Goal: Task Accomplishment & Management: Manage account settings

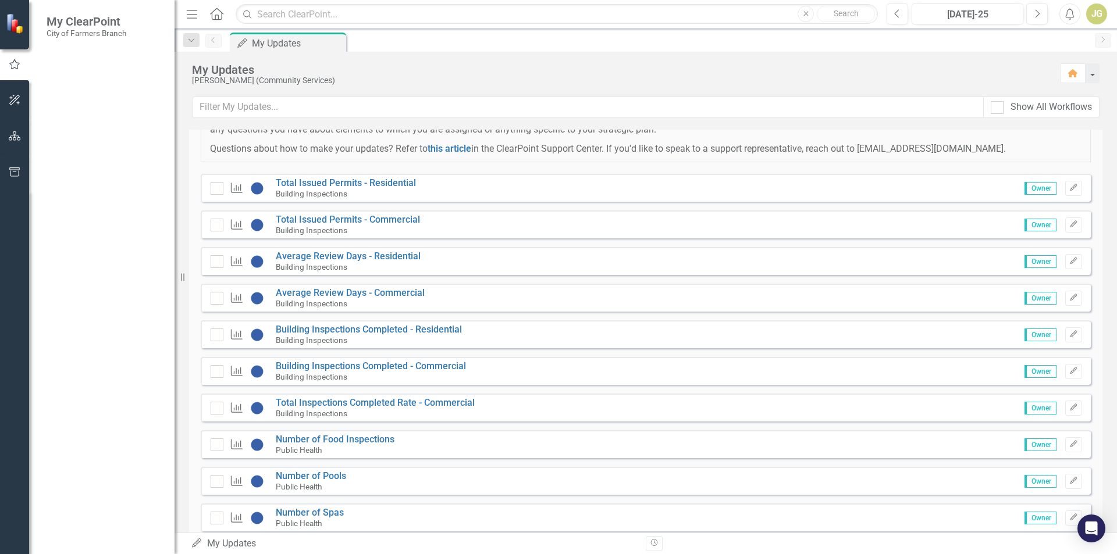
scroll to position [293, 0]
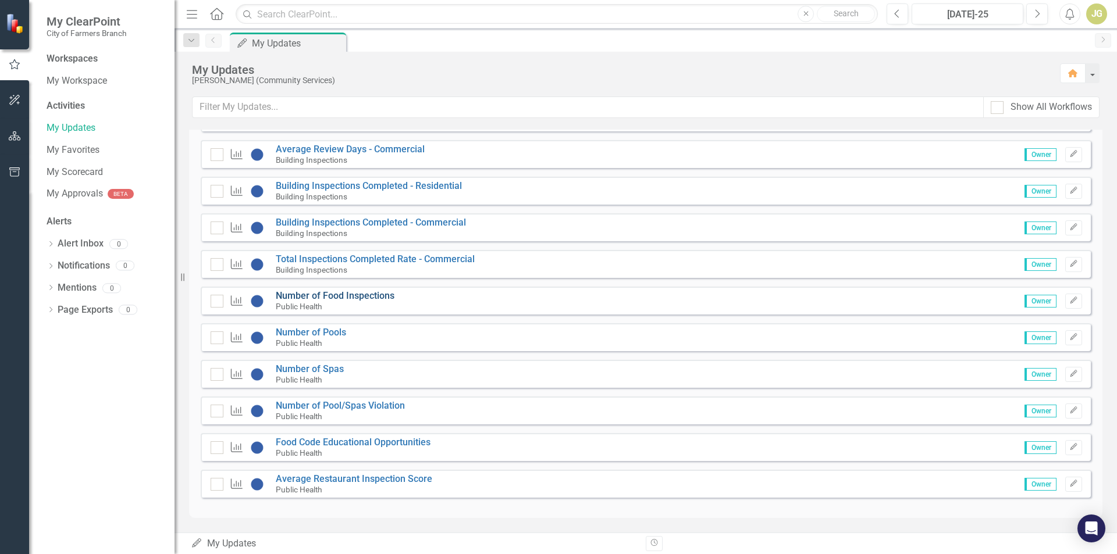
click at [388, 298] on link "Number of Food Inspections" at bounding box center [335, 295] width 119 height 11
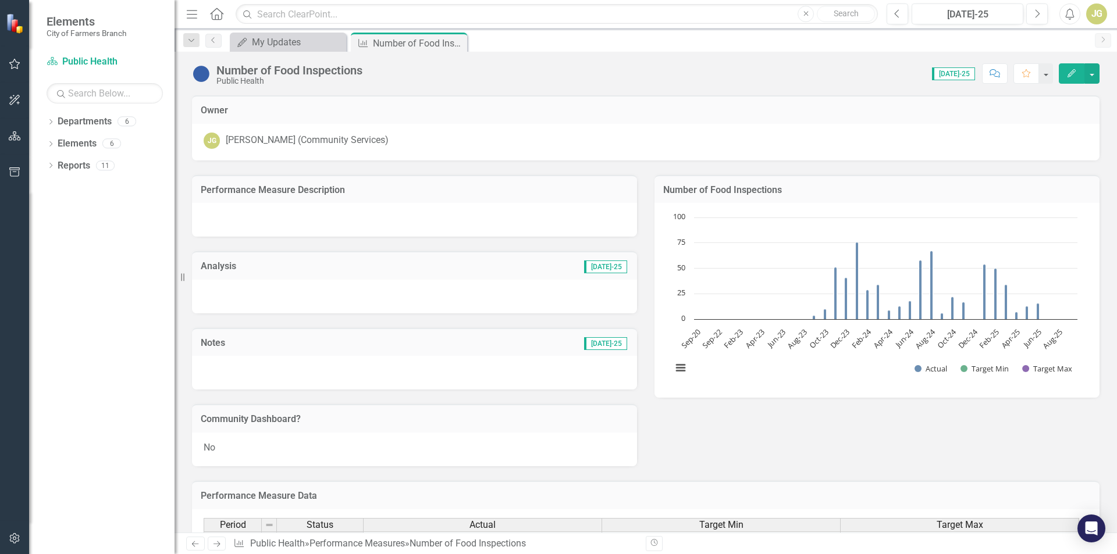
scroll to position [510, 0]
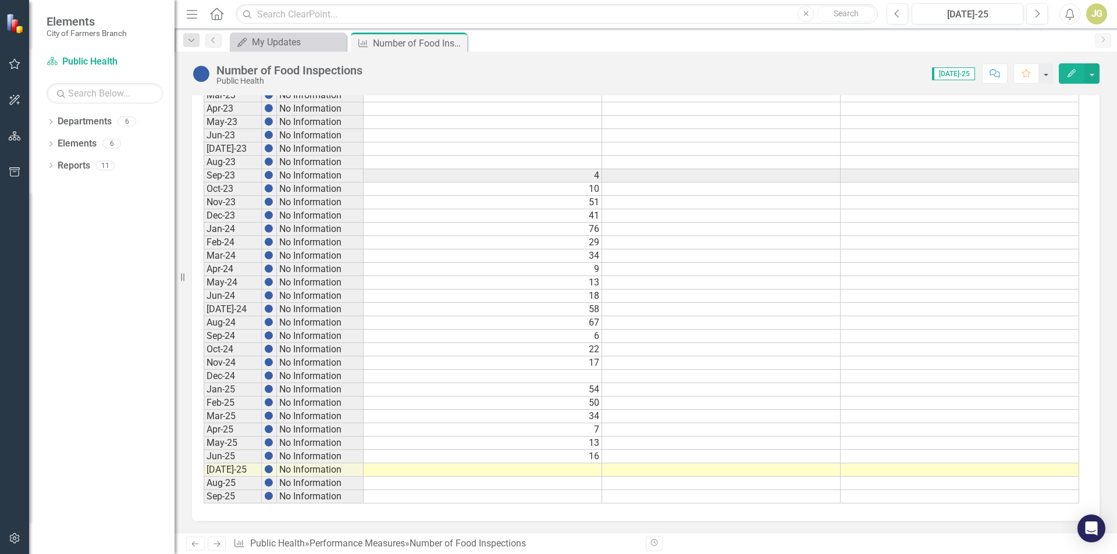
click at [589, 471] on td at bounding box center [483, 470] width 238 height 13
click at [583, 470] on td at bounding box center [483, 470] width 238 height 13
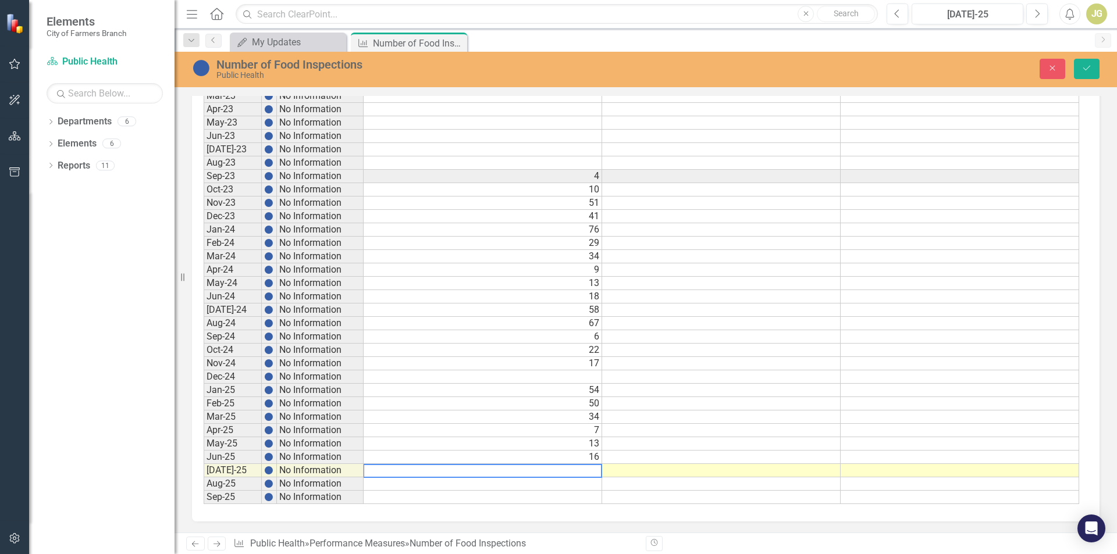
click at [580, 471] on textarea at bounding box center [482, 471] width 239 height 14
type textarea "68"
click at [1087, 72] on icon "Save" at bounding box center [1086, 68] width 10 height 8
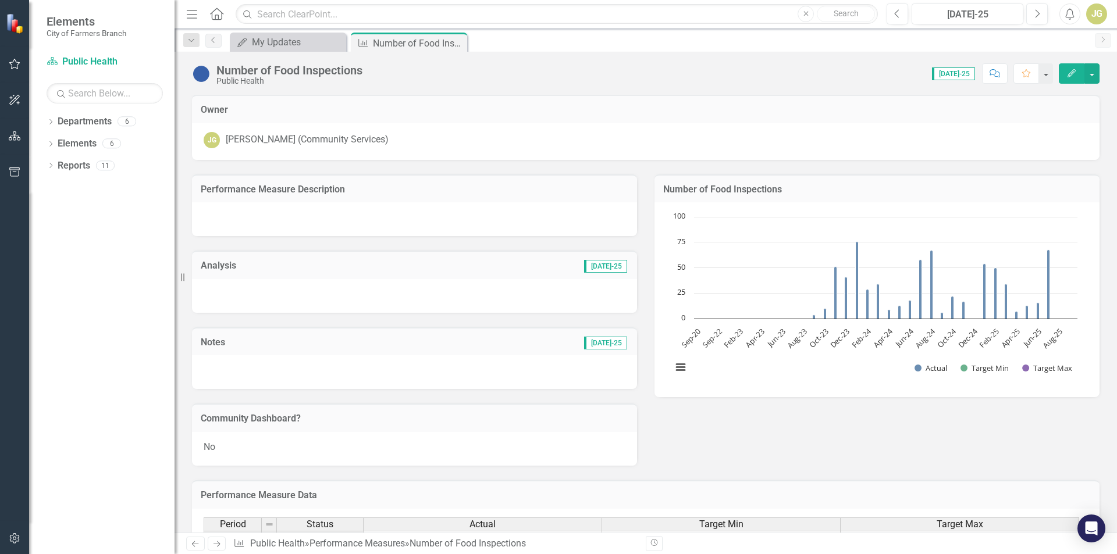
scroll to position [0, 0]
click at [1103, 38] on icon "Next" at bounding box center [1102, 39] width 9 height 7
click at [459, 47] on icon "Close" at bounding box center [456, 42] width 12 height 9
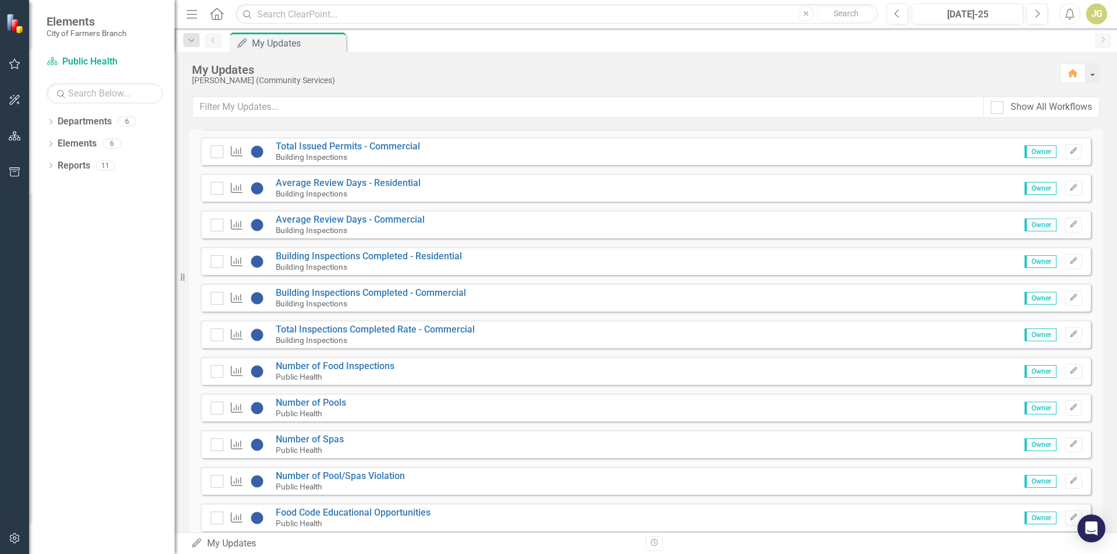
scroll to position [235, 0]
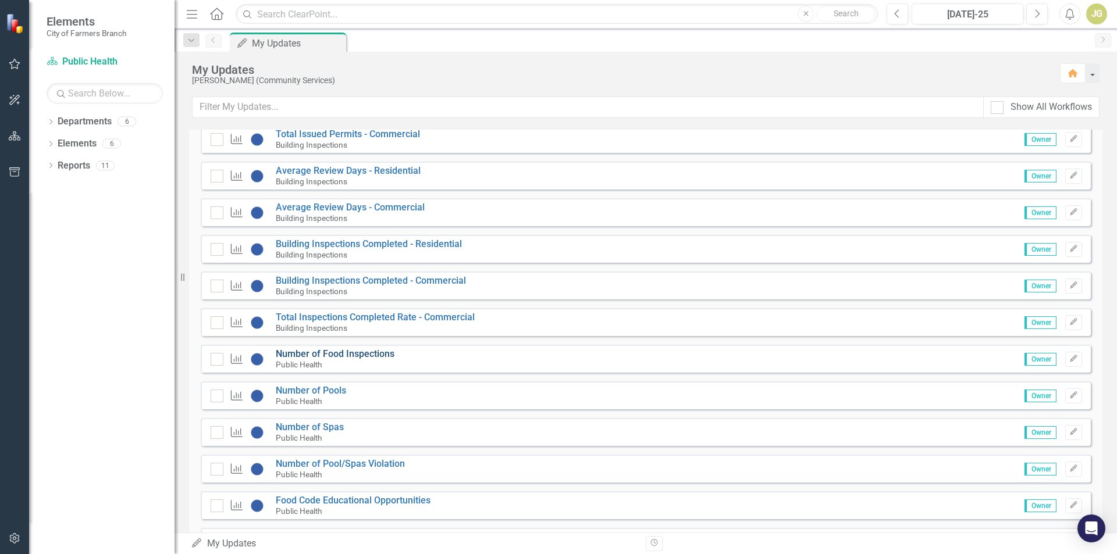
click at [391, 351] on link "Number of Food Inspections" at bounding box center [335, 353] width 119 height 11
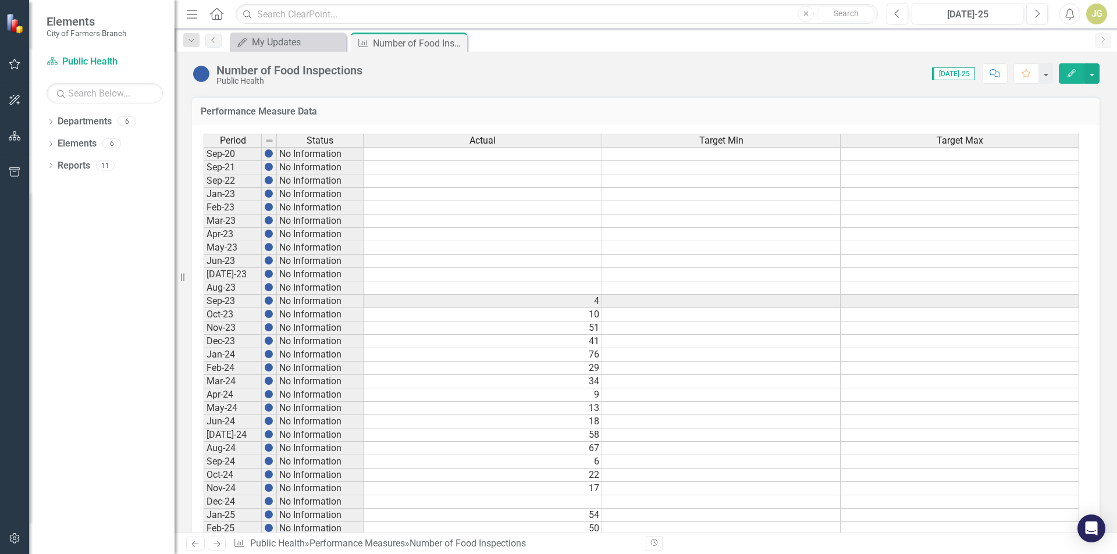
scroll to position [510, 0]
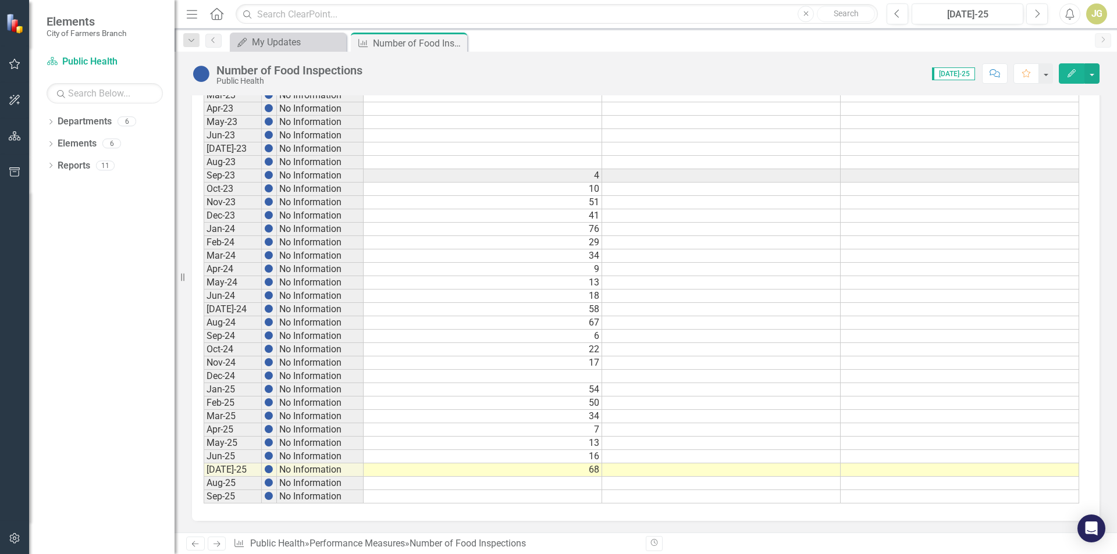
click at [220, 540] on icon "Next" at bounding box center [217, 544] width 10 height 8
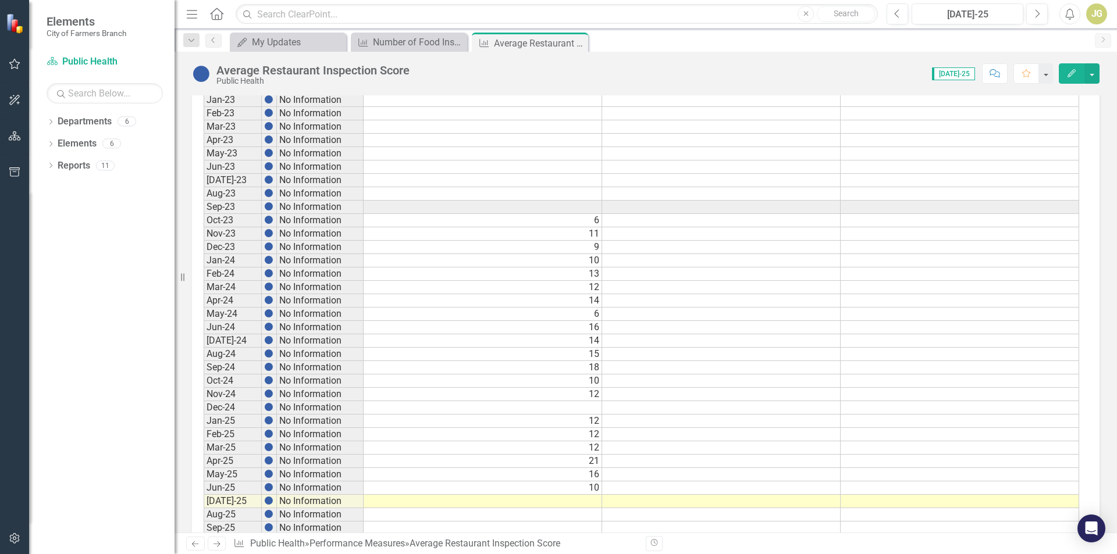
scroll to position [452, 0]
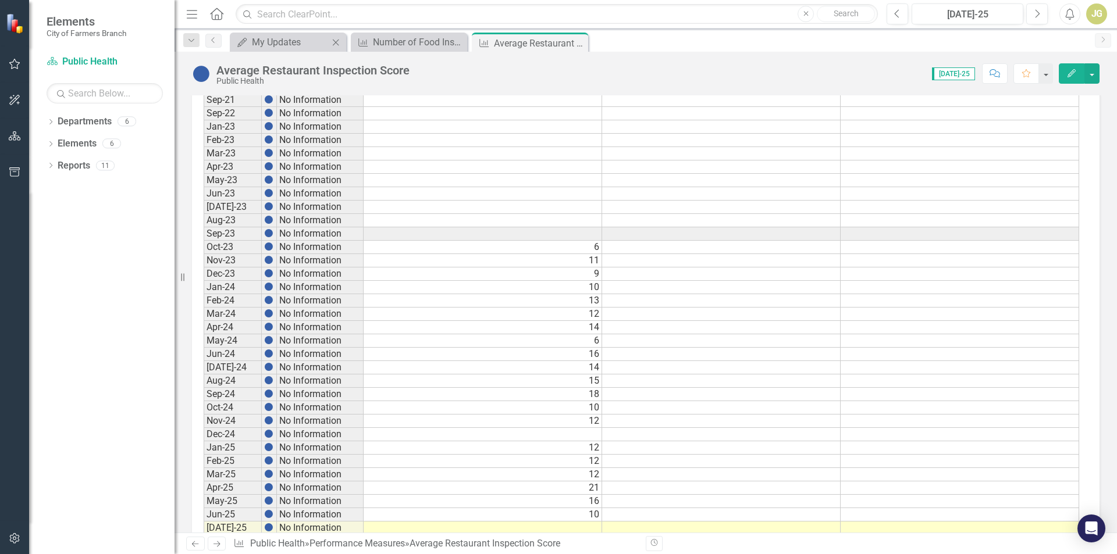
click at [308, 51] on div "My Updates My Updates Close" at bounding box center [288, 42] width 116 height 19
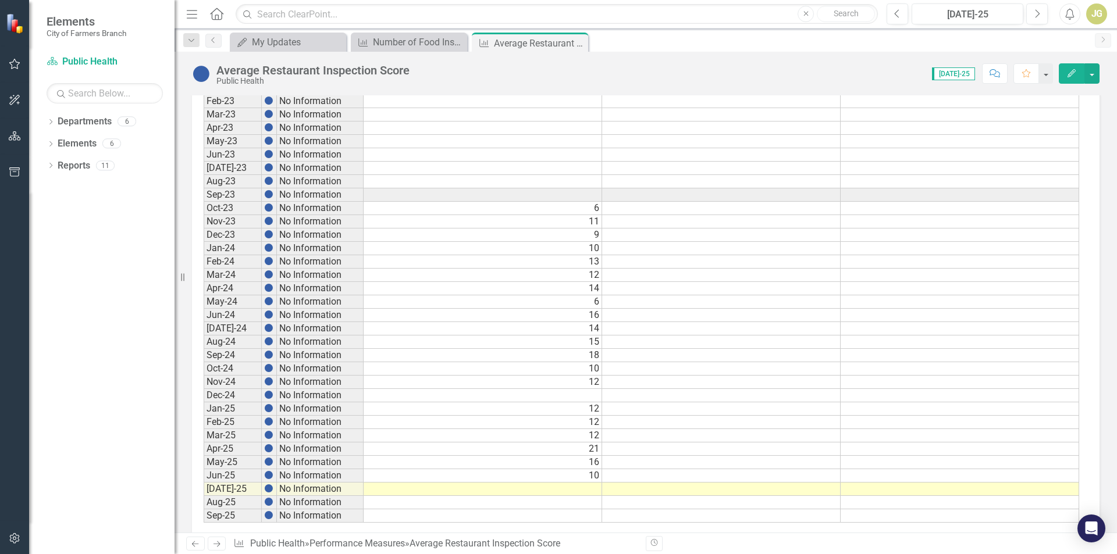
scroll to position [510, 0]
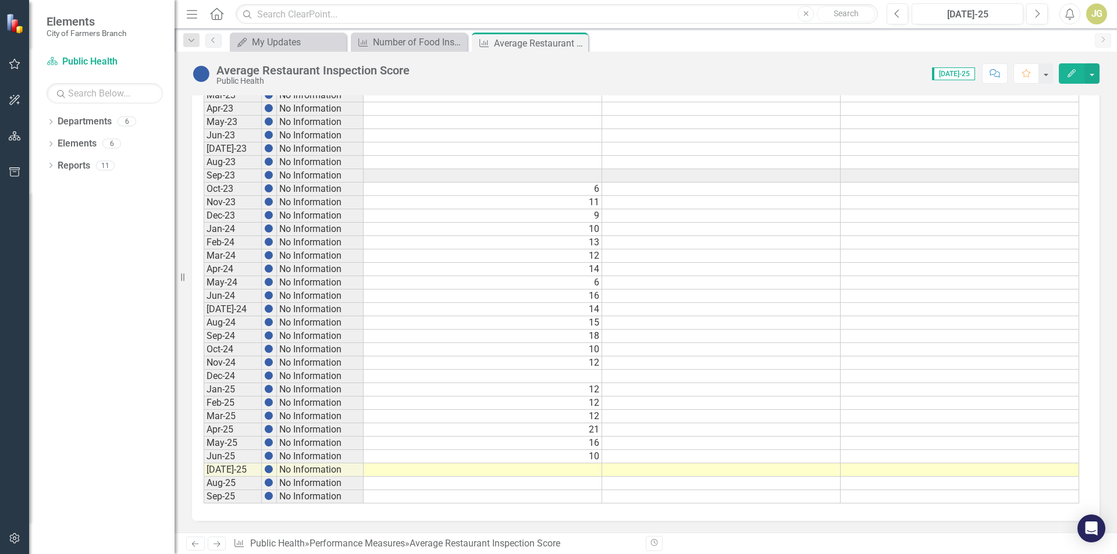
click at [219, 543] on icon "Next" at bounding box center [217, 544] width 10 height 8
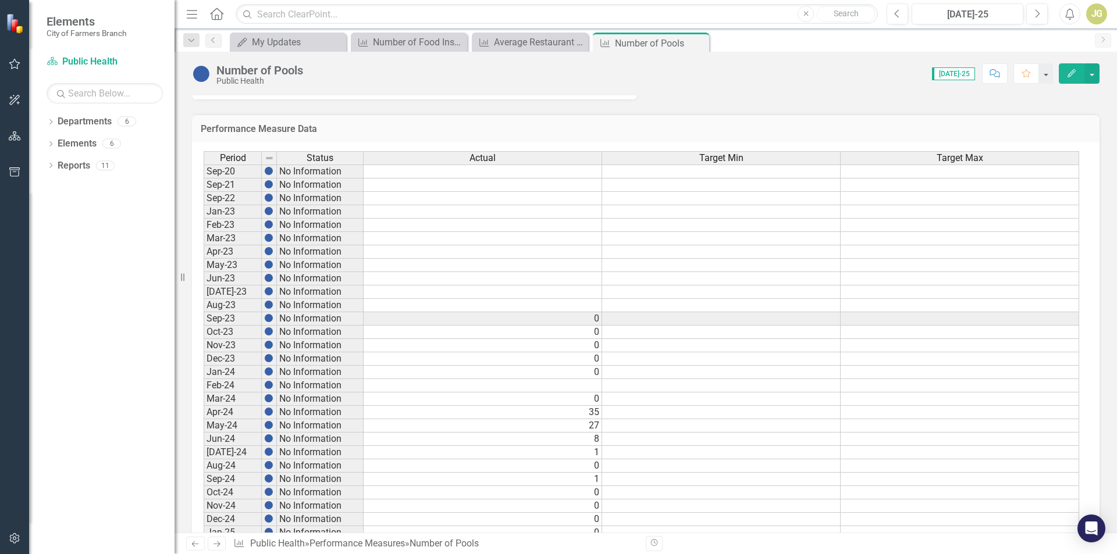
scroll to position [510, 0]
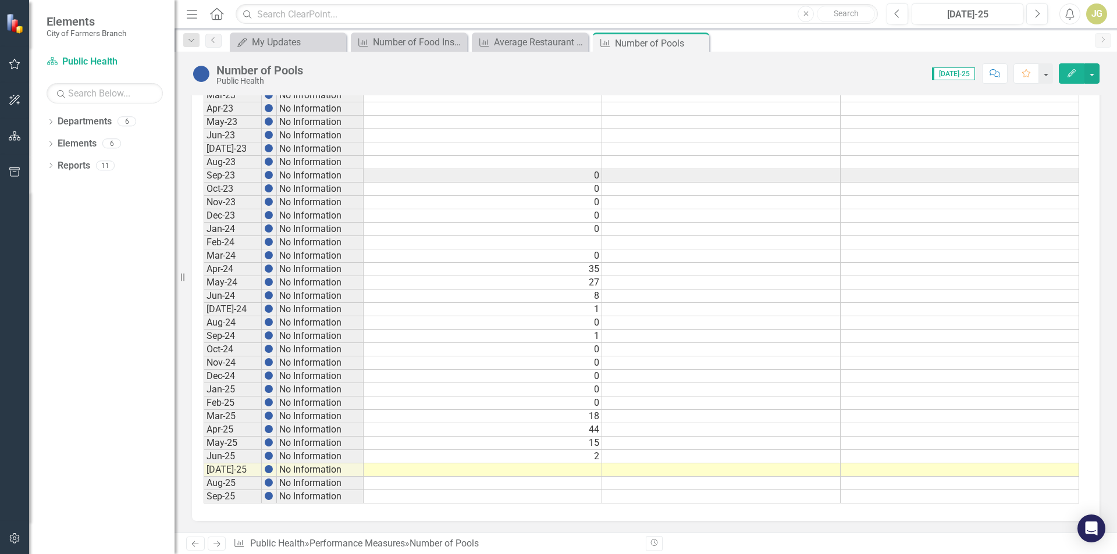
click at [590, 472] on td at bounding box center [483, 470] width 238 height 13
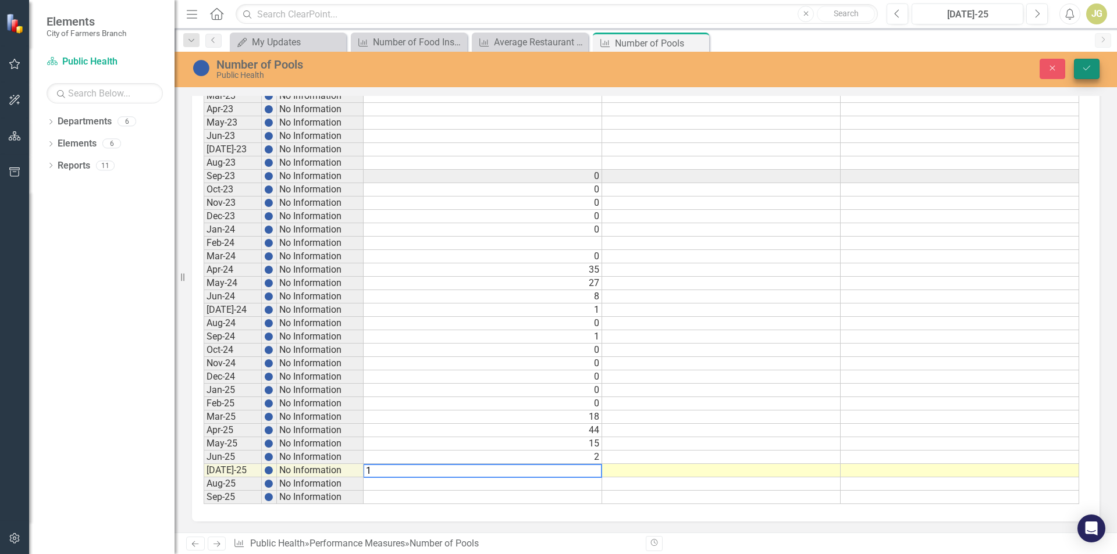
type textarea "1"
click at [1085, 65] on icon "Save" at bounding box center [1086, 68] width 10 height 8
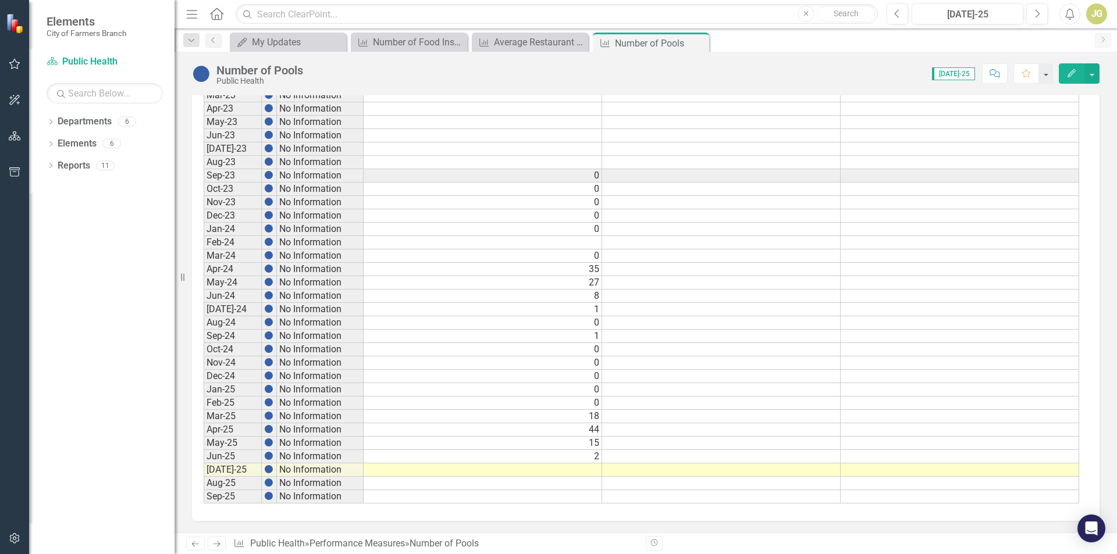
click at [589, 470] on td at bounding box center [483, 470] width 238 height 13
click at [589, 469] on td at bounding box center [483, 470] width 238 height 13
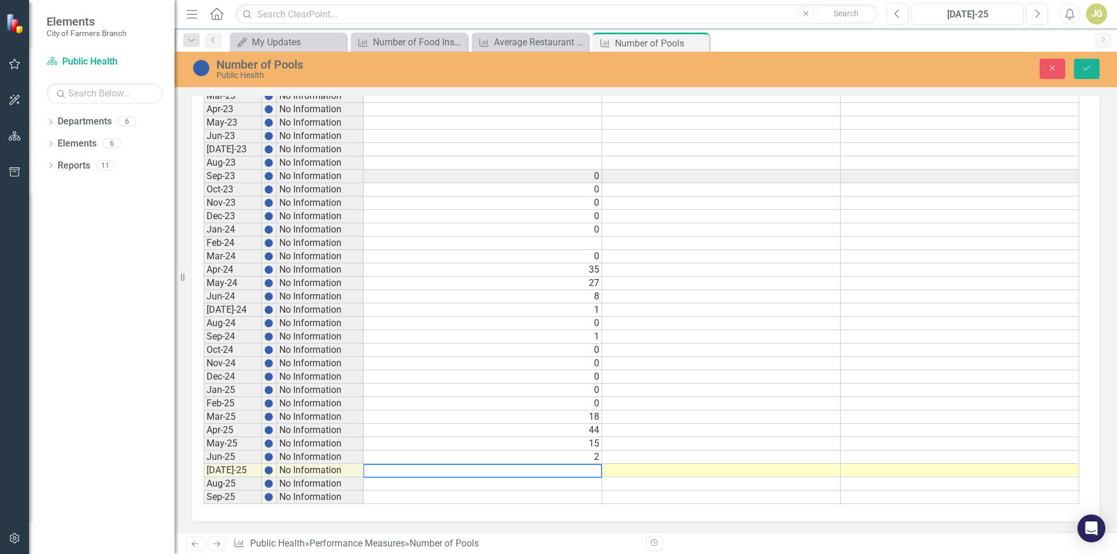
click at [589, 469] on textarea at bounding box center [482, 471] width 239 height 14
type textarea "1"
click at [1095, 69] on button "Save" at bounding box center [1087, 69] width 26 height 20
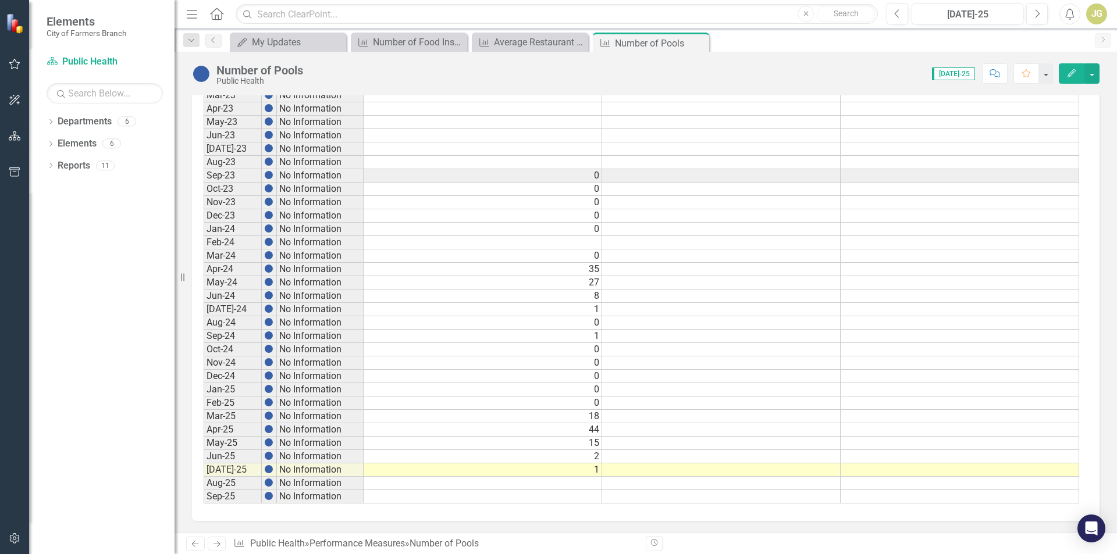
click at [212, 547] on icon "Next" at bounding box center [217, 544] width 10 height 8
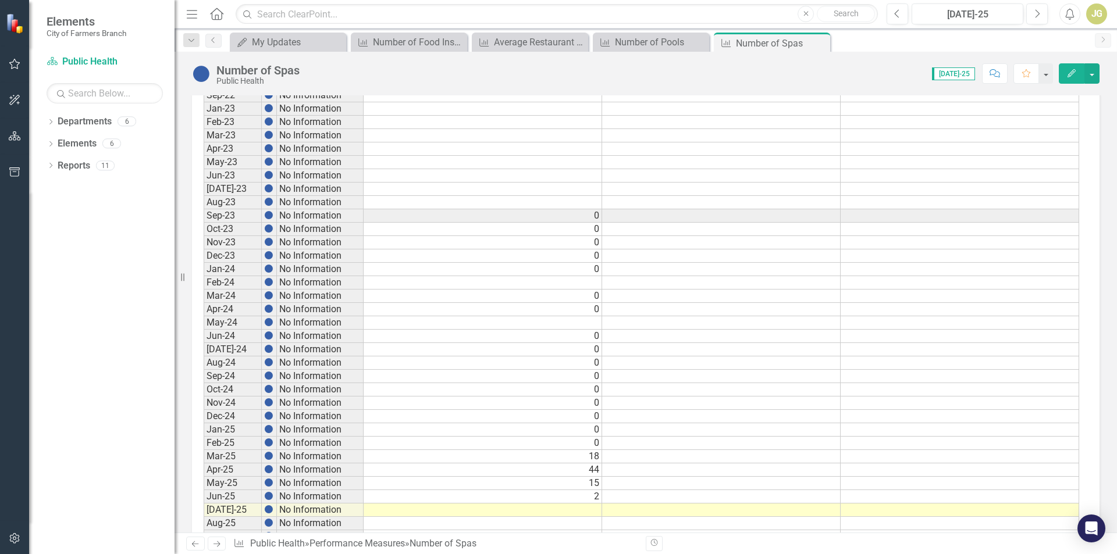
scroll to position [510, 0]
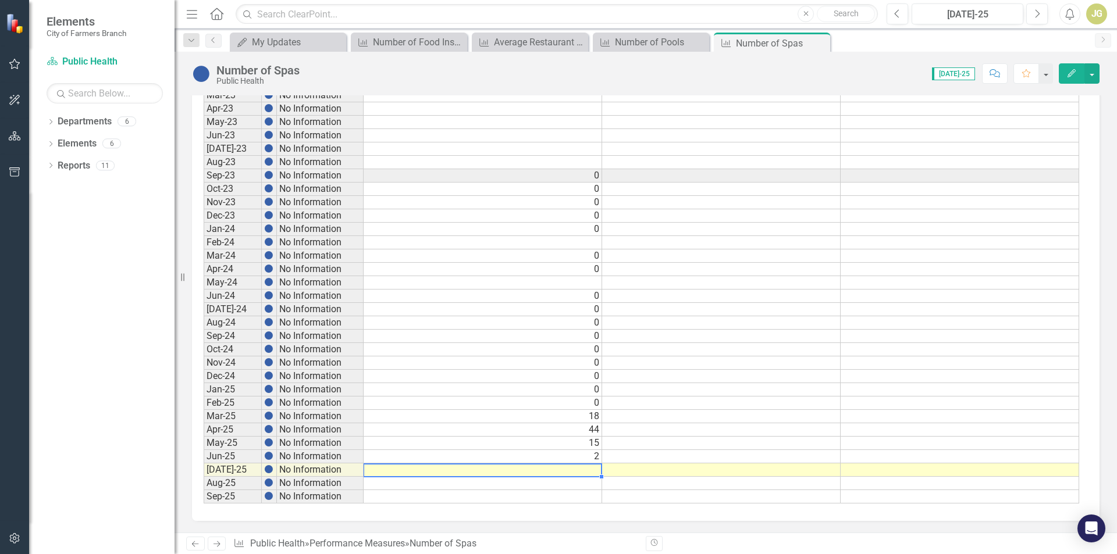
click at [590, 472] on td at bounding box center [483, 470] width 238 height 13
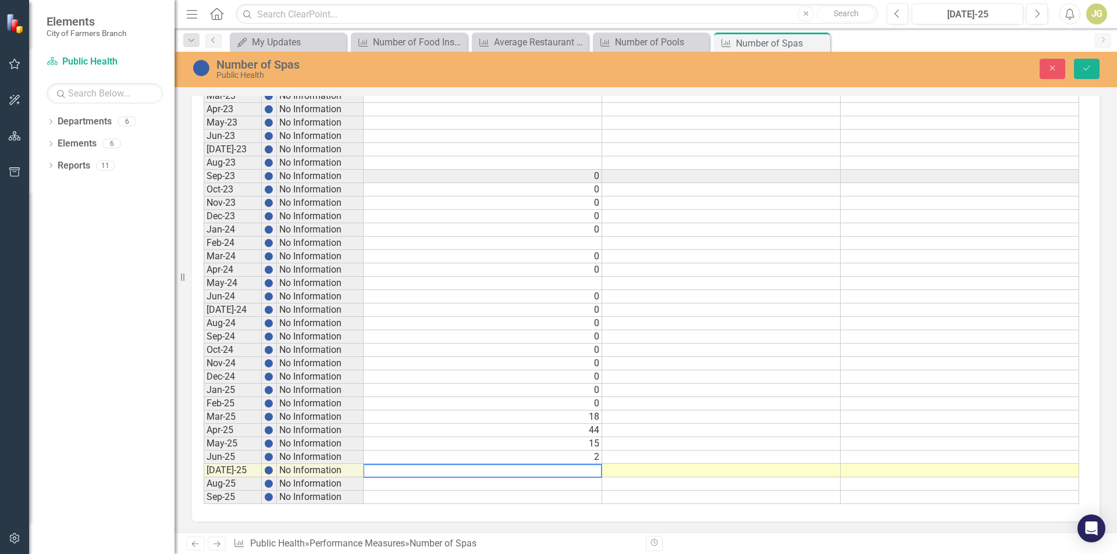
click at [590, 472] on textarea at bounding box center [482, 471] width 239 height 14
type textarea "1"
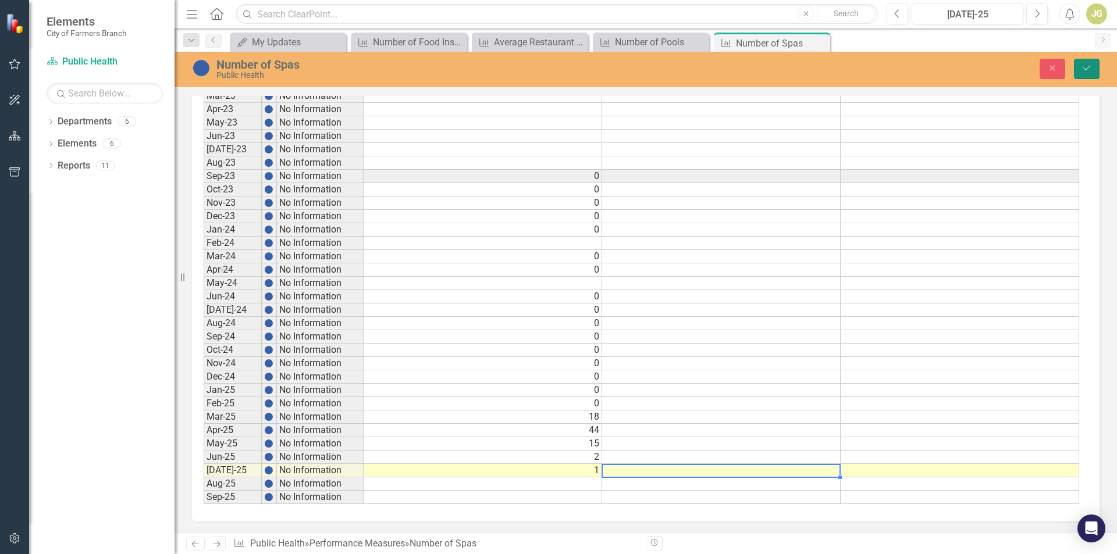
click at [1081, 62] on button "Save" at bounding box center [1087, 69] width 26 height 20
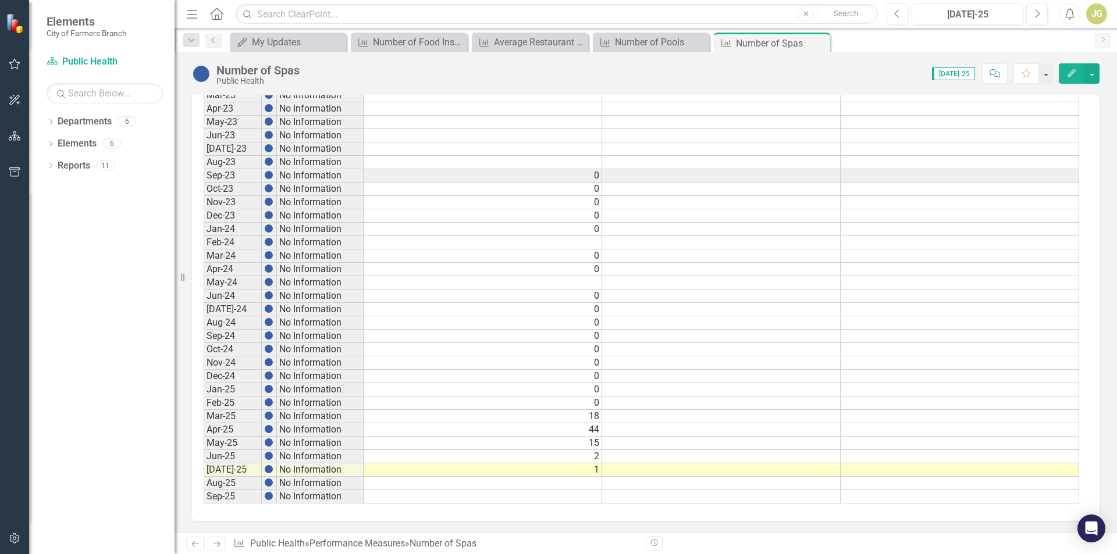
click at [216, 541] on icon "Next" at bounding box center [217, 544] width 10 height 8
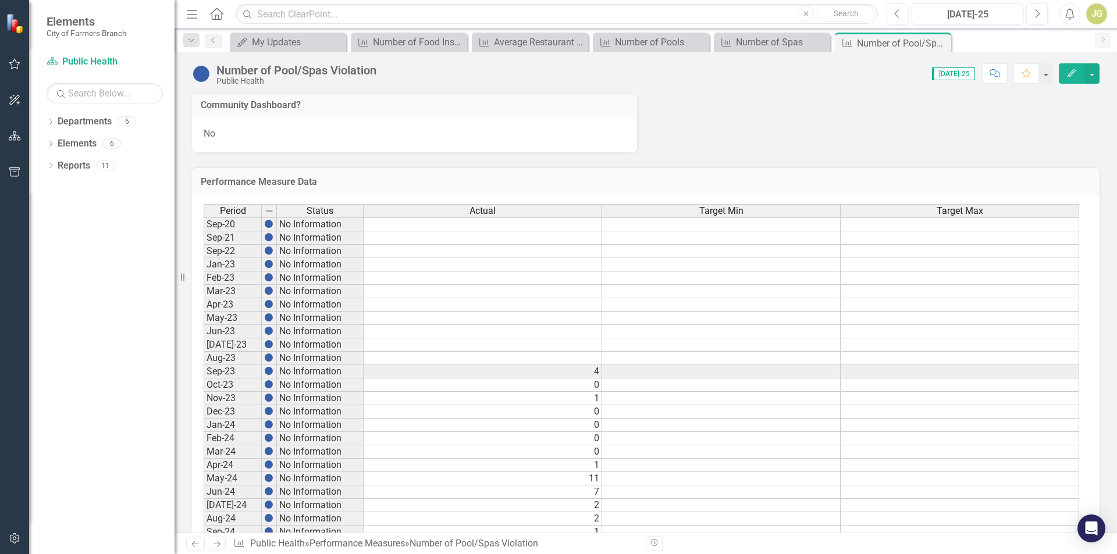
scroll to position [510, 0]
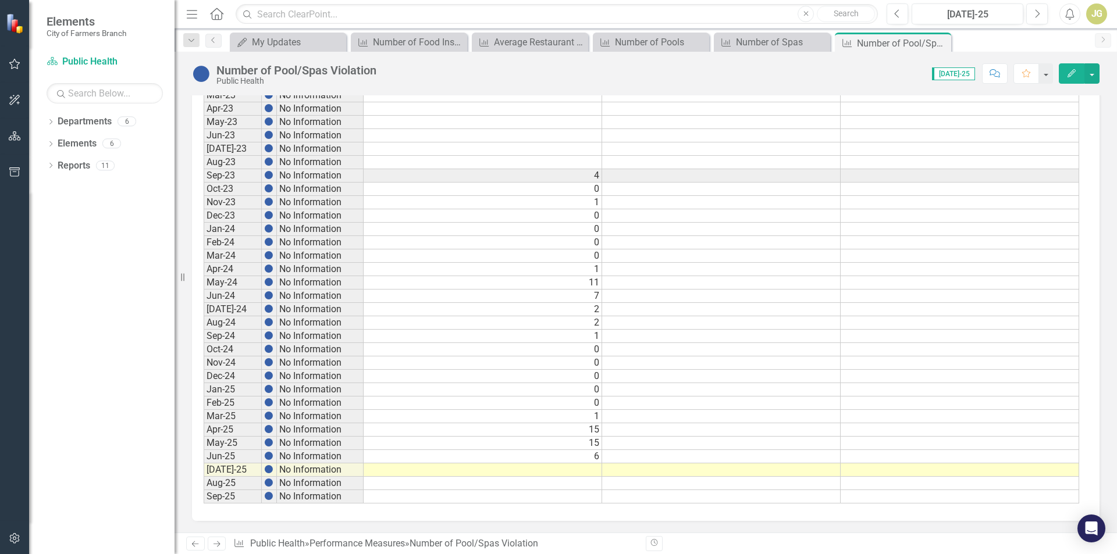
click at [559, 473] on td at bounding box center [483, 470] width 238 height 13
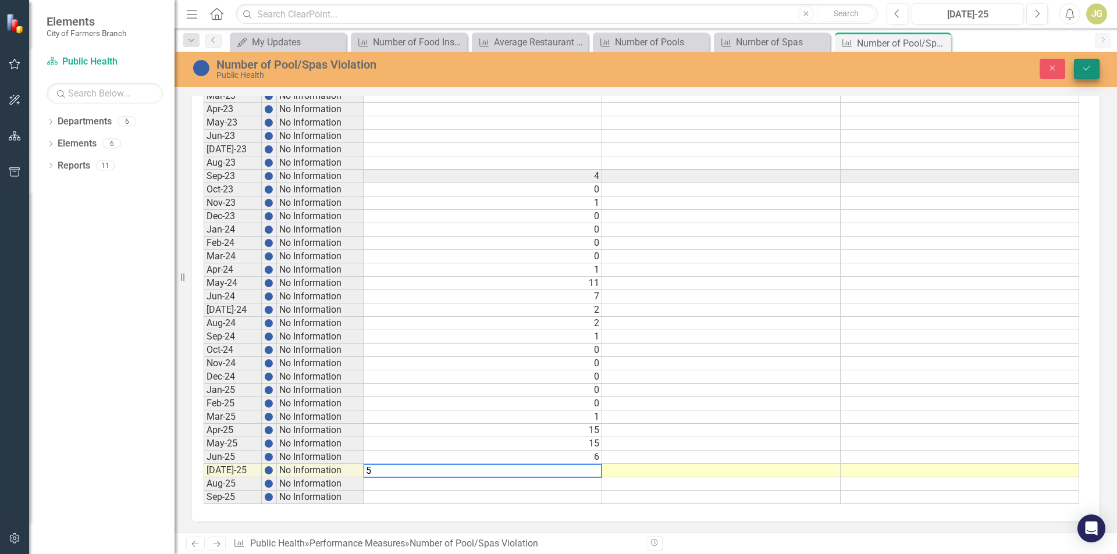
type textarea "5"
click at [1081, 63] on button "Save" at bounding box center [1087, 69] width 26 height 20
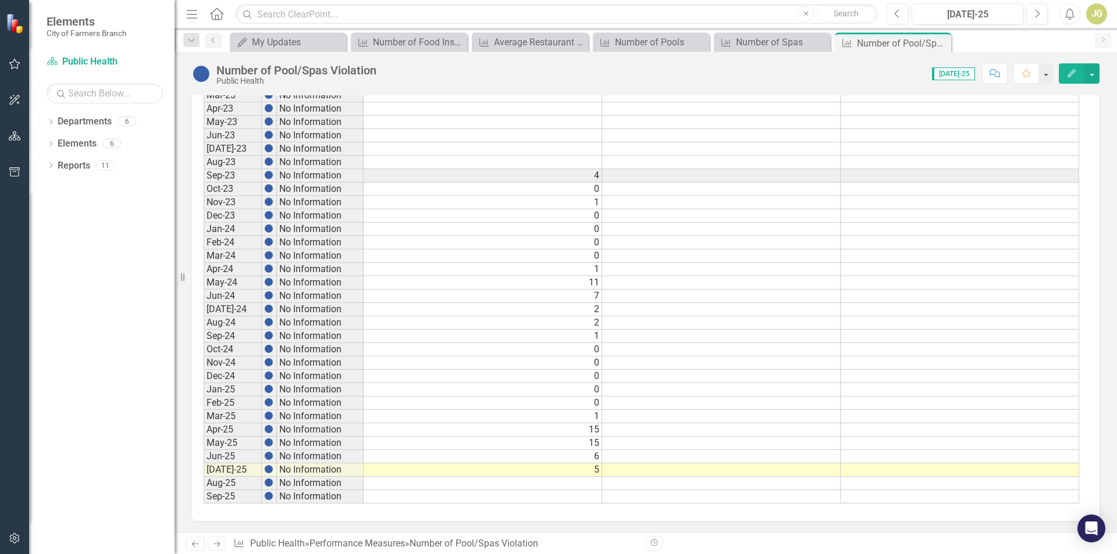
click at [218, 547] on icon "Next" at bounding box center [217, 544] width 10 height 8
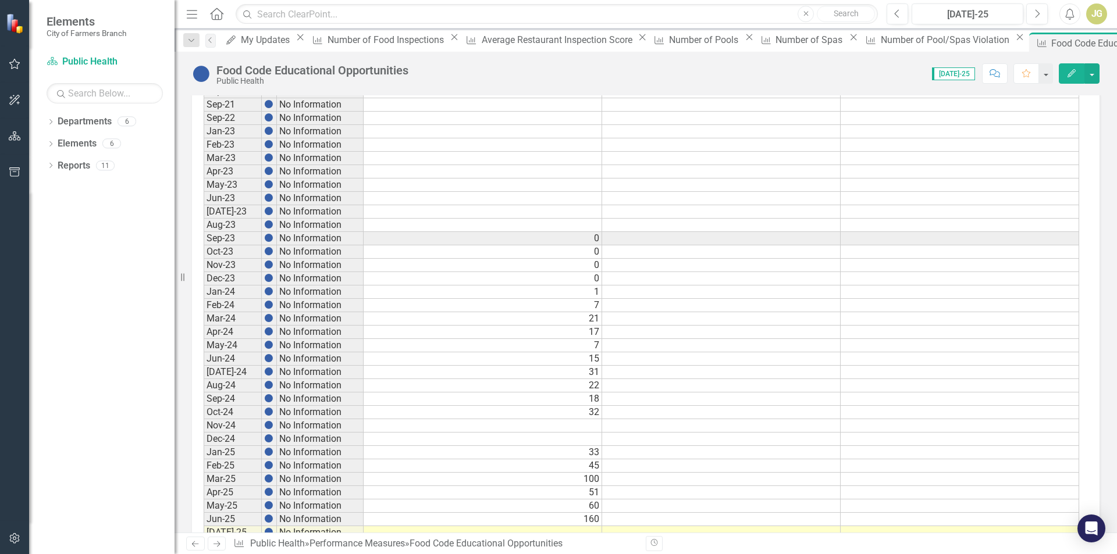
scroll to position [510, 0]
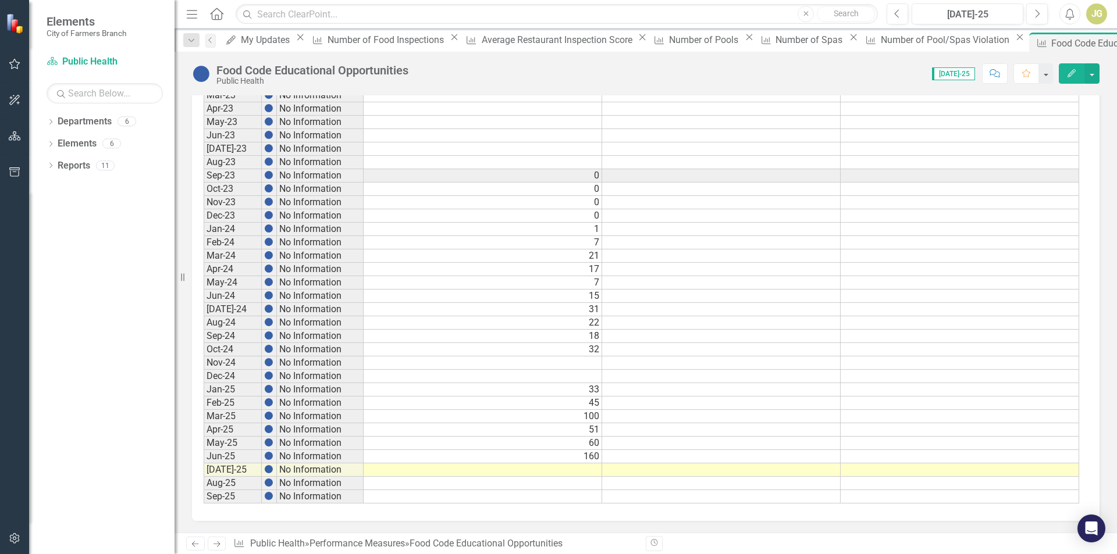
click at [589, 473] on td at bounding box center [483, 470] width 238 height 13
click at [584, 469] on td at bounding box center [483, 470] width 238 height 13
click at [584, 468] on td at bounding box center [483, 470] width 238 height 13
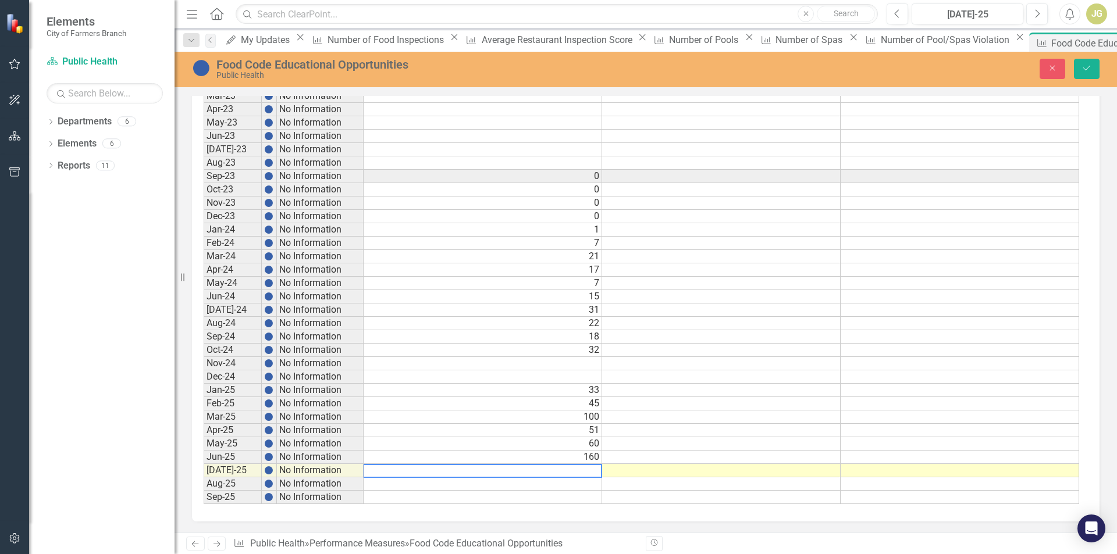
click at [584, 468] on textarea at bounding box center [482, 471] width 239 height 14
type textarea "150"
click at [1085, 76] on button "Save" at bounding box center [1087, 69] width 26 height 20
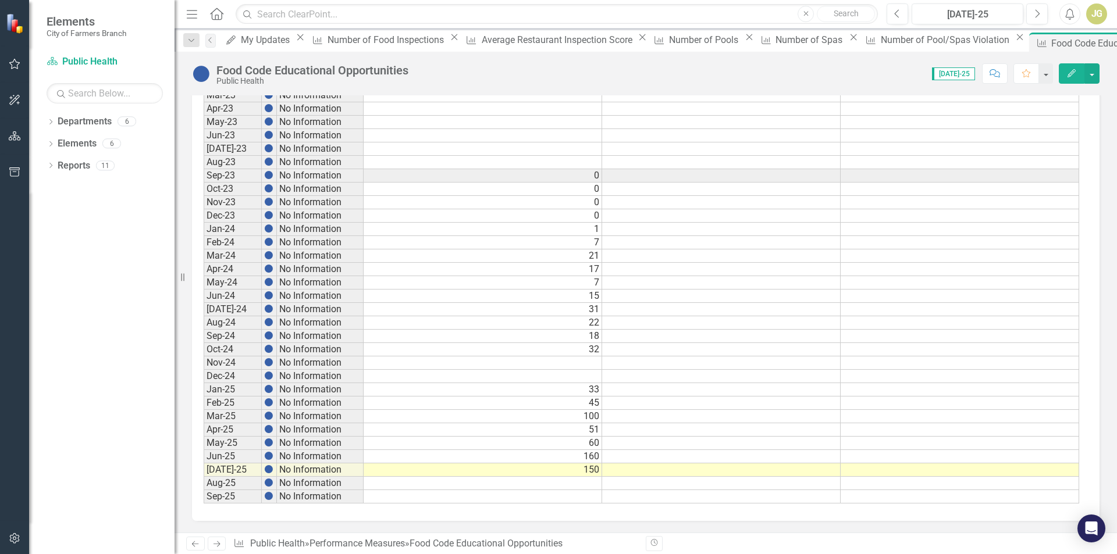
click at [218, 540] on icon "Next" at bounding box center [217, 544] width 10 height 8
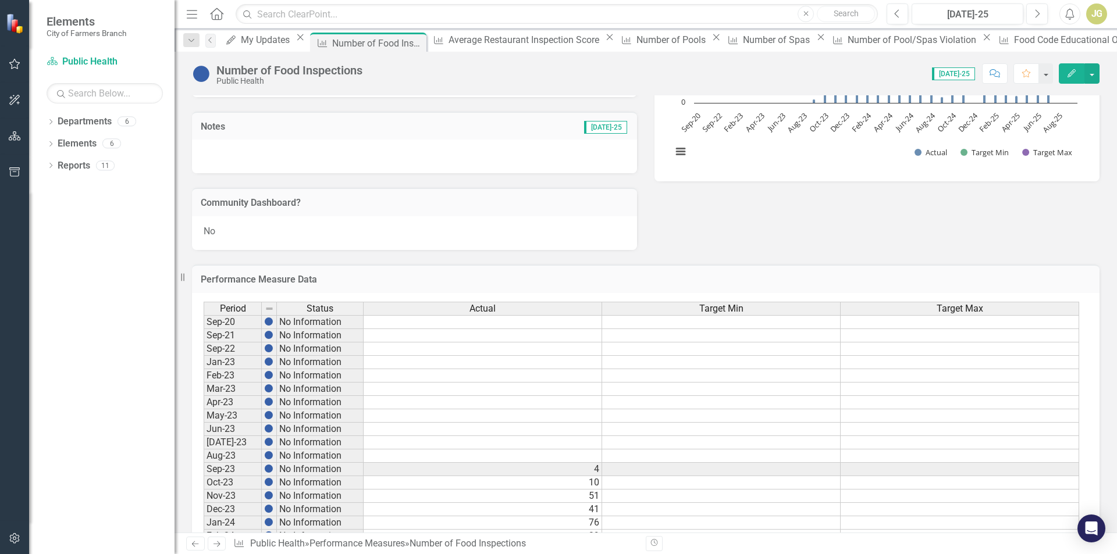
scroll to position [510, 0]
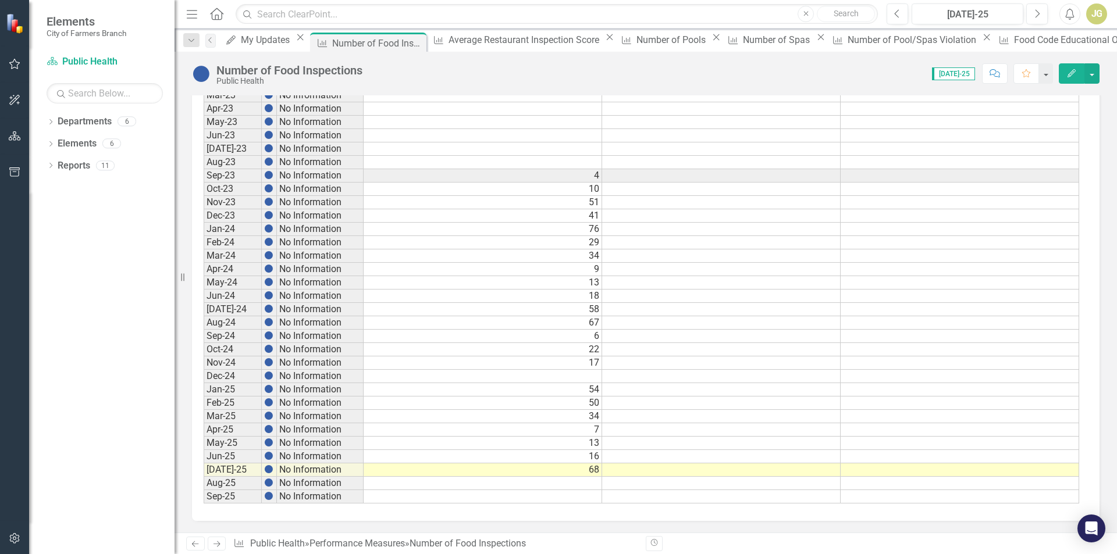
click at [220, 537] on link "Next" at bounding box center [217, 544] width 19 height 14
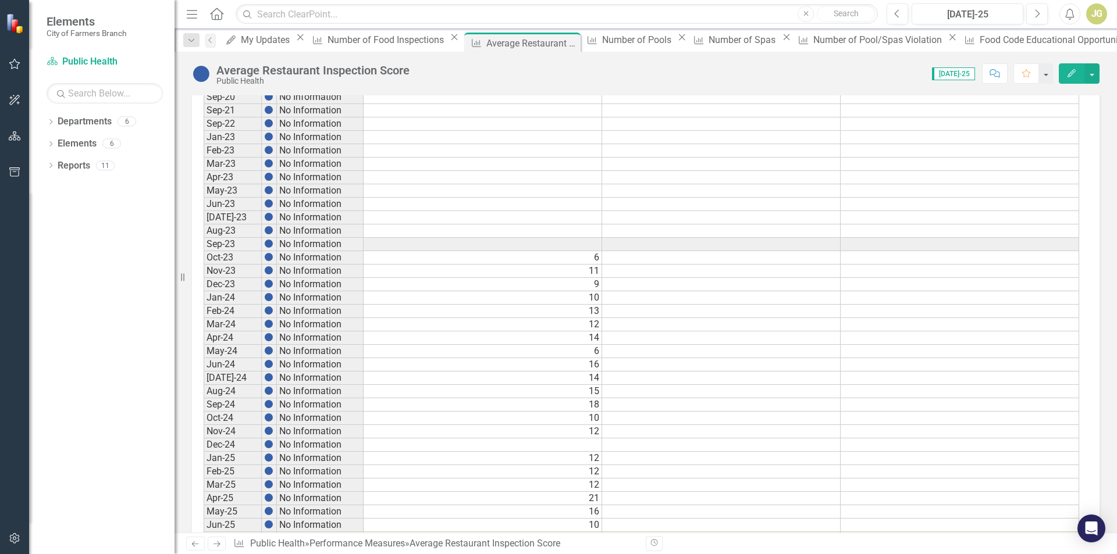
scroll to position [394, 0]
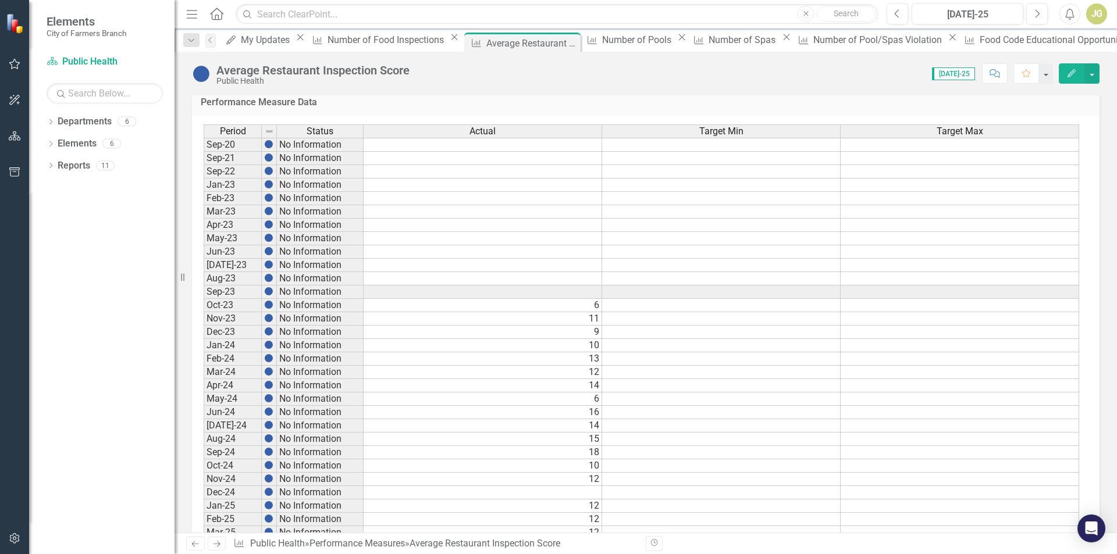
click at [218, 10] on icon "Home" at bounding box center [216, 14] width 15 height 12
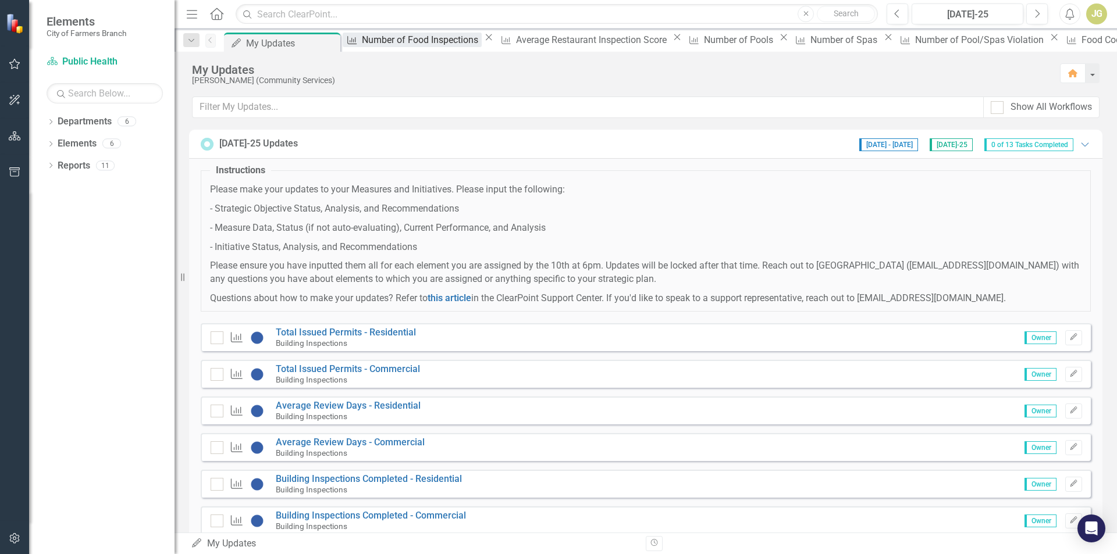
click at [418, 47] on div "Number of Food Inspections" at bounding box center [422, 40] width 120 height 15
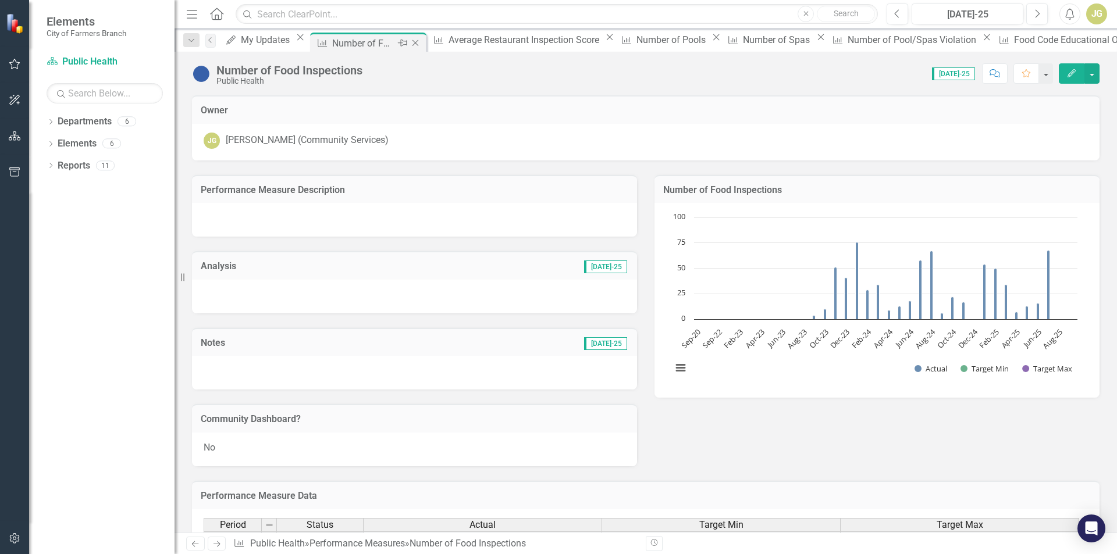
click at [421, 46] on icon "Close" at bounding box center [415, 42] width 12 height 9
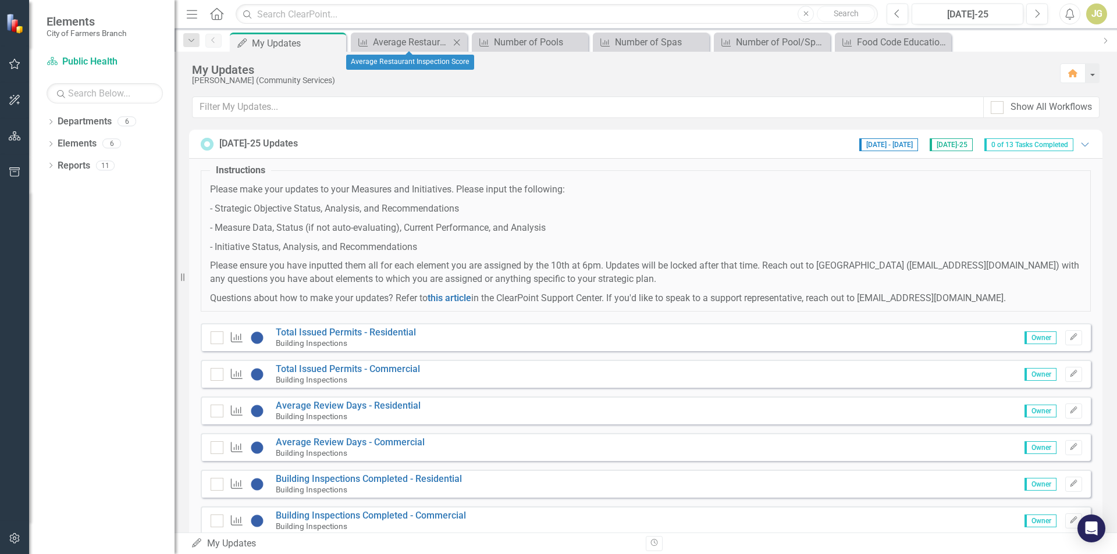
click at [457, 44] on icon "Close" at bounding box center [457, 42] width 12 height 9
click at [458, 44] on icon "Close" at bounding box center [457, 42] width 12 height 9
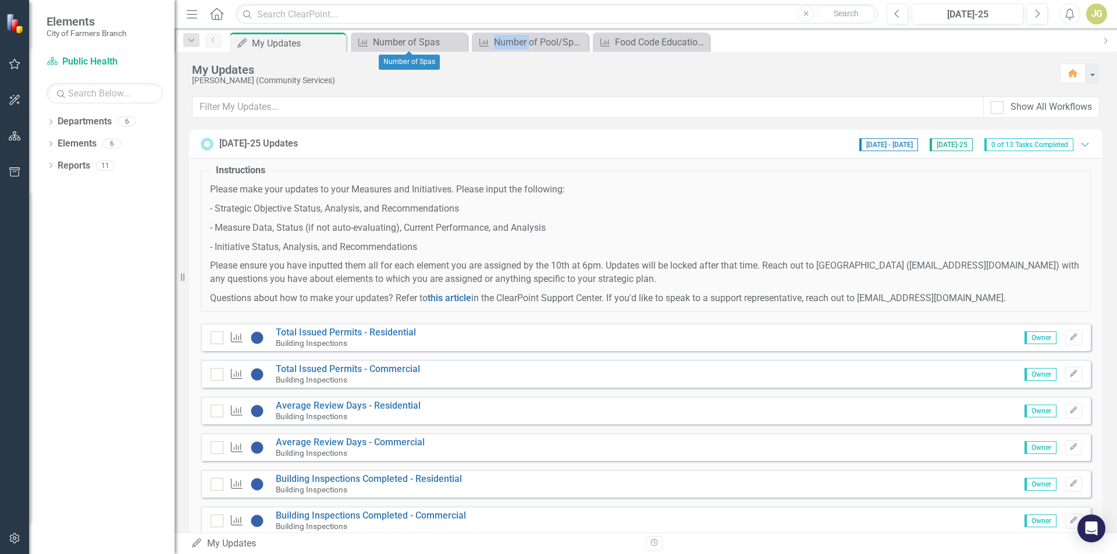
click at [0, 0] on icon "Close" at bounding box center [0, 0] width 0 height 0
click at [458, 44] on icon "Close" at bounding box center [457, 42] width 12 height 9
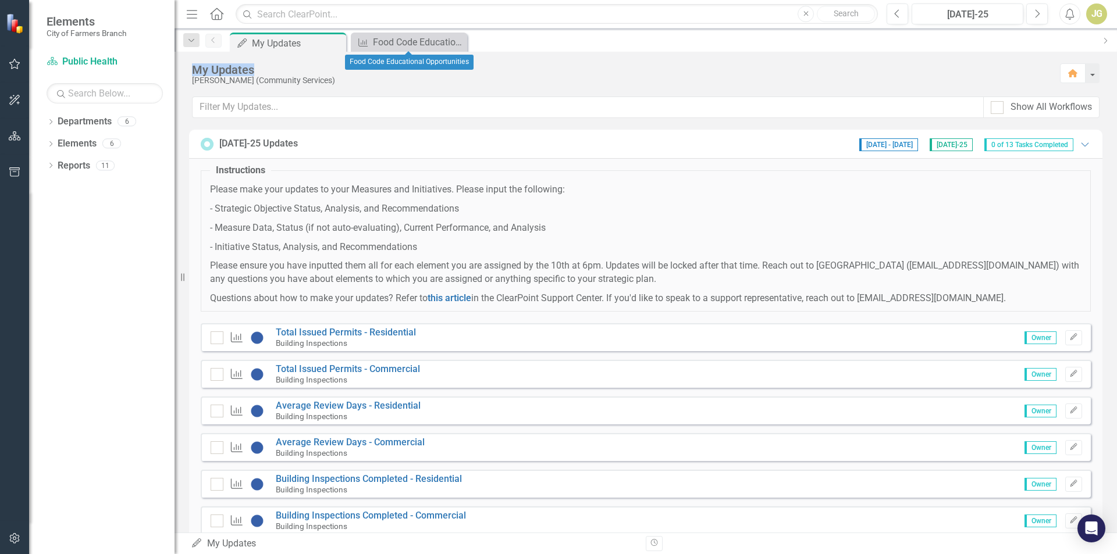
click at [0, 0] on icon "Close" at bounding box center [0, 0] width 0 height 0
click at [1029, 144] on span "0 of 13 Tasks Completed" at bounding box center [1028, 144] width 89 height 13
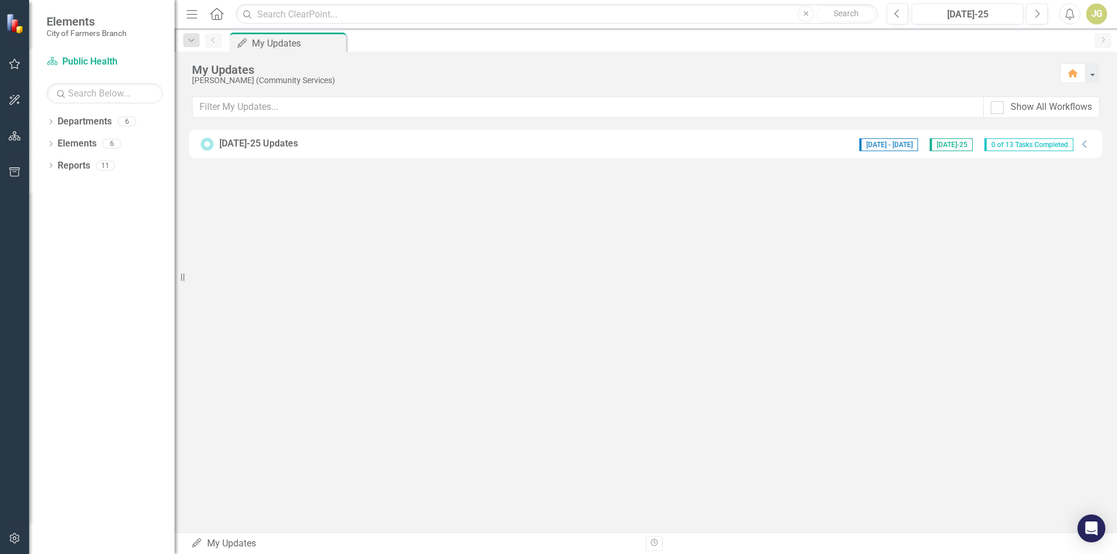
click at [1029, 144] on span "0 of 13 Tasks Completed" at bounding box center [1028, 144] width 89 height 13
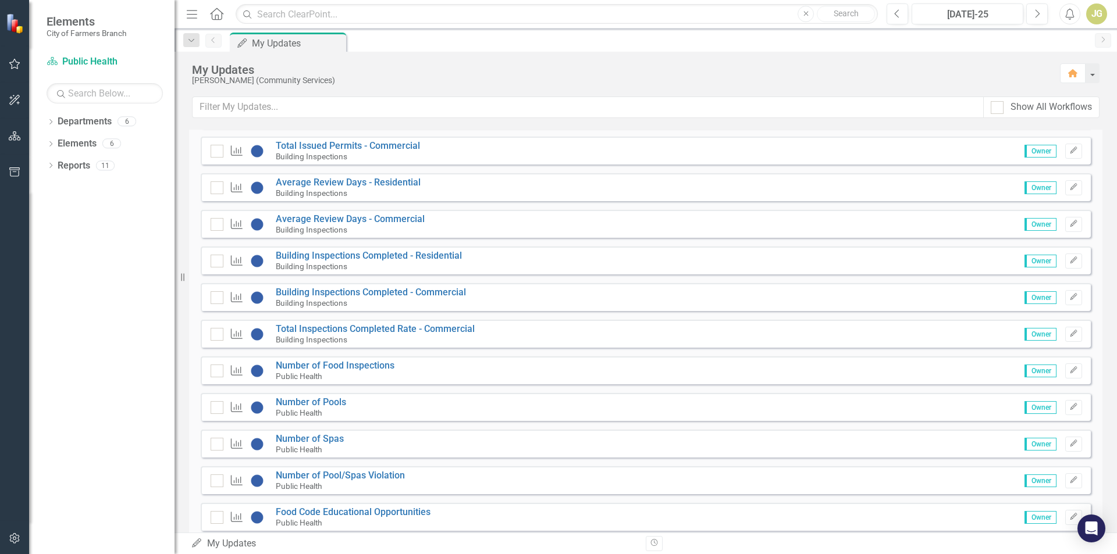
scroll to position [293, 0]
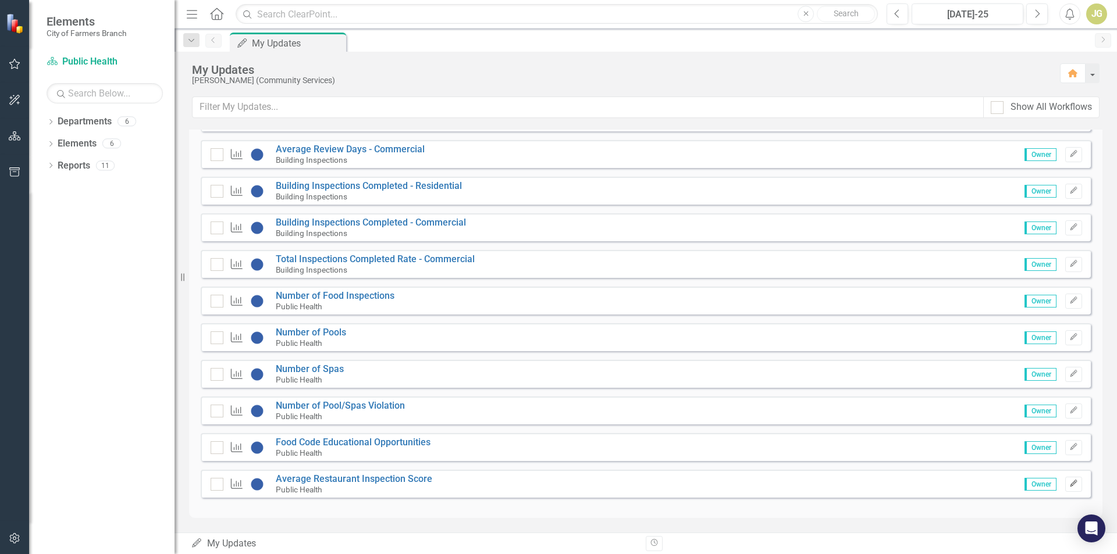
click at [1069, 483] on icon "Edit" at bounding box center [1073, 483] width 9 height 7
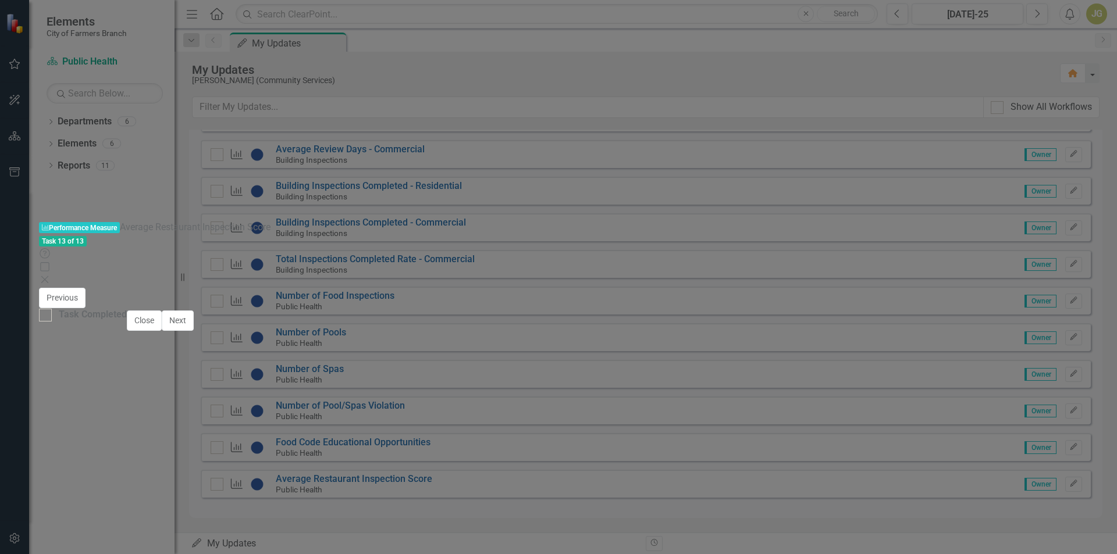
scroll to position [495, 0]
click at [194, 331] on button "Next" at bounding box center [178, 321] width 32 height 20
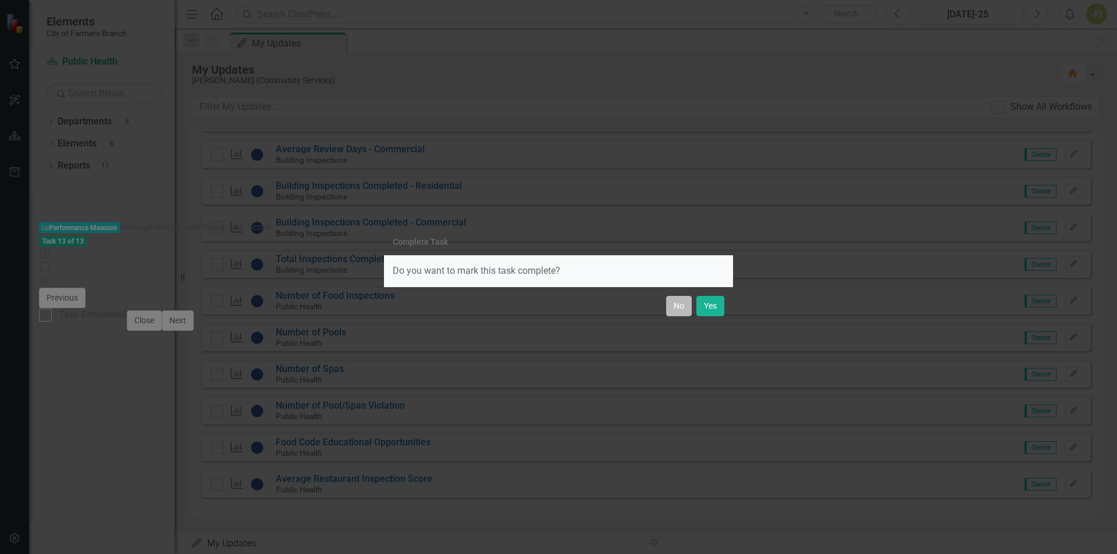
click at [684, 306] on button "No" at bounding box center [679, 306] width 26 height 20
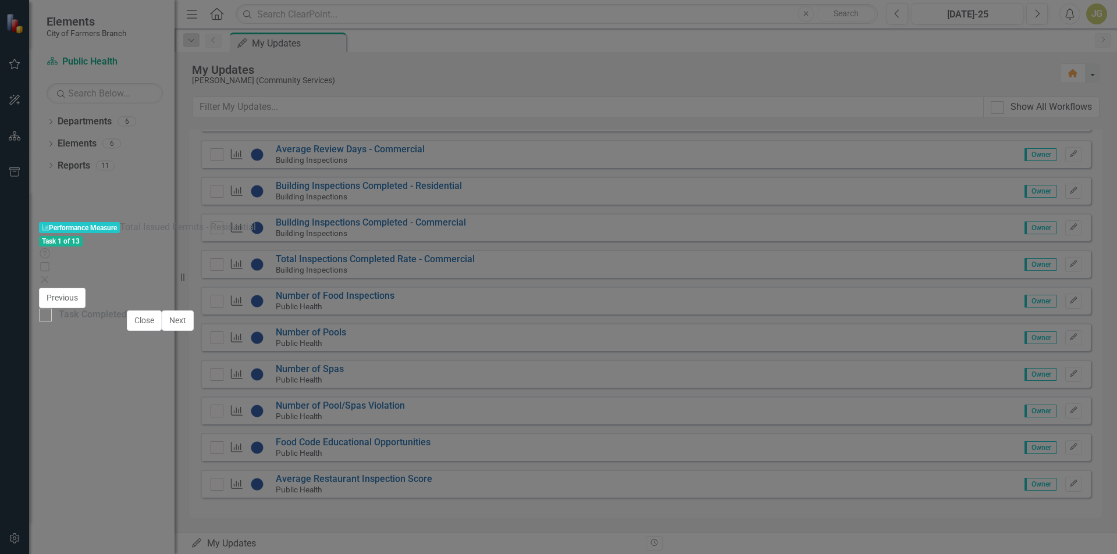
scroll to position [349, 0]
click at [86, 221] on div "Performance Measure Performance Measure Total Issued Permits - Residential Task…" at bounding box center [558, 277] width 1039 height 112
drag, startPoint x: 1106, startPoint y: 13, endPoint x: 1098, endPoint y: 13, distance: 8.7
click at [1078, 221] on div "Performance Measure Performance Measure Total Issued Permits - Residential Task…" at bounding box center [558, 254] width 1039 height 66
click at [51, 275] on icon "Close" at bounding box center [45, 279] width 12 height 9
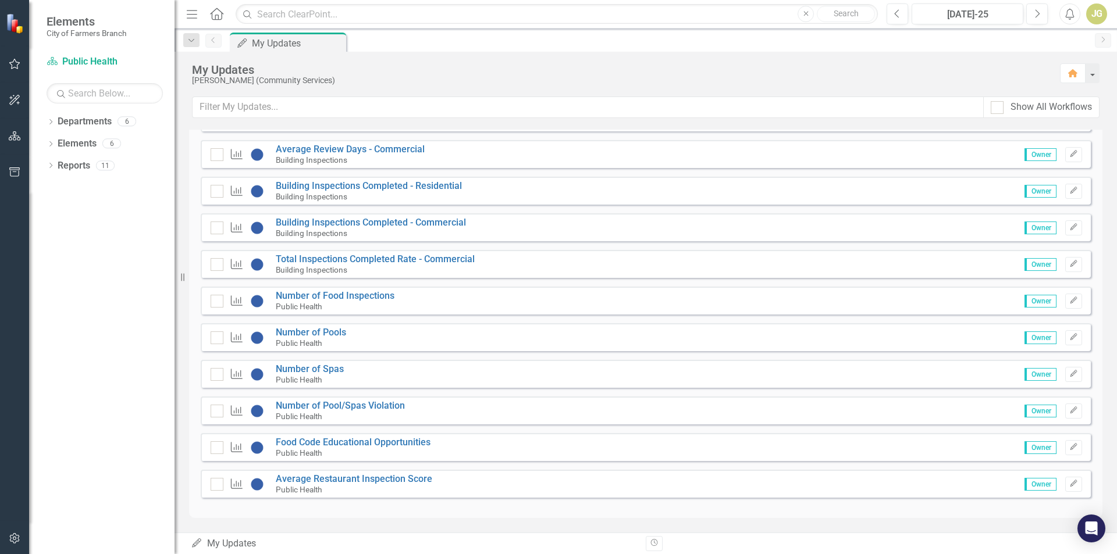
click at [563, 305] on div "Performance Measure Number of Food Inspections Public Health Owner Edit" at bounding box center [646, 301] width 890 height 28
click at [312, 294] on link "Number of Food Inspections" at bounding box center [335, 295] width 119 height 11
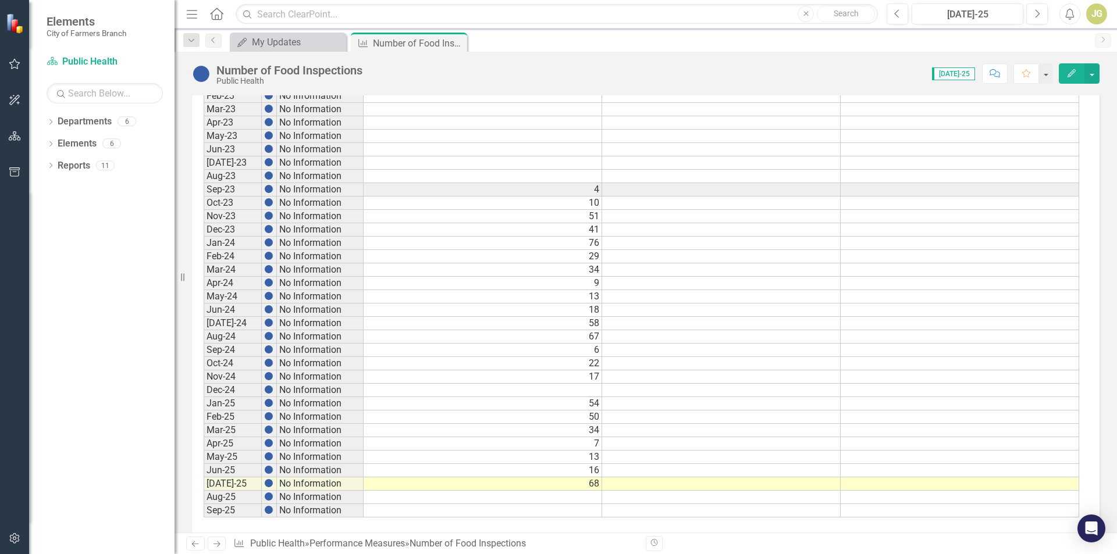
scroll to position [510, 0]
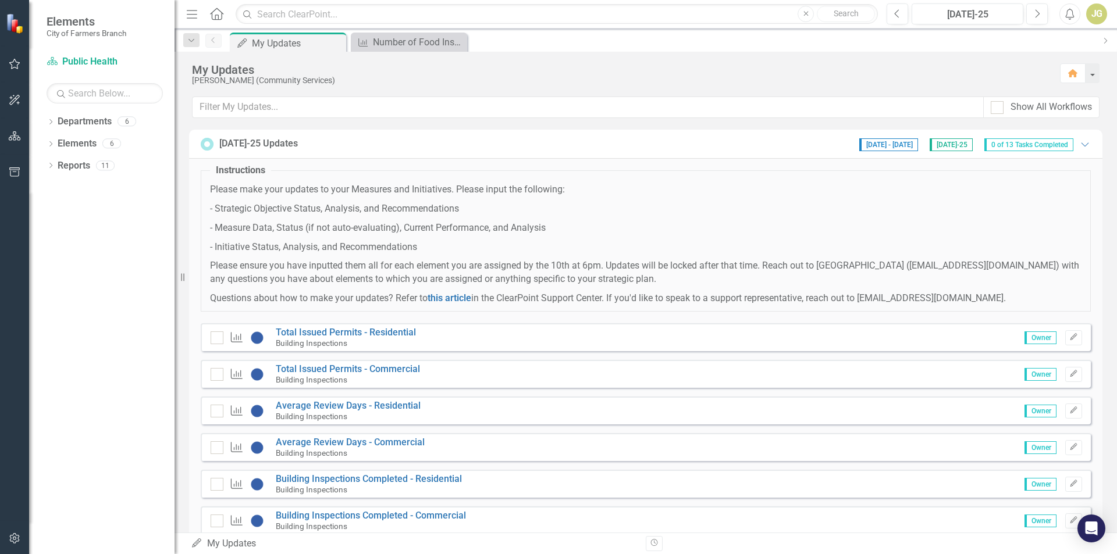
click at [1040, 142] on span "0 of 13 Tasks Completed" at bounding box center [1028, 144] width 89 height 13
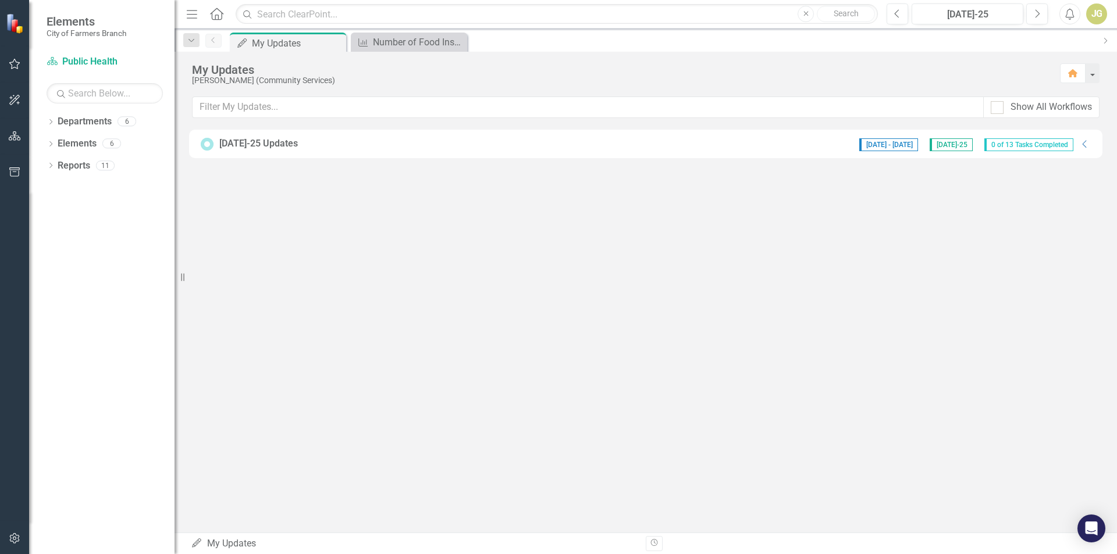
click at [1062, 141] on span "0 of 13 Tasks Completed" at bounding box center [1028, 144] width 89 height 13
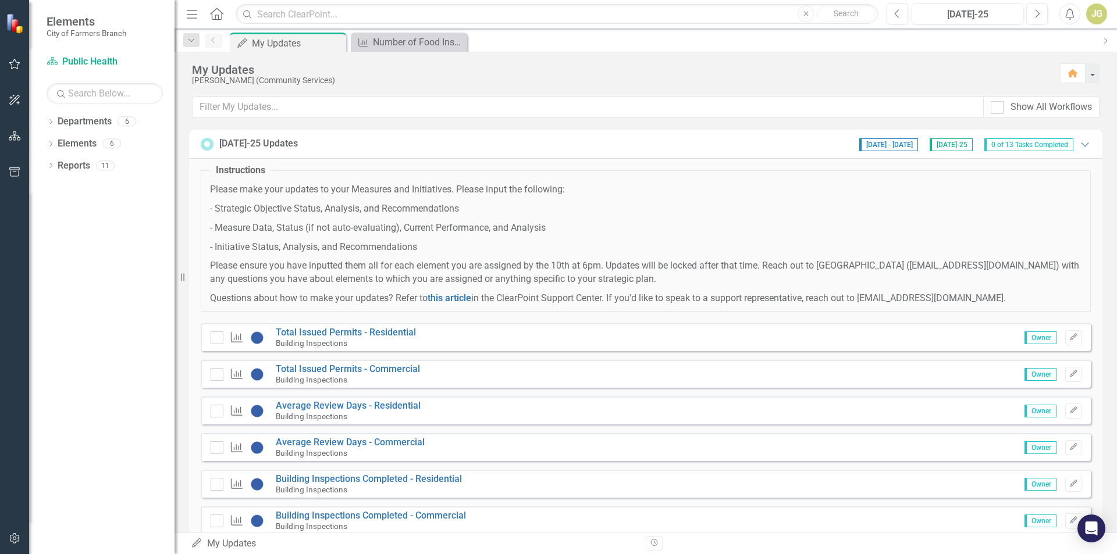
click at [1079, 144] on icon "Expanded" at bounding box center [1085, 144] width 12 height 9
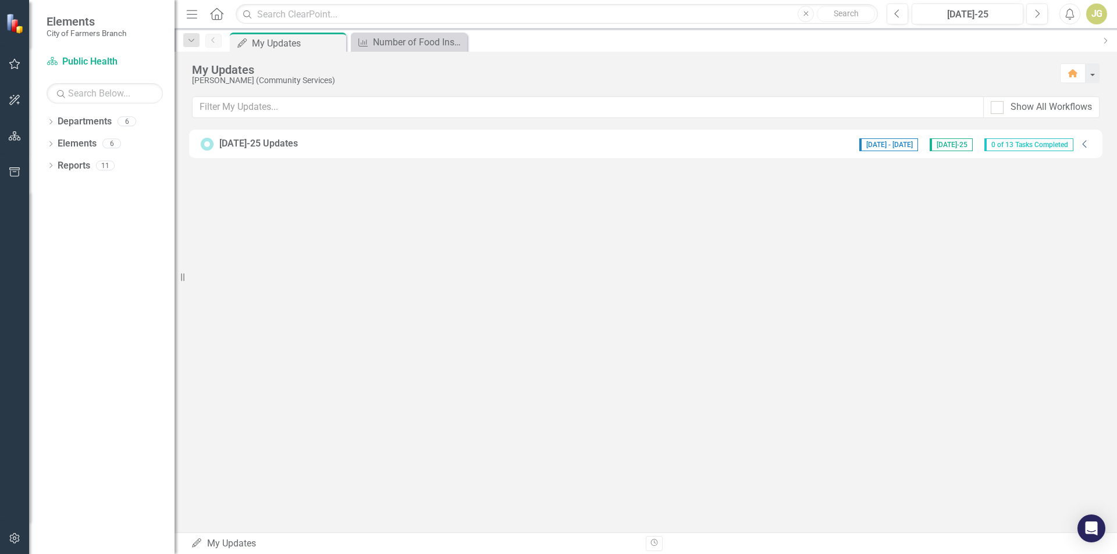
click at [1084, 143] on icon "Collapse" at bounding box center [1085, 144] width 12 height 9
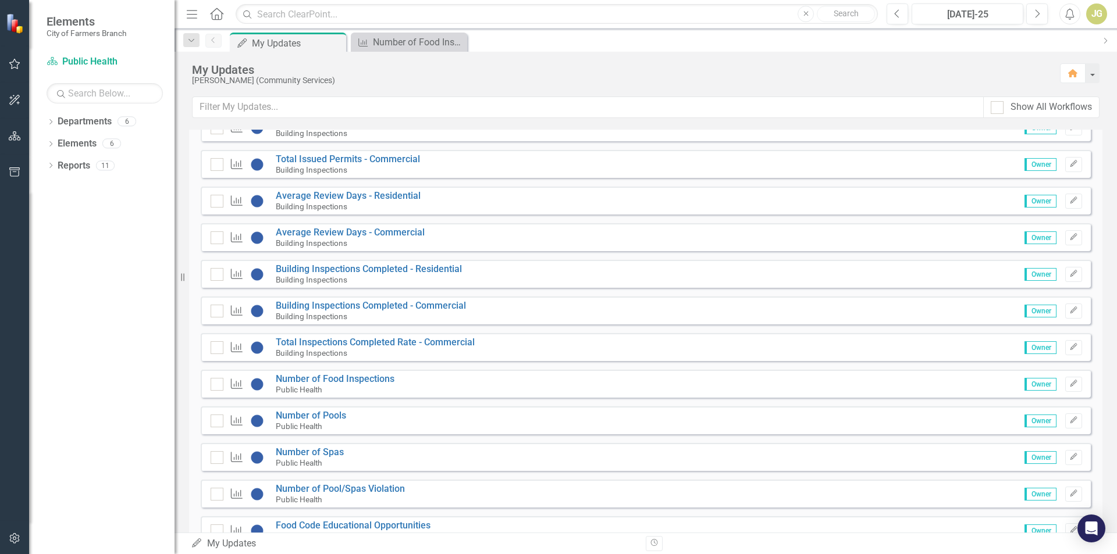
scroll to position [293, 0]
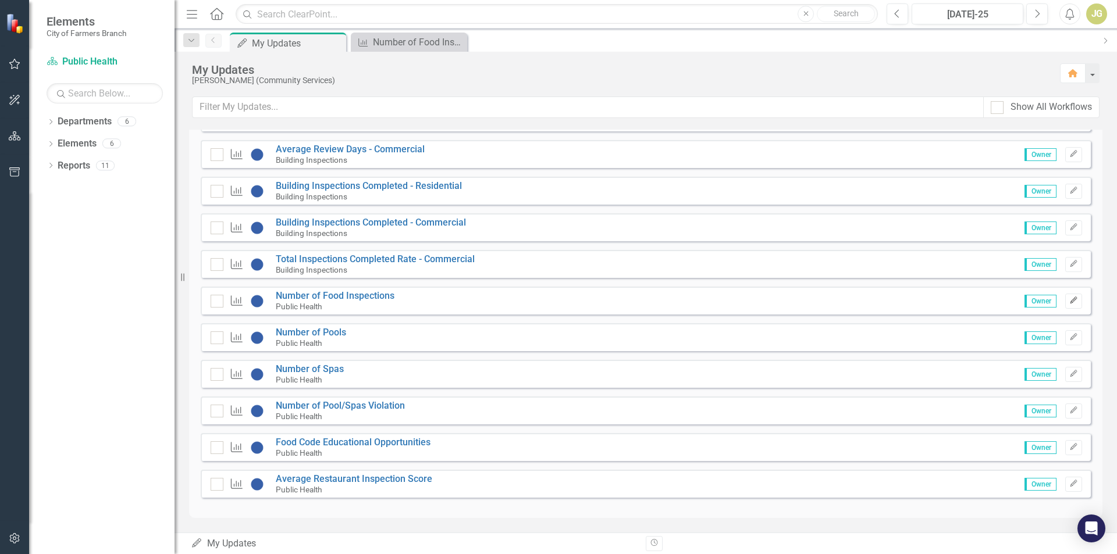
click at [1069, 297] on icon "Edit" at bounding box center [1073, 300] width 9 height 7
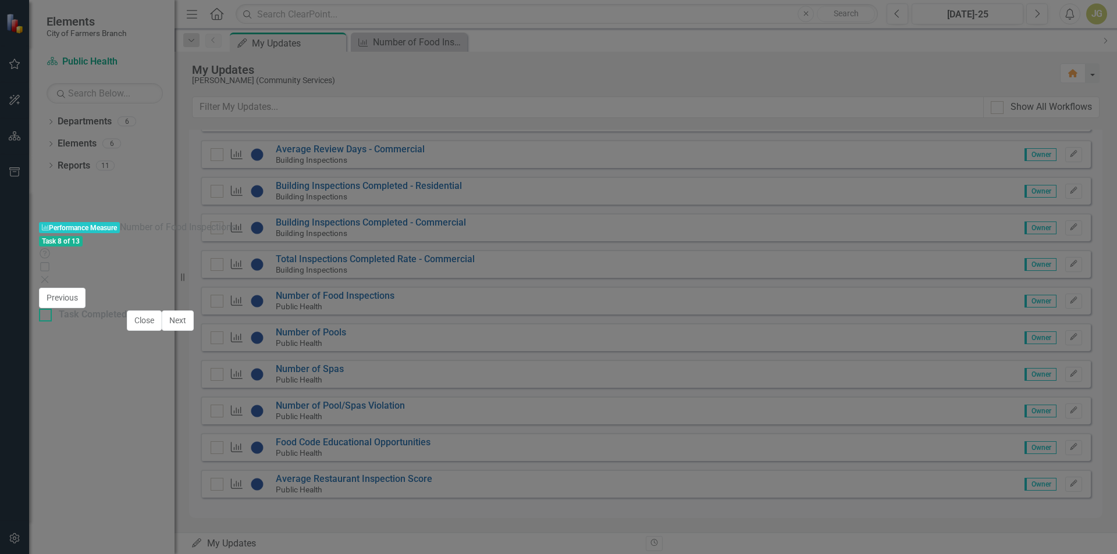
click at [127, 322] on div "Task Completed" at bounding box center [83, 314] width 88 height 13
click at [47, 316] on input "Task Completed" at bounding box center [43, 313] width 8 height 8
checkbox input "true"
click at [194, 331] on button "Next" at bounding box center [178, 321] width 32 height 20
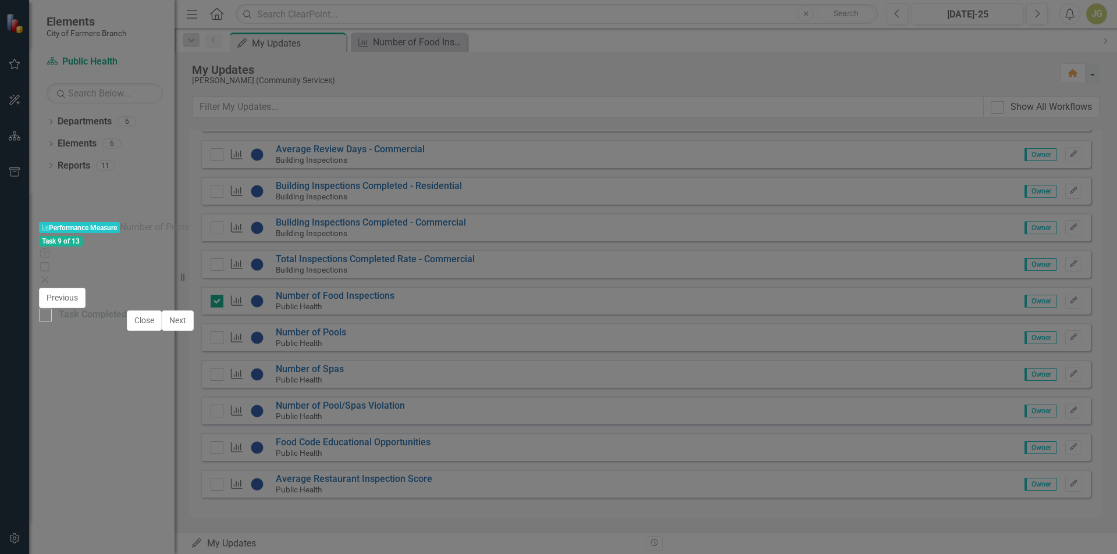
checkbox input "true"
click at [127, 322] on div "Task Completed" at bounding box center [93, 314] width 68 height 13
click at [47, 316] on input "Task Completed" at bounding box center [43, 313] width 8 height 8
checkbox input "true"
click at [194, 331] on button "Next" at bounding box center [178, 321] width 32 height 20
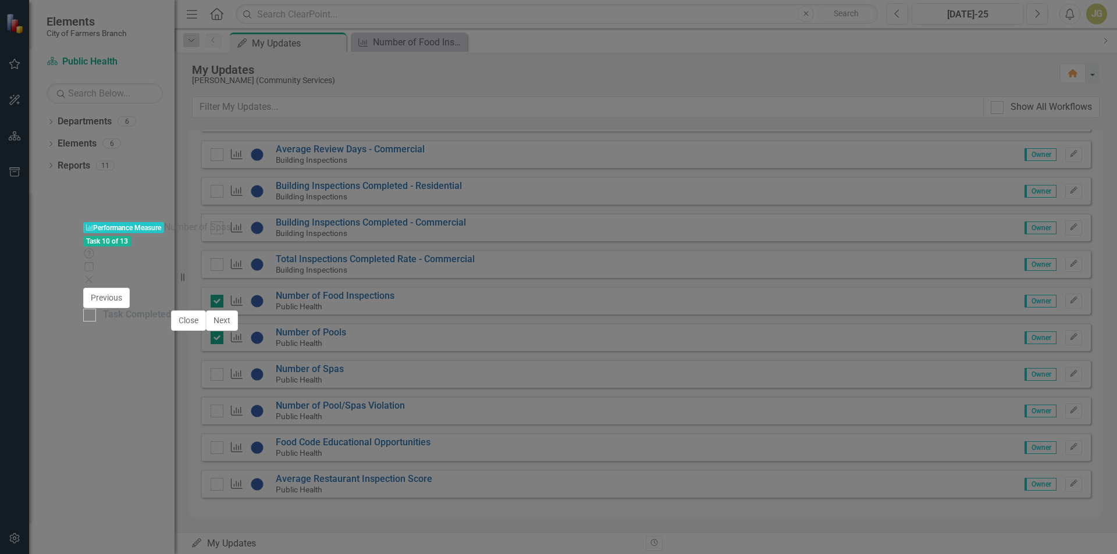
checkbox input "true"
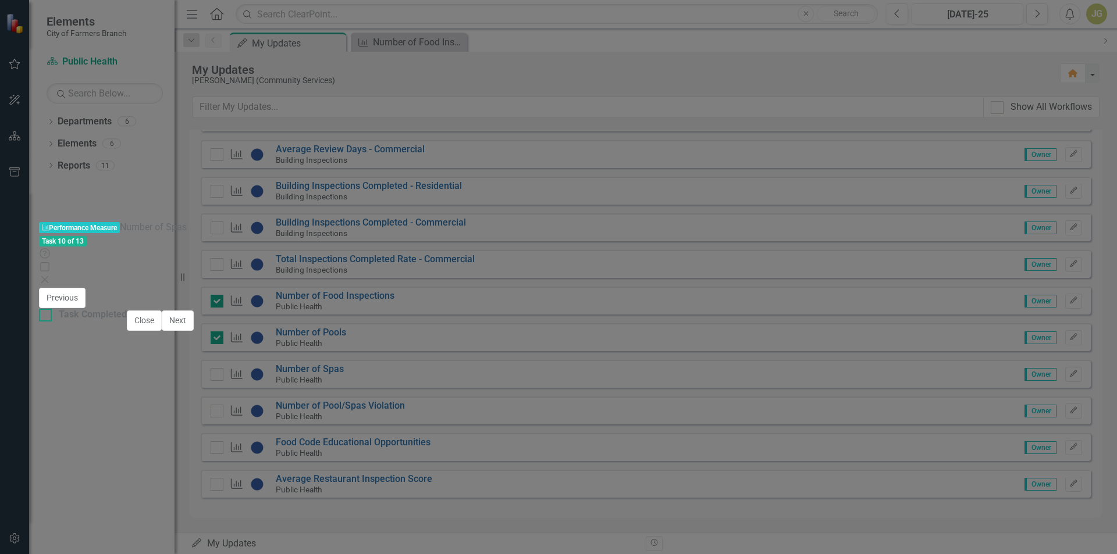
click at [52, 322] on div at bounding box center [45, 315] width 13 height 13
click at [47, 316] on input "Task Completed" at bounding box center [43, 313] width 8 height 8
checkbox input "true"
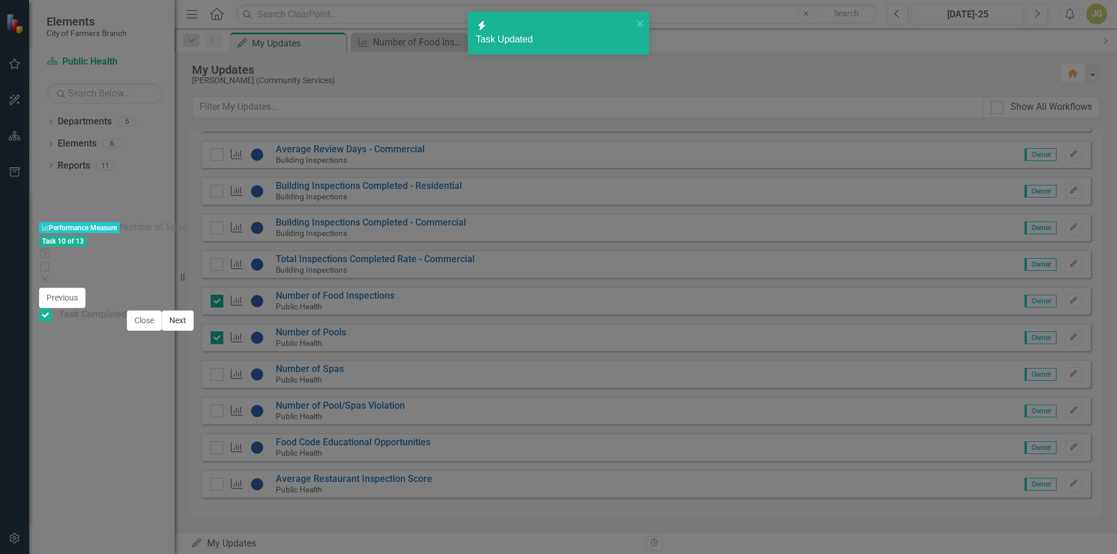
click at [194, 331] on button "Next" at bounding box center [178, 321] width 32 height 20
checkbox input "true"
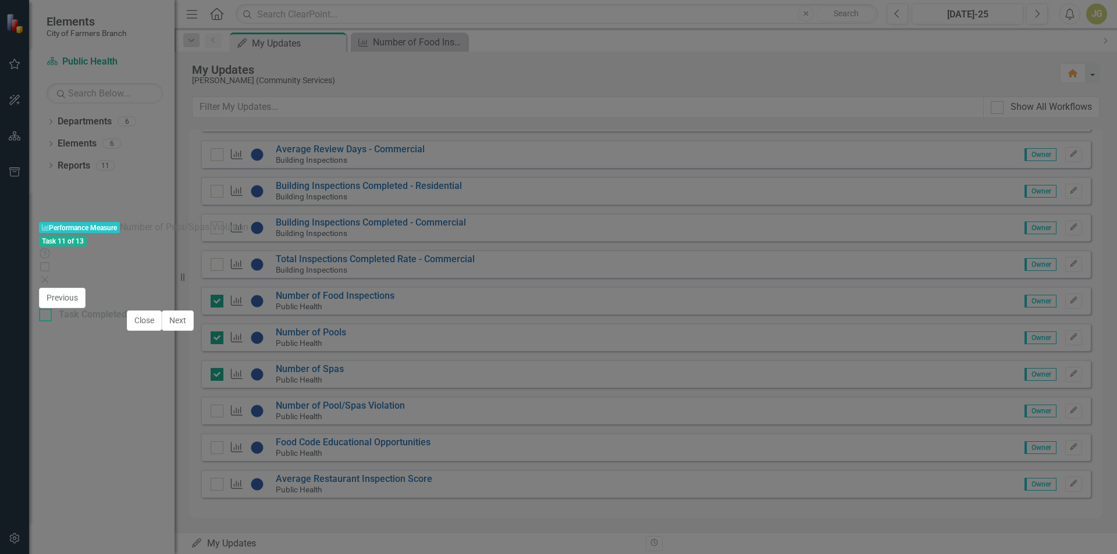
click at [47, 316] on input "Task Completed" at bounding box center [43, 313] width 8 height 8
checkbox input "true"
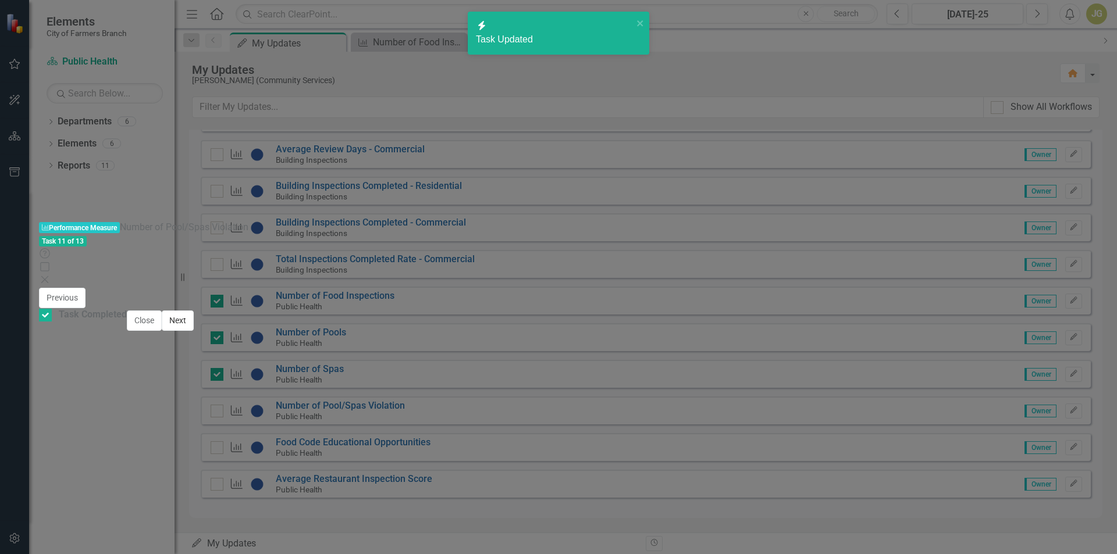
click at [194, 331] on button "Next" at bounding box center [178, 321] width 32 height 20
checkbox input "true"
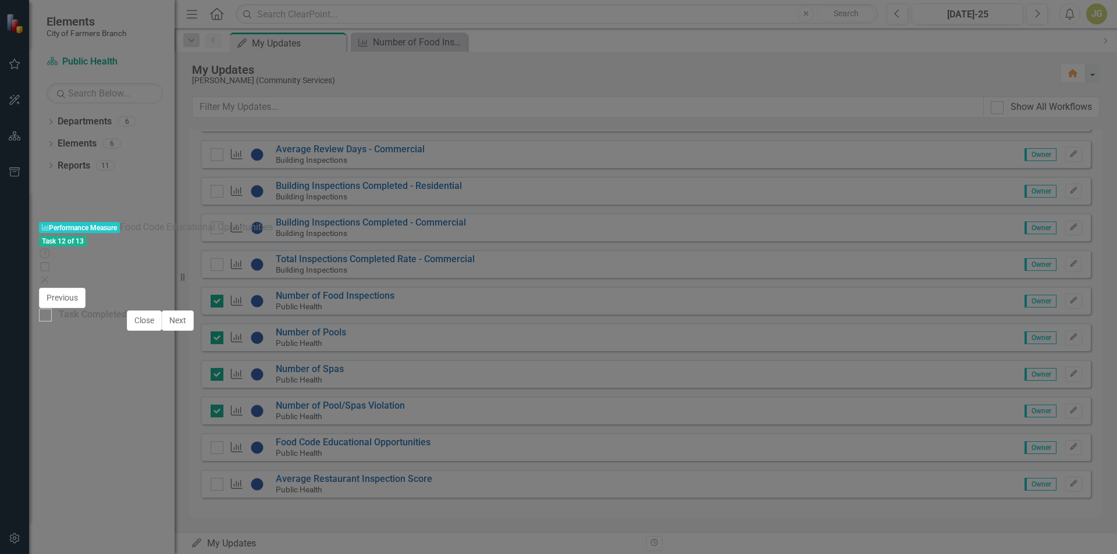
scroll to position [465, 0]
click at [52, 322] on div at bounding box center [45, 315] width 13 height 13
click at [47, 316] on input "Task Completed" at bounding box center [43, 313] width 8 height 8
checkbox input "true"
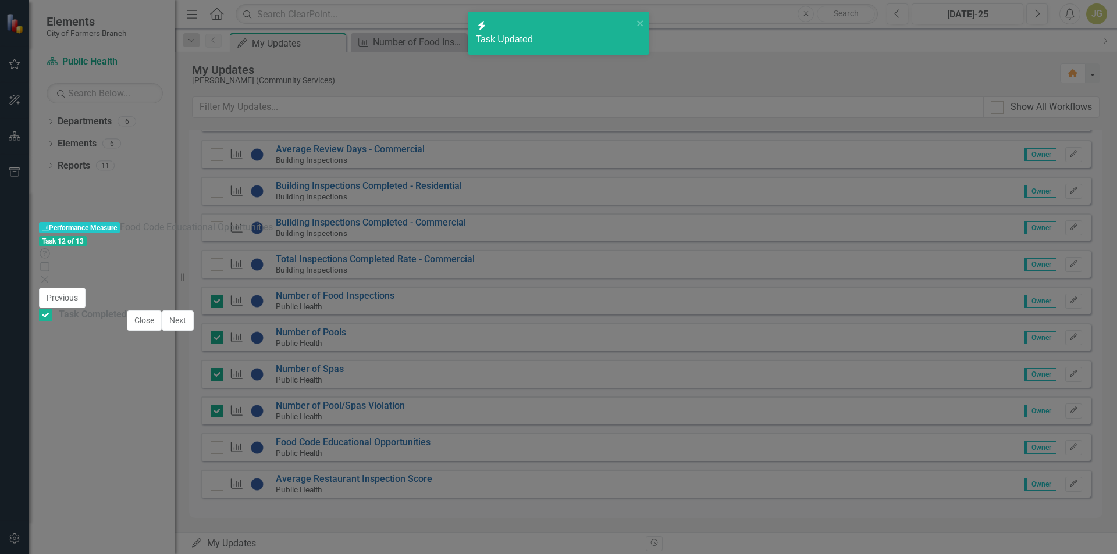
click at [194, 331] on button "Next" at bounding box center [178, 321] width 32 height 20
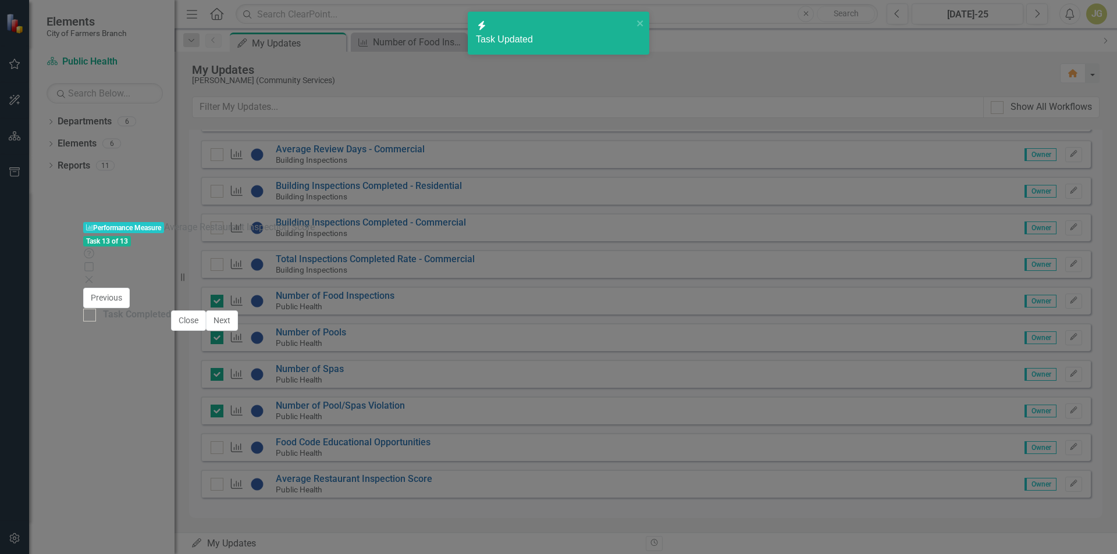
checkbox input "true"
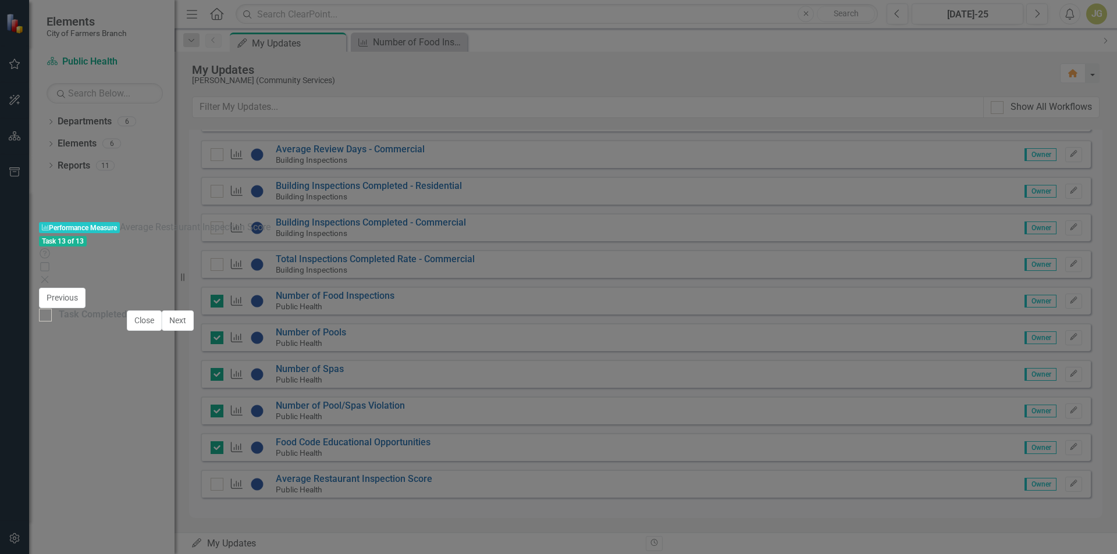
scroll to position [495, 0]
click at [162, 331] on button "Close" at bounding box center [144, 321] width 35 height 20
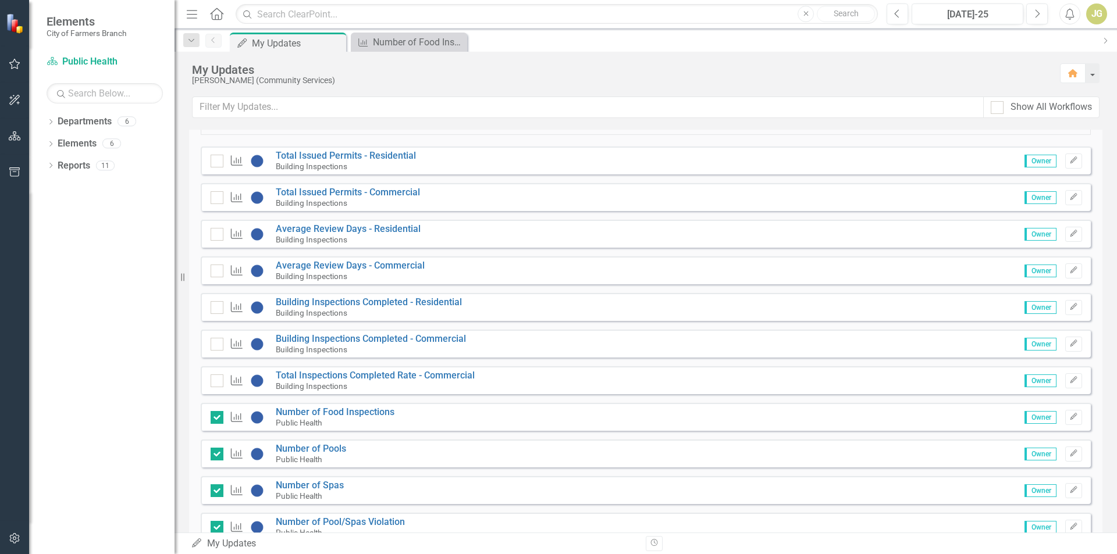
scroll to position [60, 0]
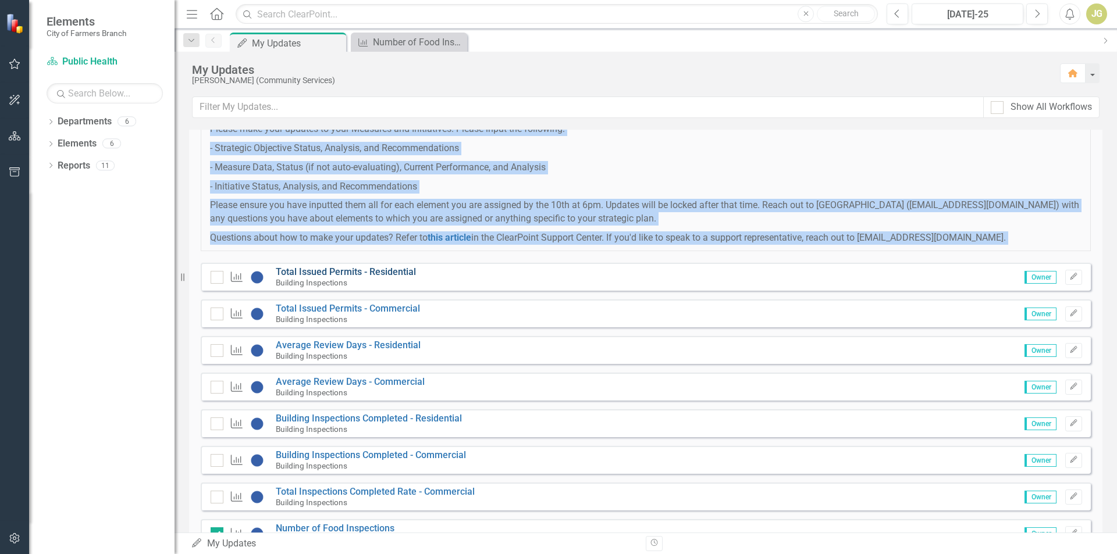
click at [393, 268] on link "Total Issued Permits - Residential" at bounding box center [346, 271] width 140 height 11
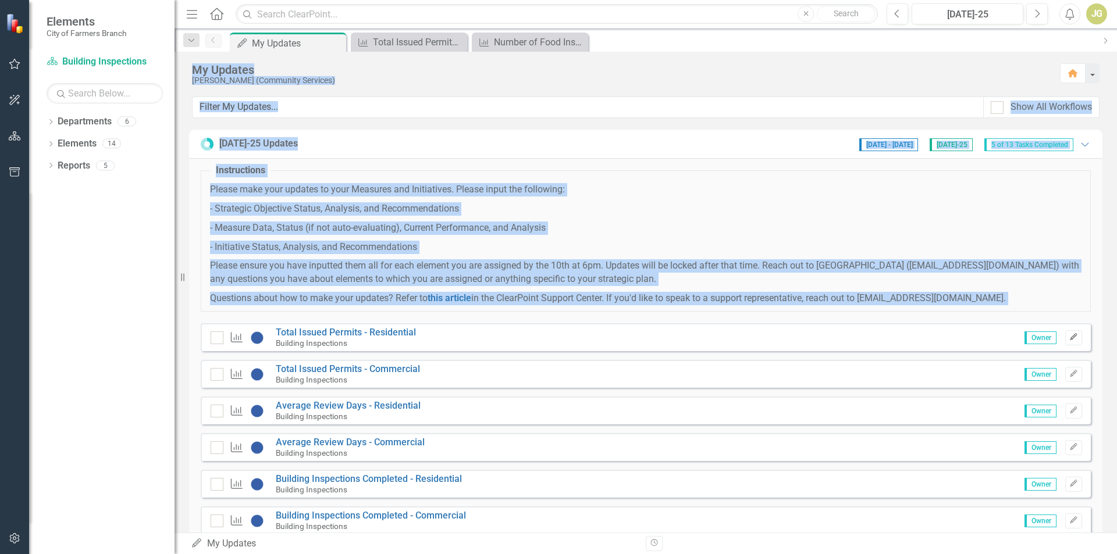
click at [1069, 339] on icon "Edit" at bounding box center [1073, 337] width 9 height 7
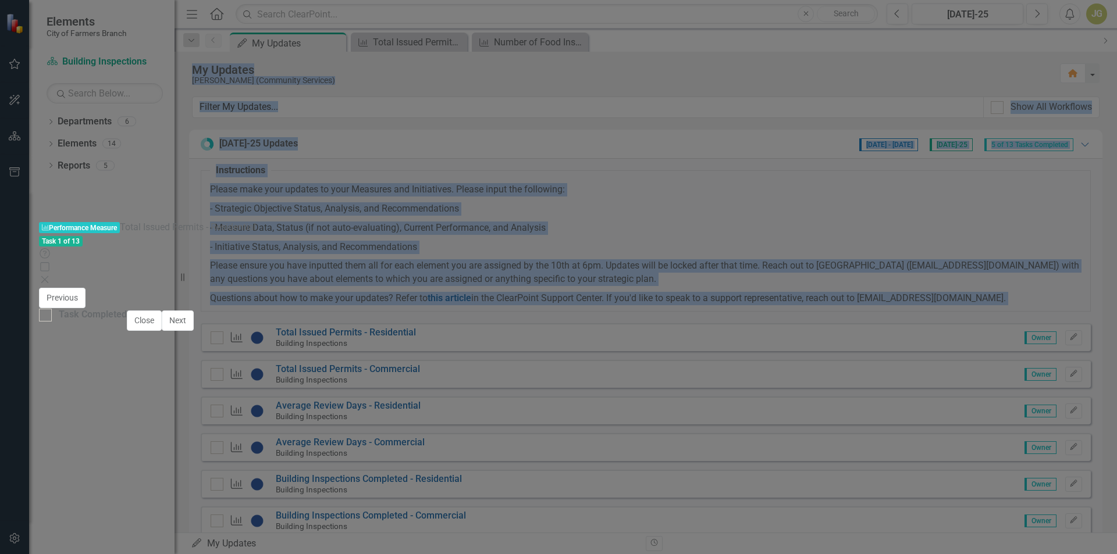
scroll to position [495, 0]
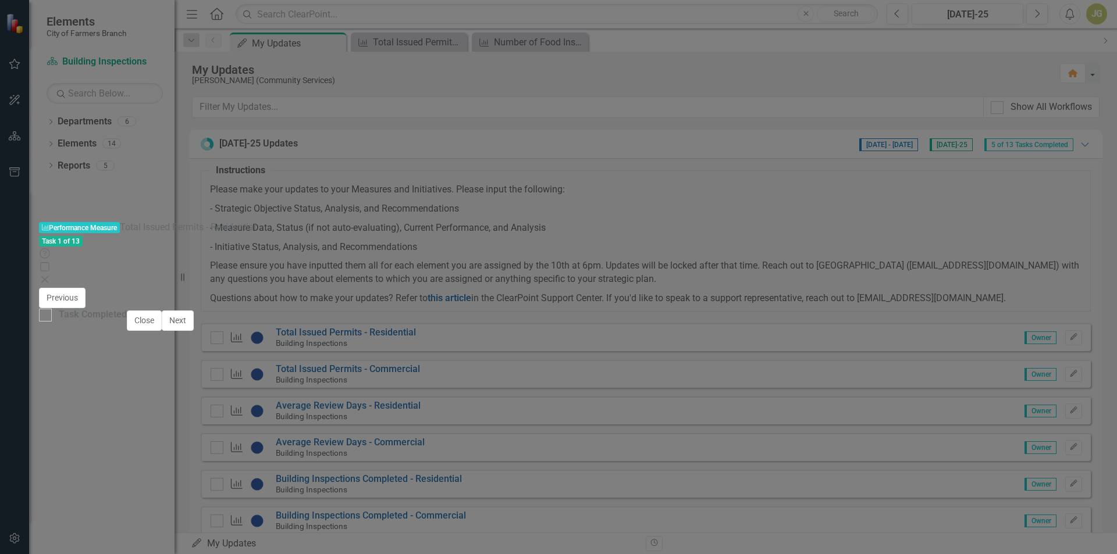
type textarea "166"
click at [1060, 294] on button "Save" at bounding box center [1048, 304] width 26 height 20
click at [52, 322] on div at bounding box center [45, 315] width 13 height 13
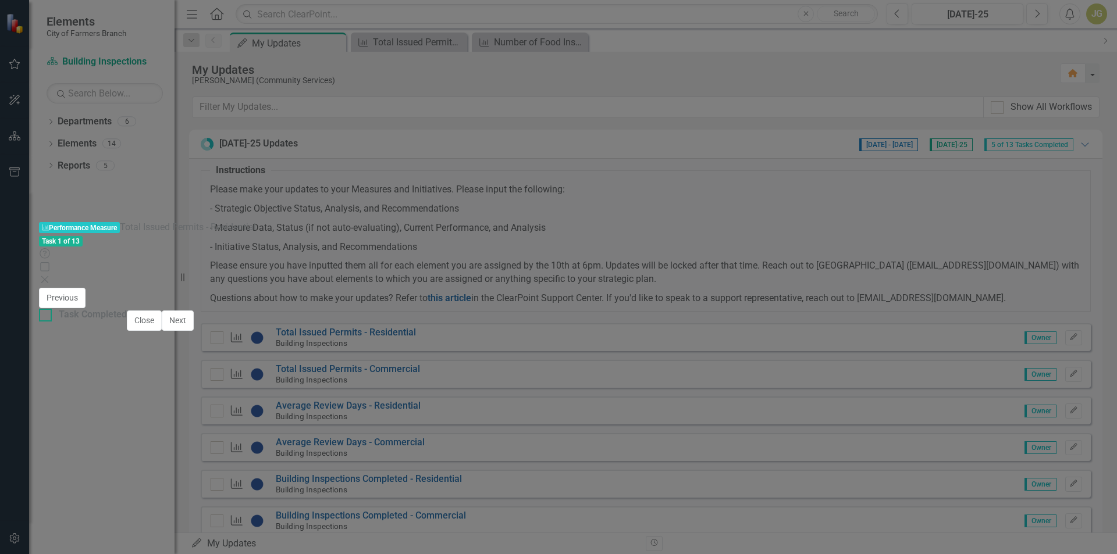
click at [47, 316] on input "Task Completed" at bounding box center [43, 313] width 8 height 8
checkbox input "true"
click at [194, 331] on button "Next" at bounding box center [178, 321] width 32 height 20
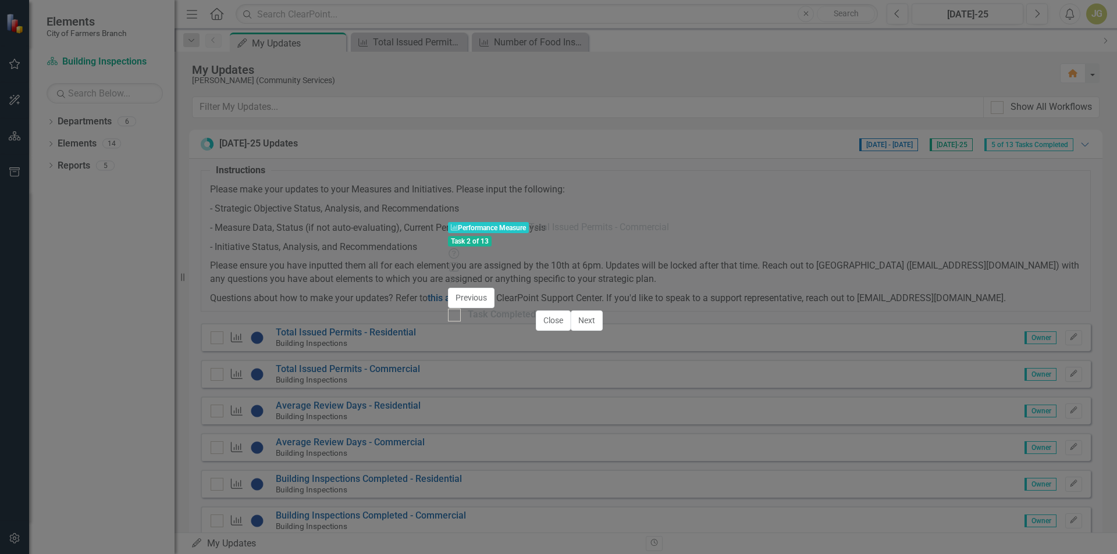
checkbox input "true"
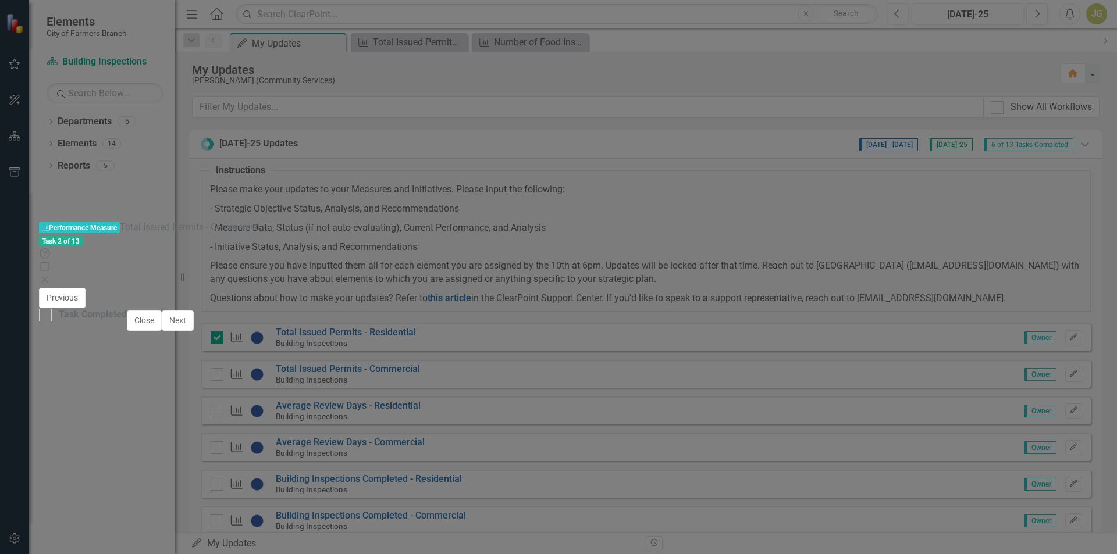
scroll to position [495, 0]
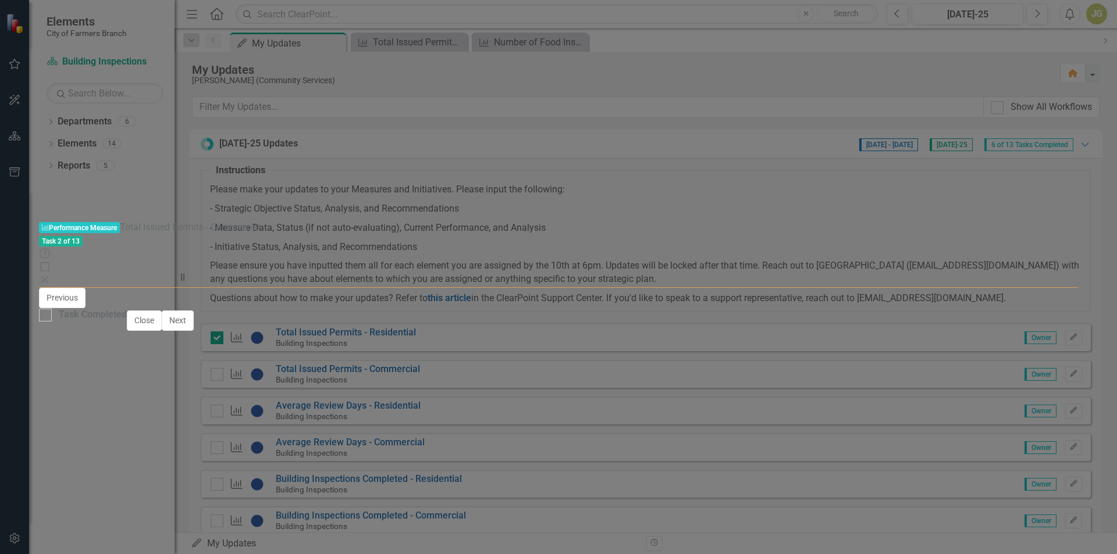
type textarea "60"
click at [1053, 300] on icon "Save" at bounding box center [1047, 304] width 10 height 8
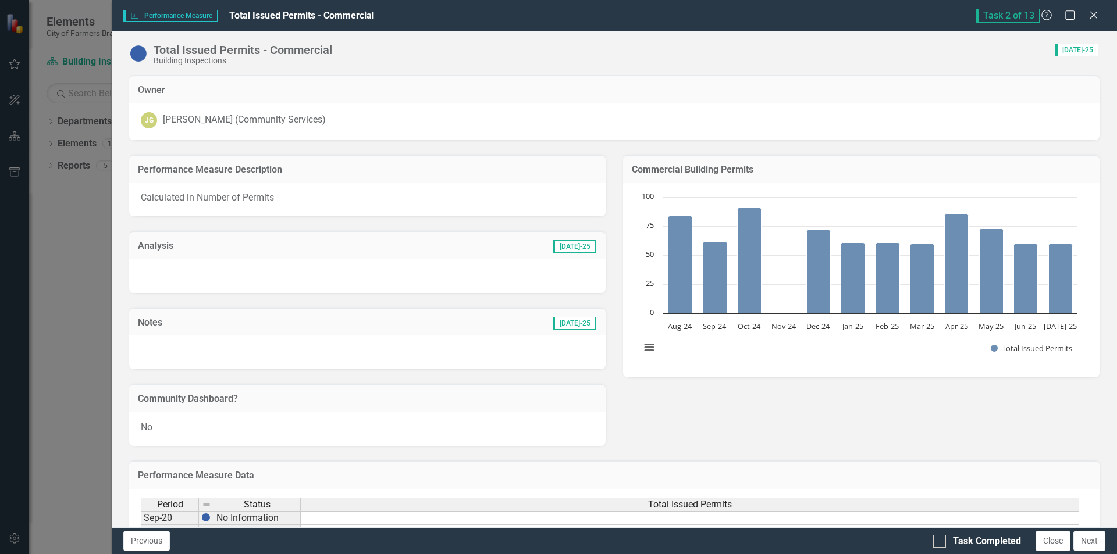
scroll to position [495, 0]
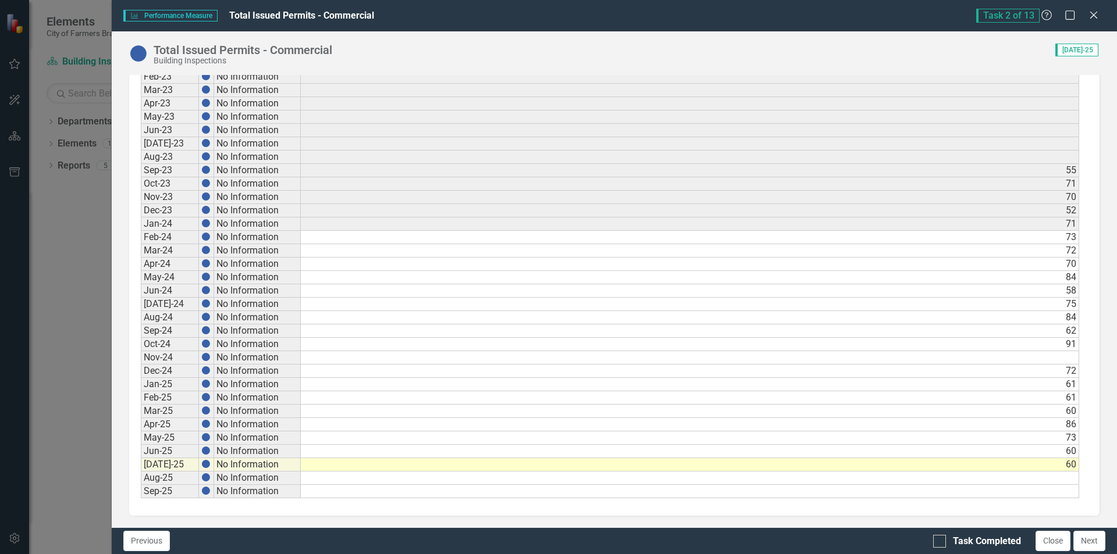
click at [918, 470] on td "60" at bounding box center [690, 464] width 778 height 13
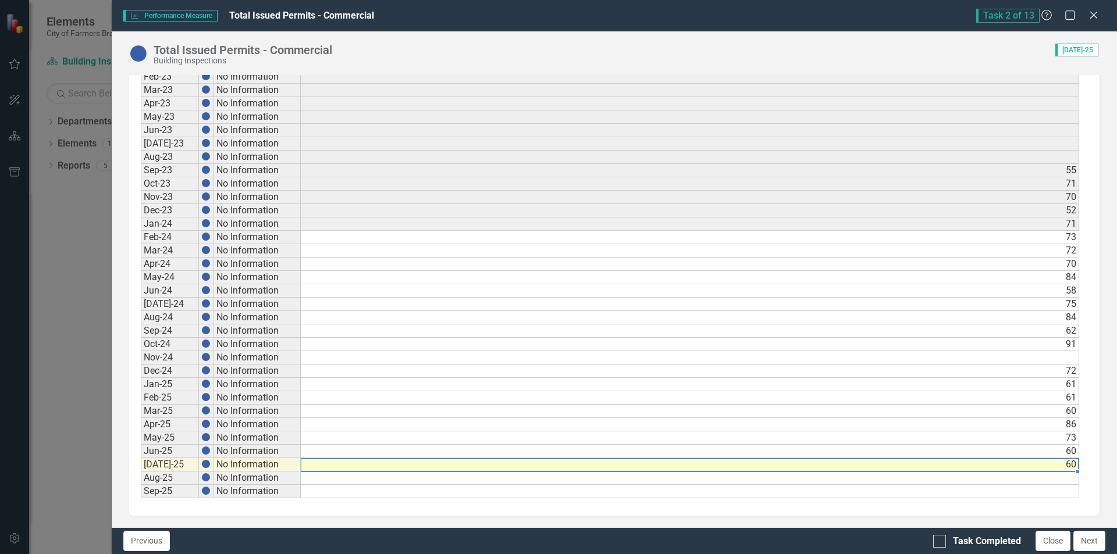
click at [918, 470] on td "60" at bounding box center [690, 464] width 778 height 13
type textarea "60"
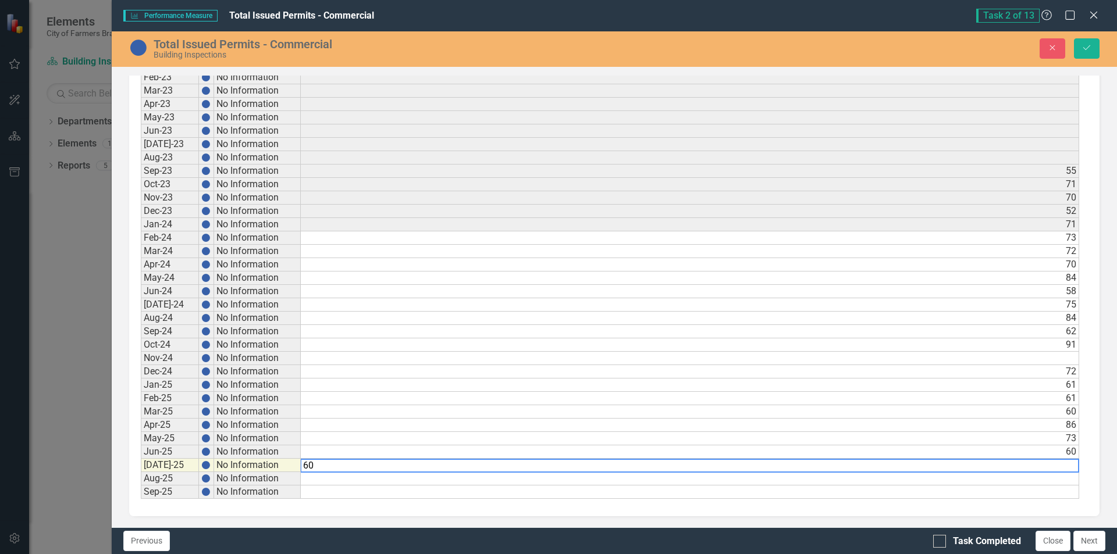
click at [1070, 477] on td at bounding box center [690, 478] width 778 height 13
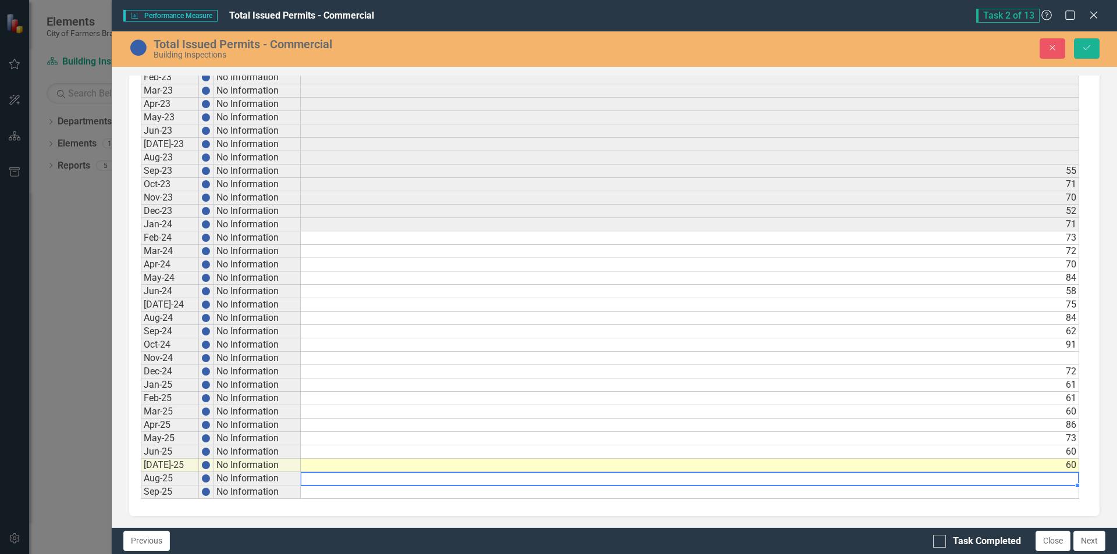
click at [1070, 469] on td "60" at bounding box center [690, 465] width 778 height 13
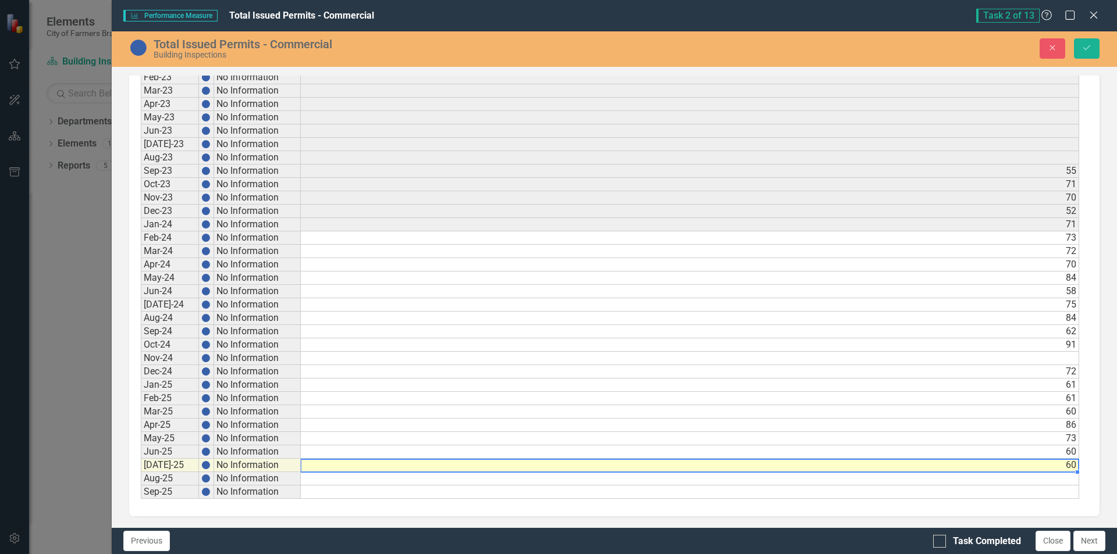
click at [1070, 469] on td "60" at bounding box center [690, 465] width 778 height 13
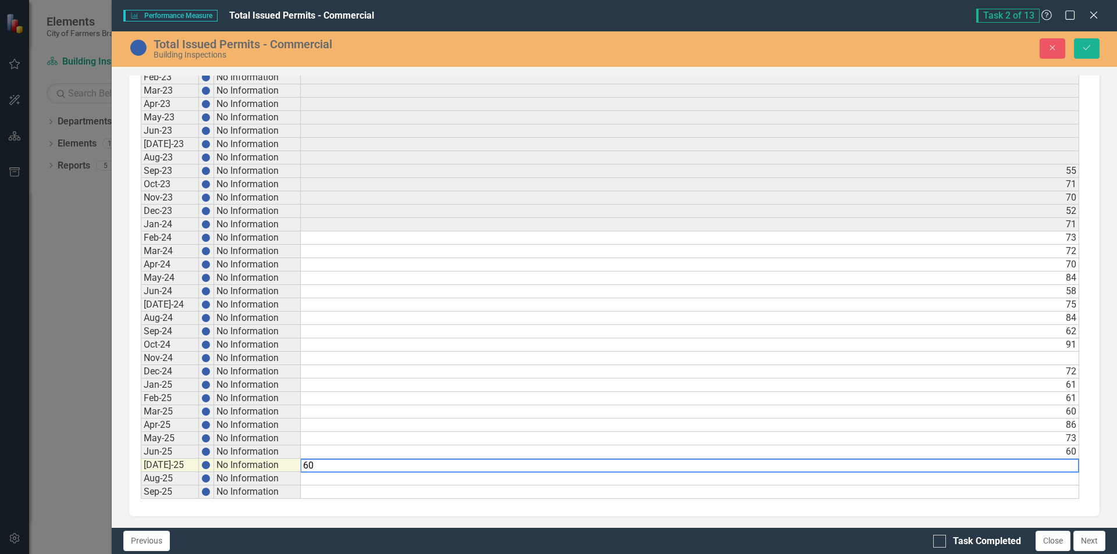
type textarea "6"
type textarea "72"
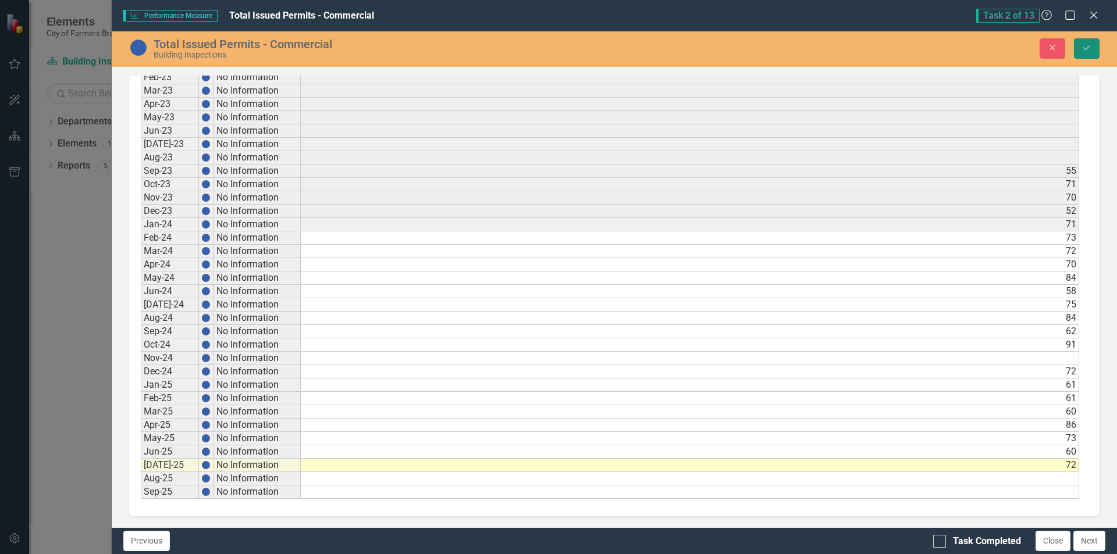
click at [1094, 51] on button "Save" at bounding box center [1087, 48] width 26 height 20
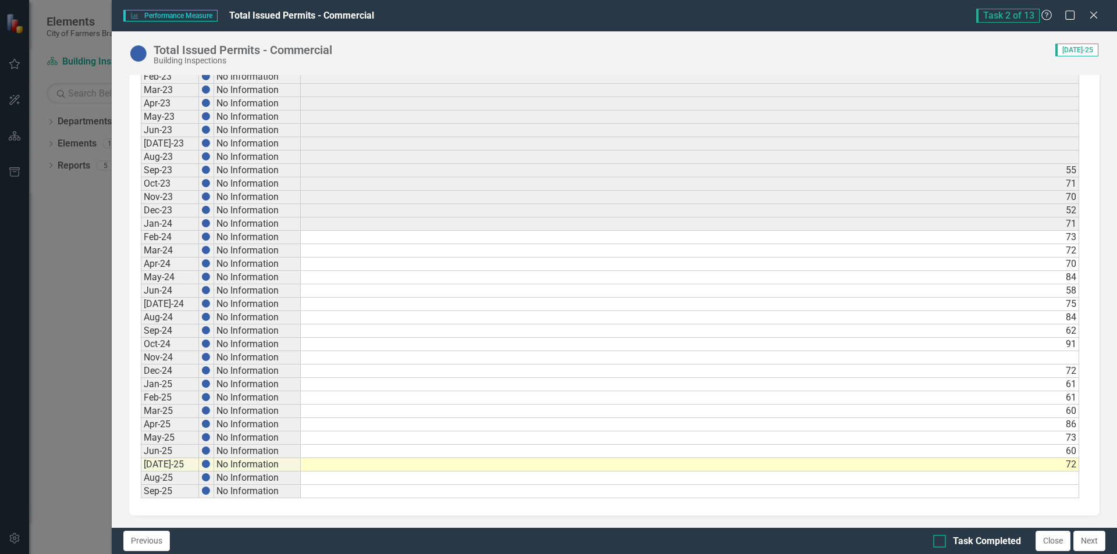
click at [936, 536] on input "Task Completed" at bounding box center [937, 539] width 8 height 8
checkbox input "true"
click at [1089, 540] on button "Next" at bounding box center [1089, 541] width 32 height 20
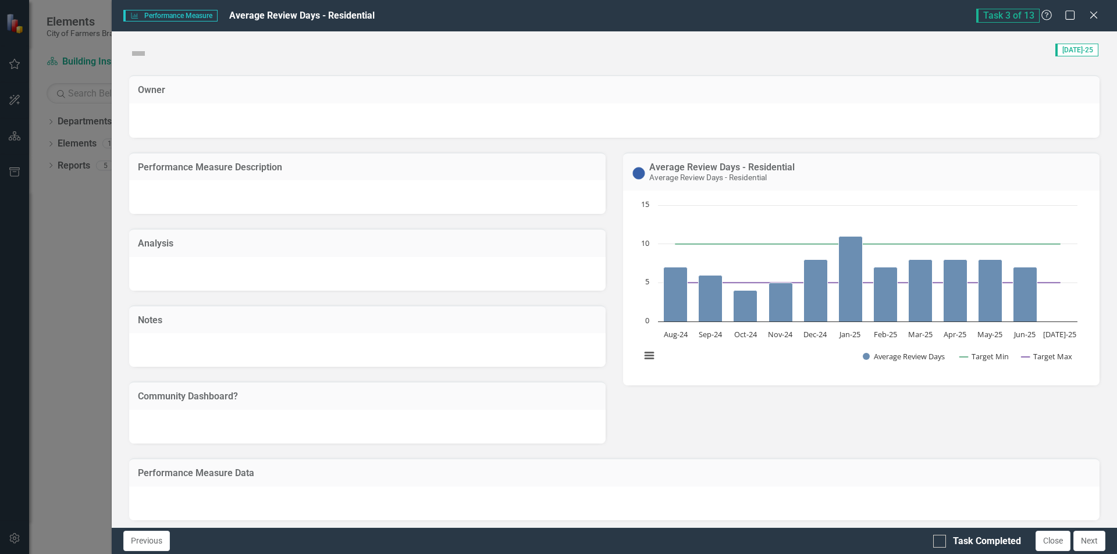
checkbox input "true"
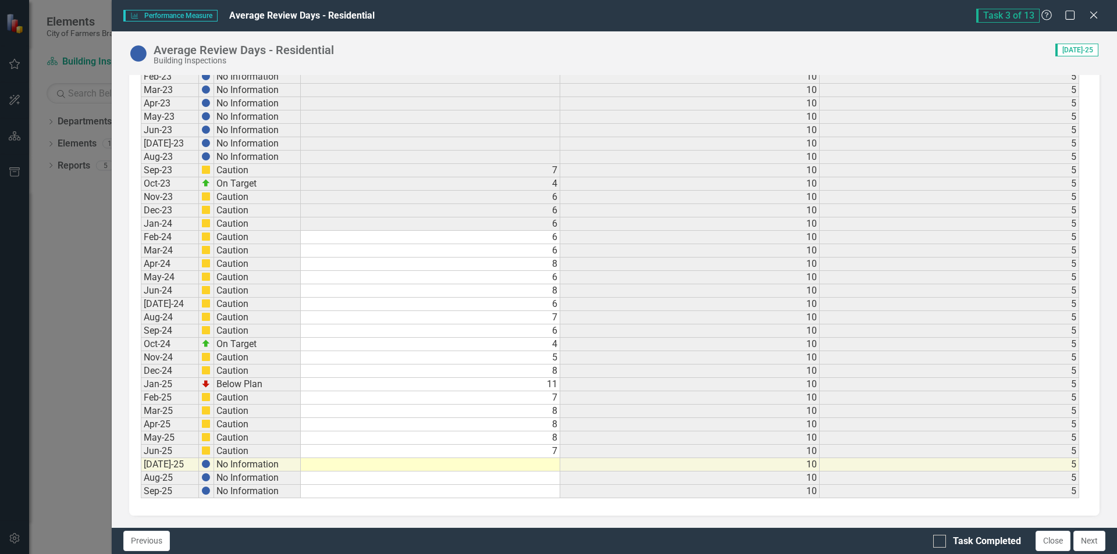
click at [544, 466] on td at bounding box center [430, 464] width 259 height 13
click at [532, 471] on div at bounding box center [429, 471] width 259 height 1
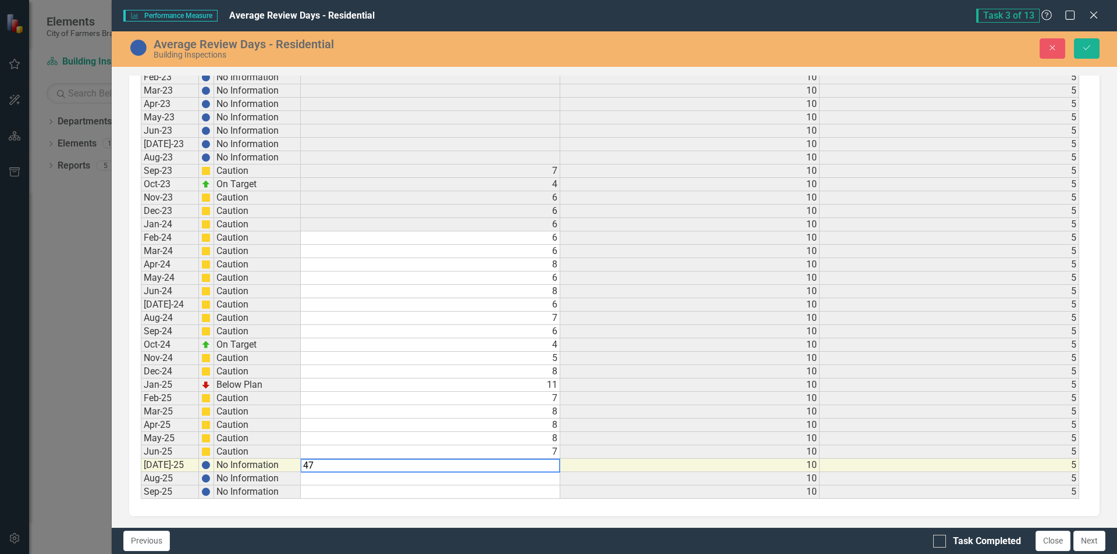
type textarea "4"
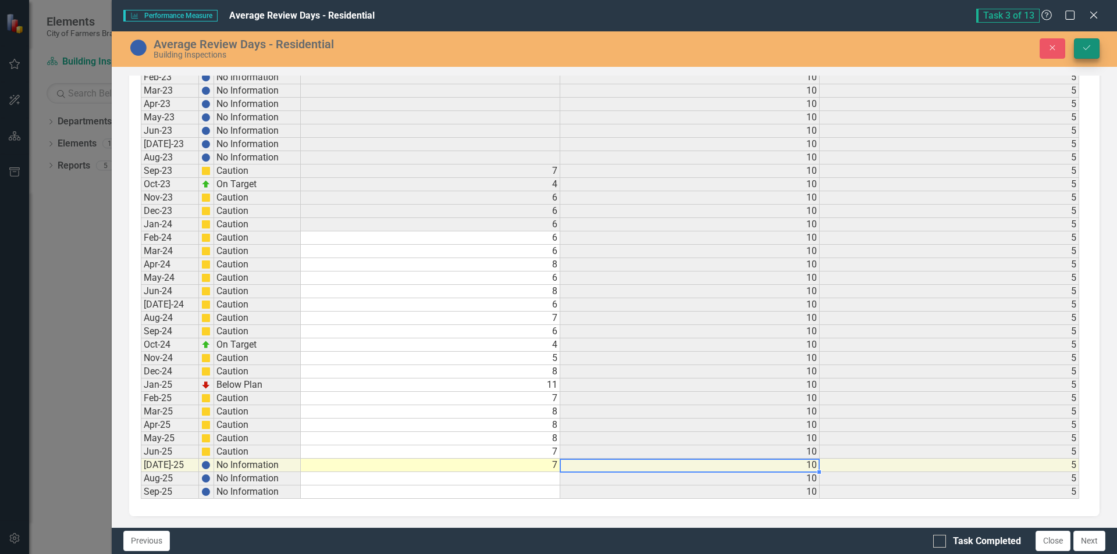
type textarea "7"
click at [1085, 46] on icon "Save" at bounding box center [1086, 48] width 10 height 8
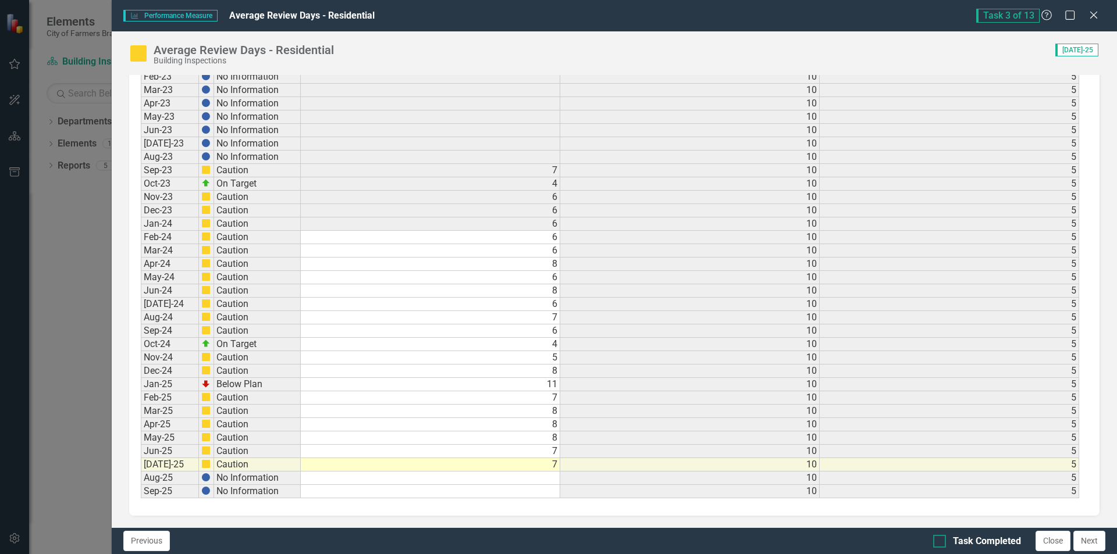
click at [943, 541] on div at bounding box center [939, 541] width 13 height 13
click at [941, 541] on input "Task Completed" at bounding box center [937, 539] width 8 height 8
checkbox input "true"
click at [1091, 542] on button "Next" at bounding box center [1089, 541] width 32 height 20
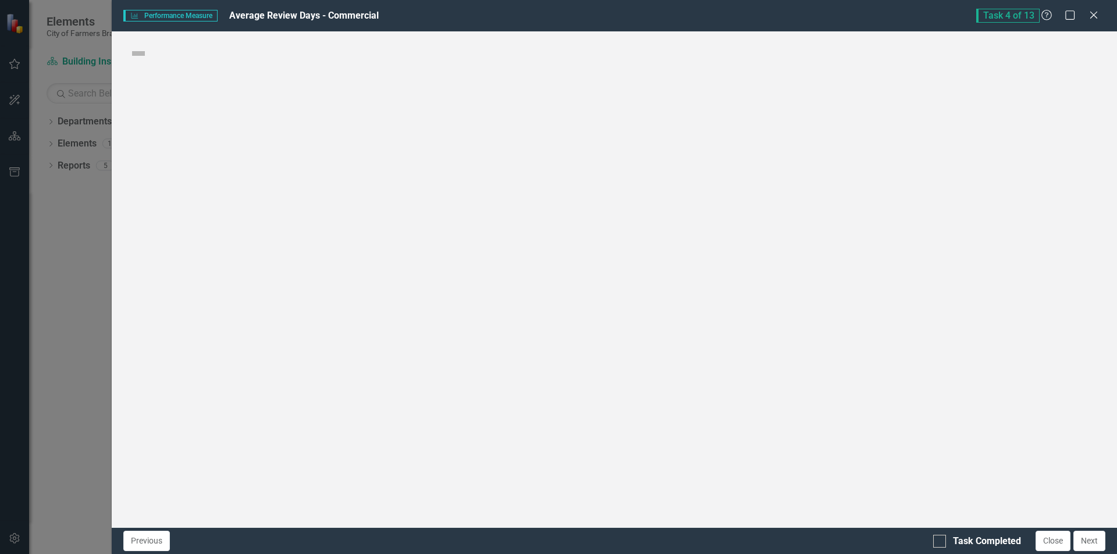
checkbox input "true"
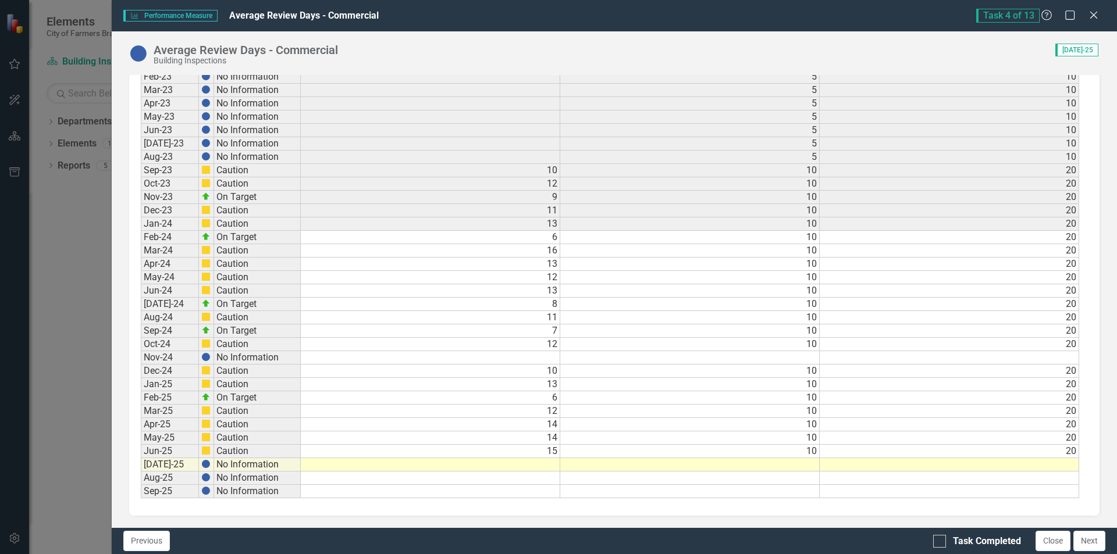
click at [565, 466] on td at bounding box center [689, 464] width 259 height 13
click at [554, 466] on td at bounding box center [430, 464] width 259 height 13
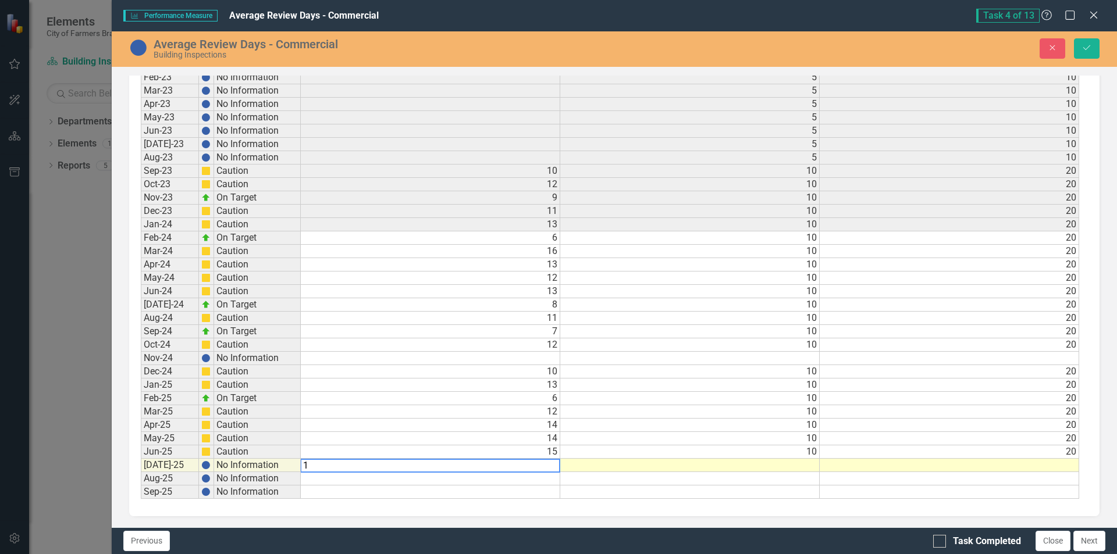
type textarea "14"
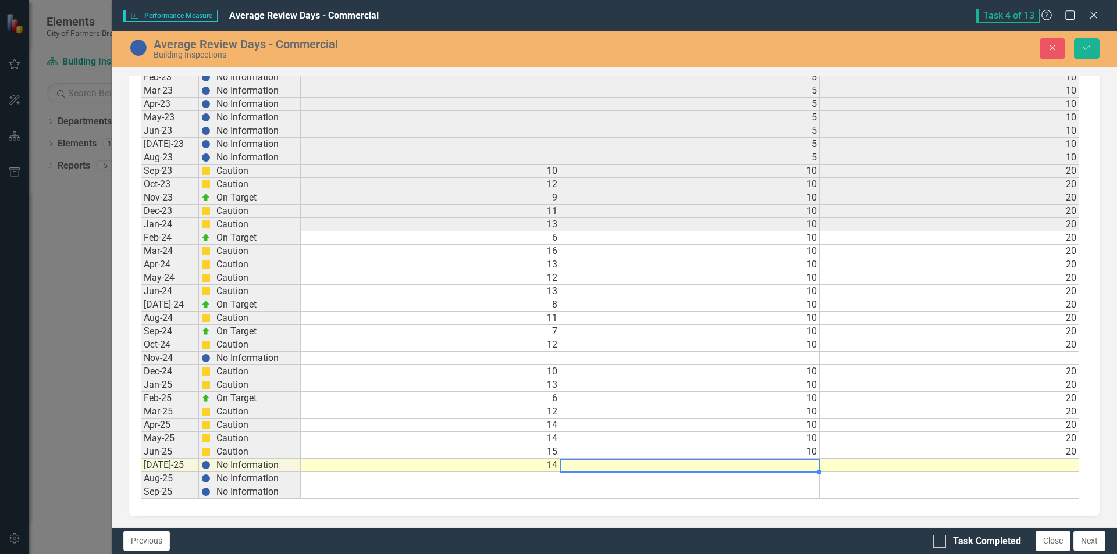
type textarea "10"
type textarea "20"
click at [1084, 49] on icon "Save" at bounding box center [1086, 48] width 10 height 8
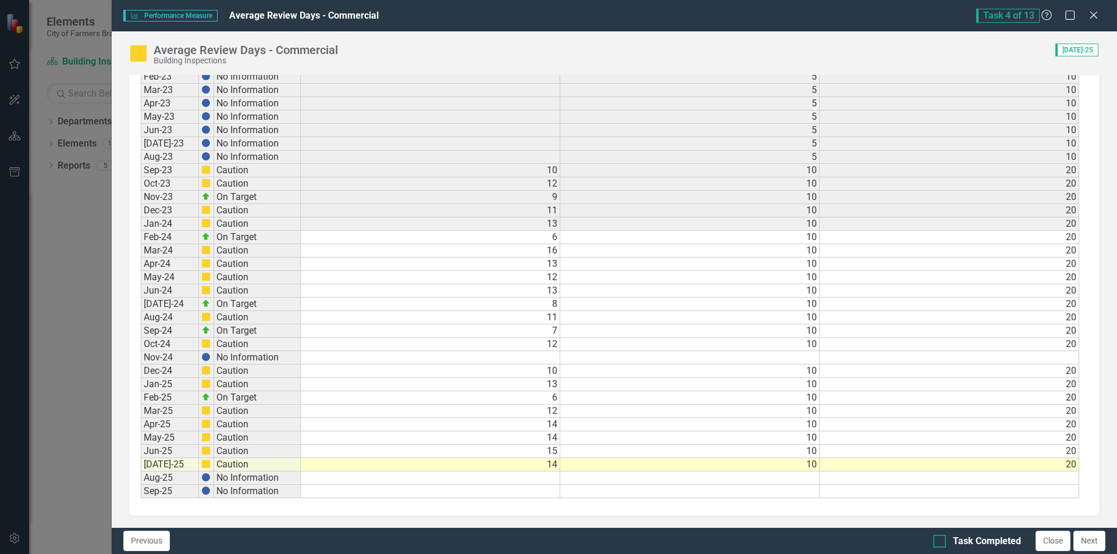
click at [953, 542] on div "Task Completed" at bounding box center [987, 541] width 68 height 13
click at [941, 542] on input "Task Completed" at bounding box center [937, 539] width 8 height 8
checkbox input "true"
click at [1091, 537] on button "Next" at bounding box center [1089, 541] width 32 height 20
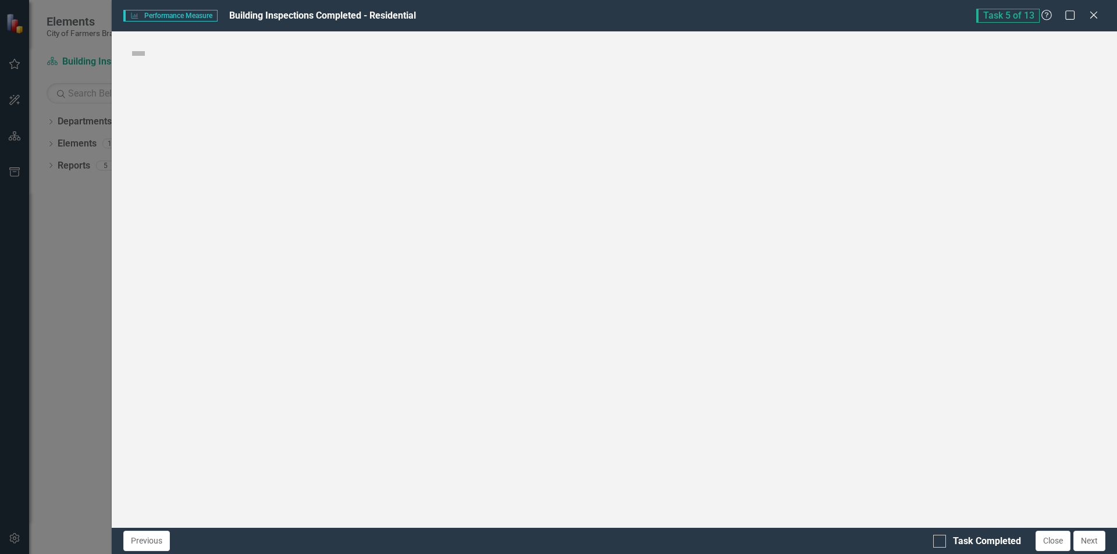
checkbox input "true"
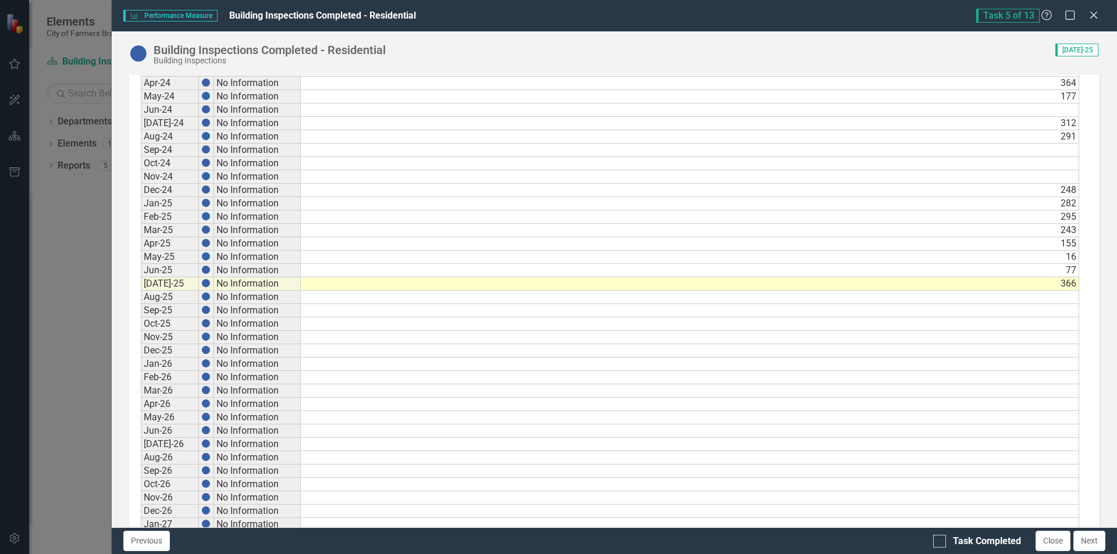
scroll to position [698, 0]
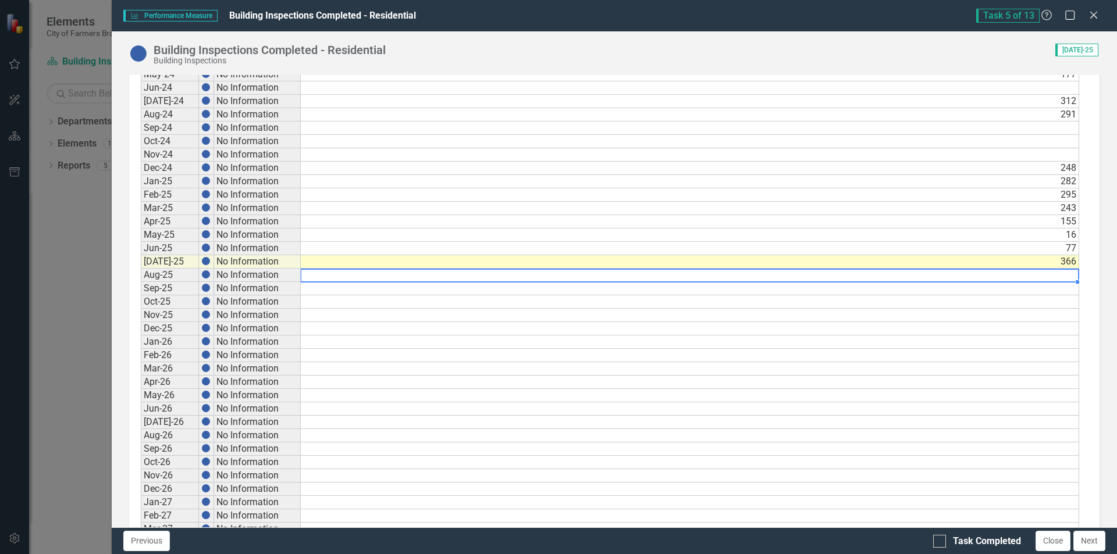
click at [957, 279] on td at bounding box center [690, 275] width 778 height 13
click at [1042, 262] on td "366" at bounding box center [690, 261] width 778 height 13
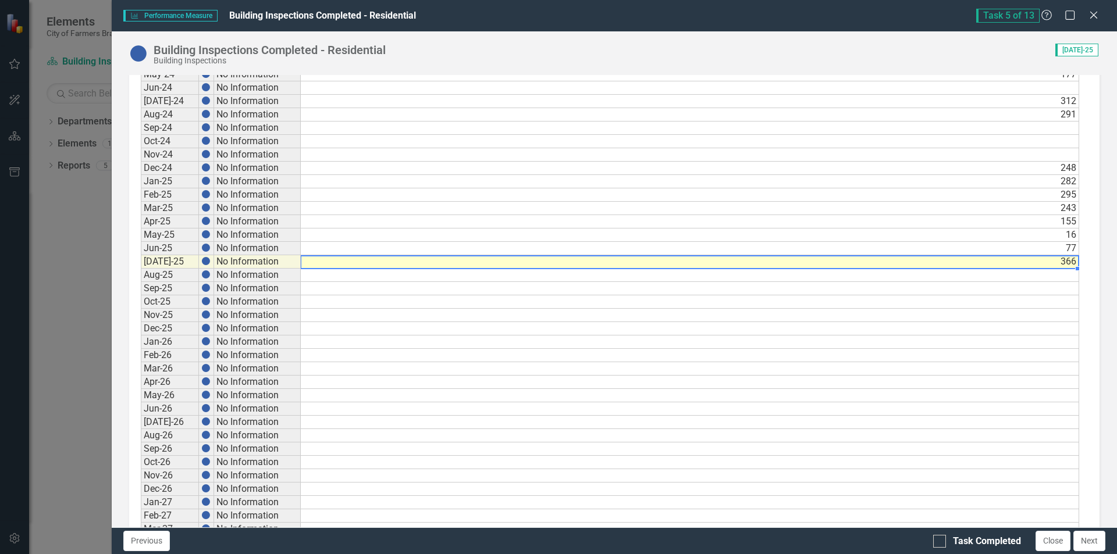
click at [141, 241] on div "Period Status Actual Sep-20 No Information Sep-21 No Information Sep-22 No Info…" at bounding box center [141, 228] width 0 height 857
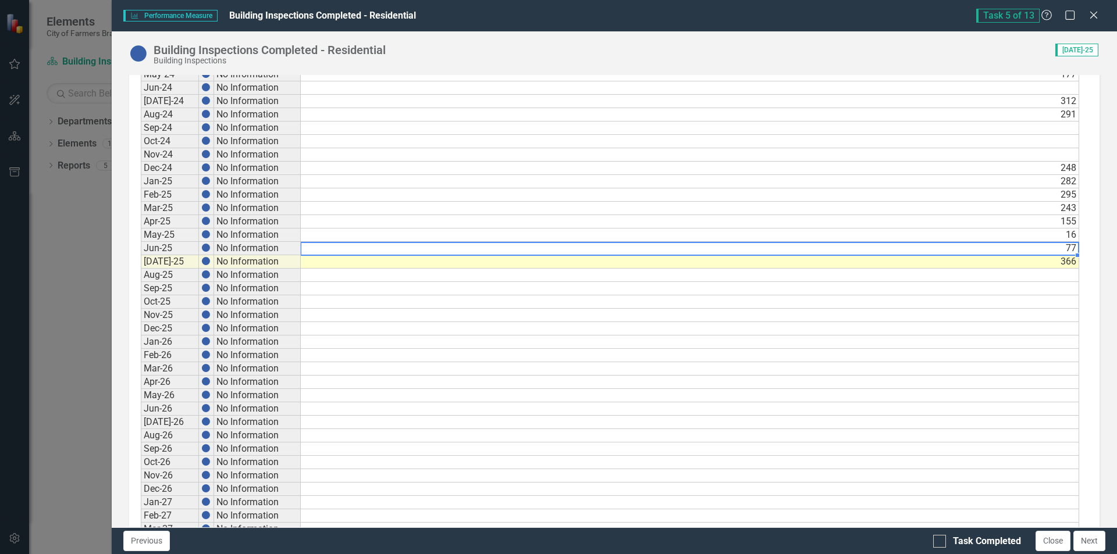
click at [1068, 249] on td "77" at bounding box center [690, 248] width 778 height 13
click at [1034, 270] on td at bounding box center [690, 275] width 778 height 13
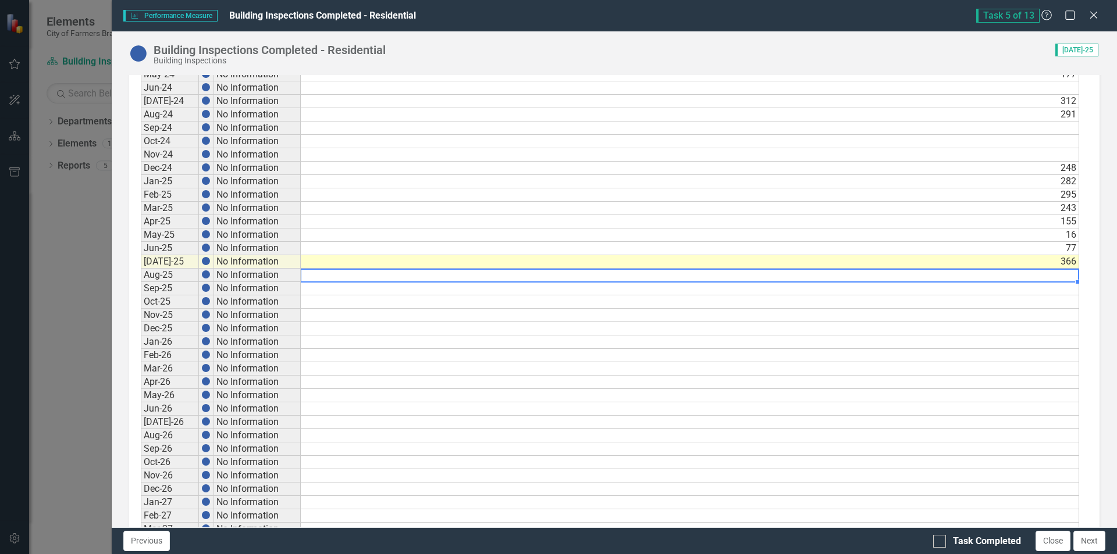
click at [1033, 266] on td "366" at bounding box center [690, 261] width 778 height 13
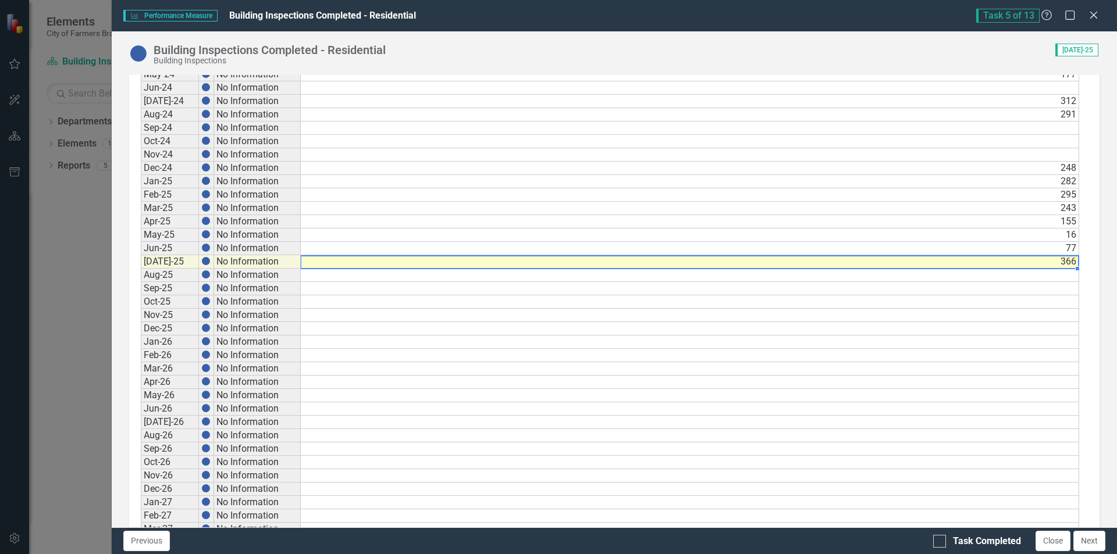
click at [1071, 263] on td "366" at bounding box center [690, 261] width 778 height 13
click at [1071, 263] on textarea at bounding box center [689, 262] width 779 height 14
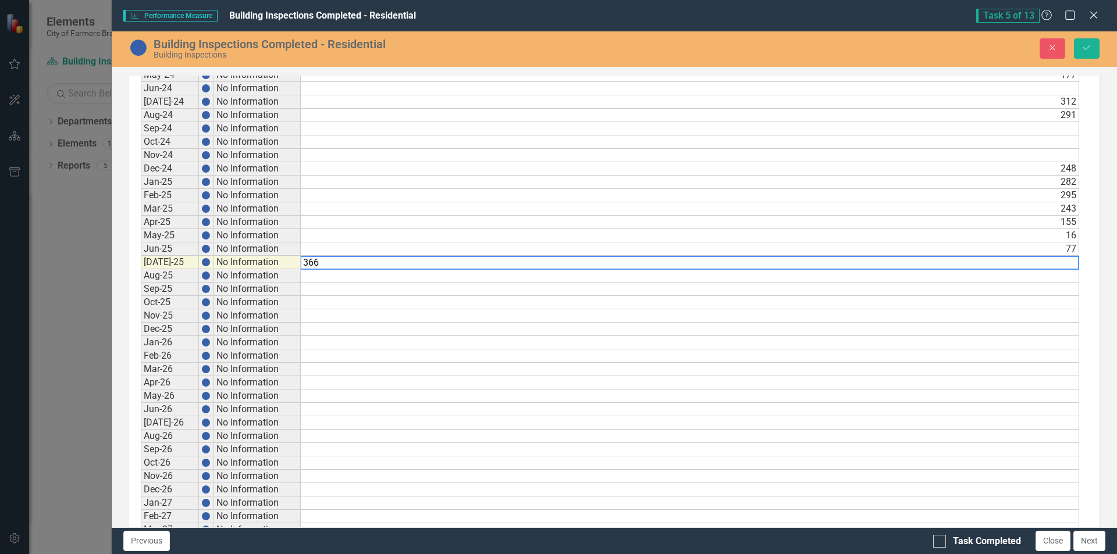
click at [1071, 263] on textarea "366" at bounding box center [689, 263] width 779 height 14
type textarea "351"
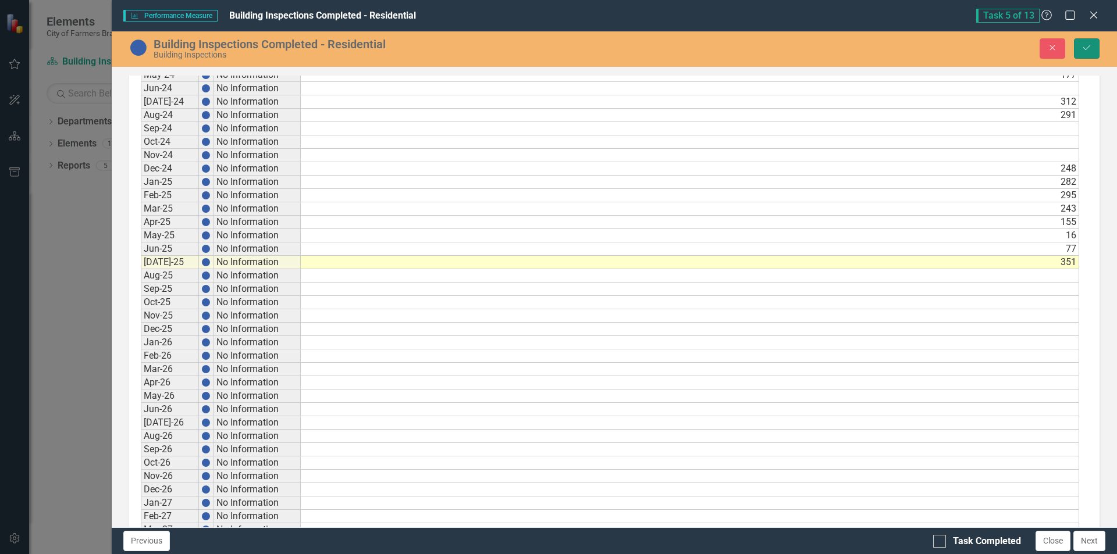
click at [1085, 49] on icon "Save" at bounding box center [1086, 48] width 10 height 8
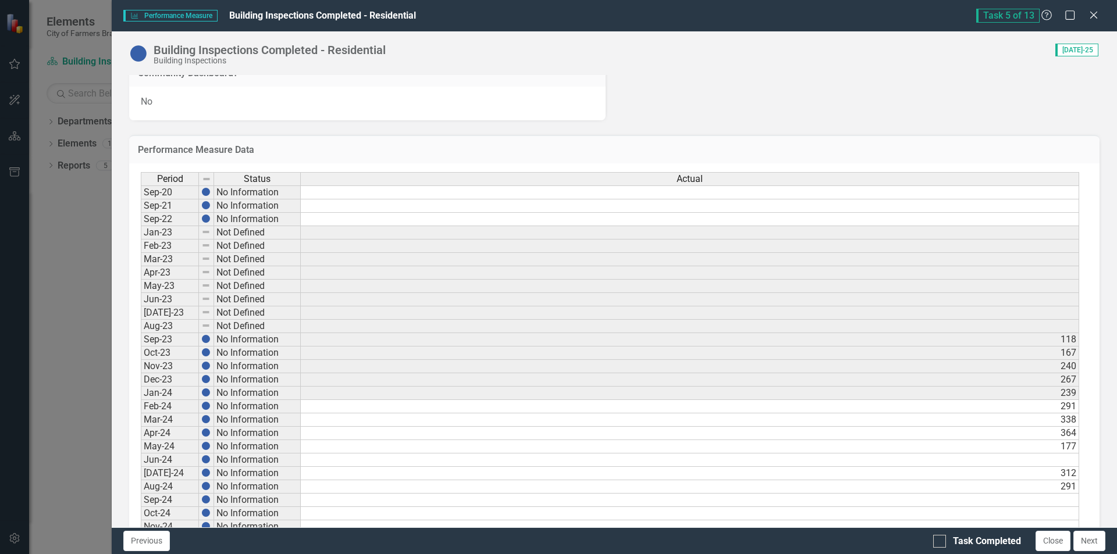
scroll to position [856, 0]
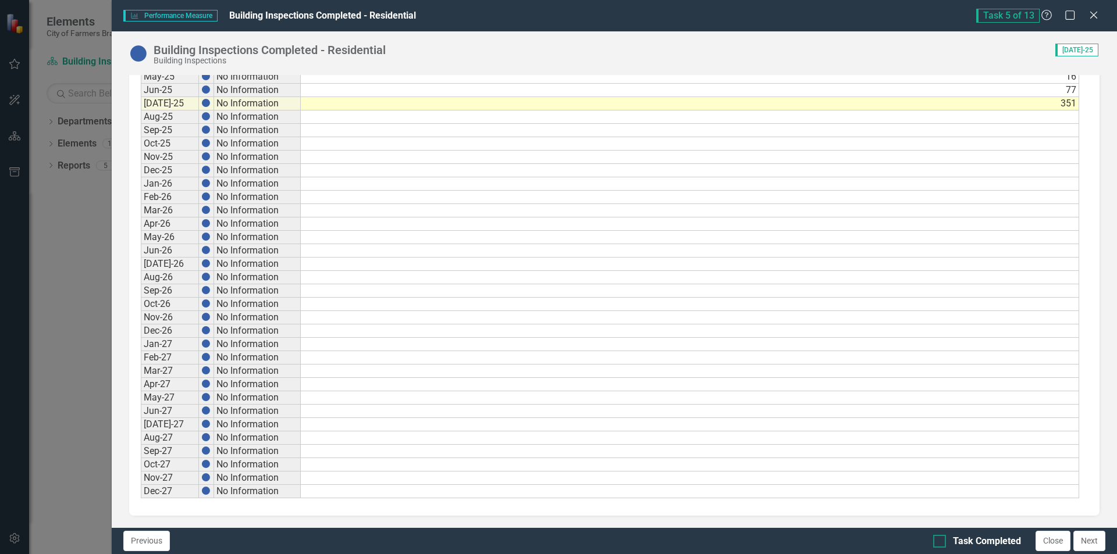
click at [934, 543] on div at bounding box center [939, 541] width 13 height 13
click at [934, 543] on input "Task Completed" at bounding box center [937, 539] width 8 height 8
checkbox input "true"
click at [1098, 533] on button "Next" at bounding box center [1089, 541] width 32 height 20
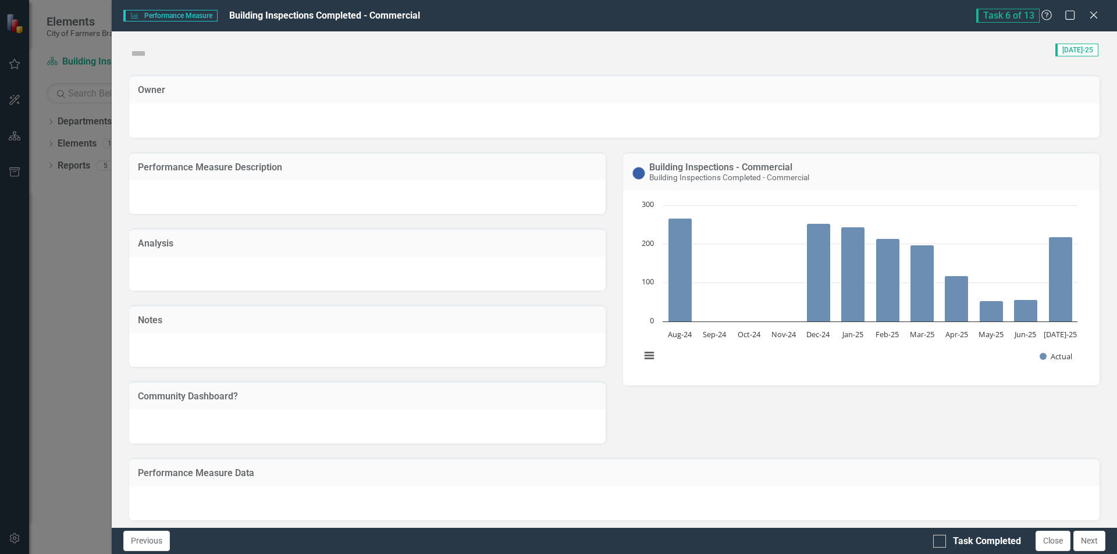
checkbox input "true"
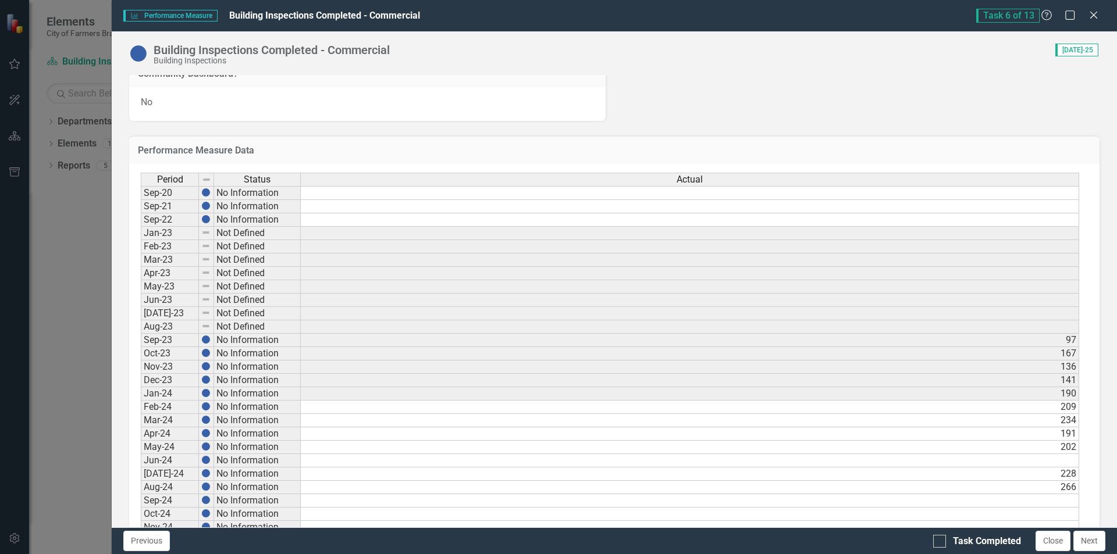
scroll to position [582, 0]
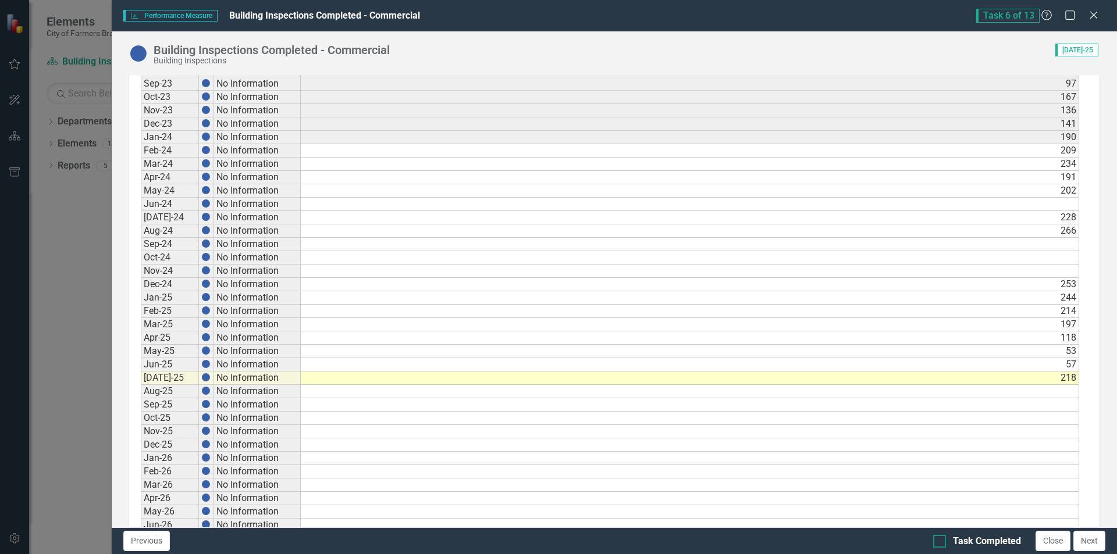
click at [982, 547] on div "Task Completed" at bounding box center [987, 541] width 68 height 13
click at [941, 543] on input "Task Completed" at bounding box center [937, 539] width 8 height 8
checkbox input "true"
click at [1088, 546] on button "Next" at bounding box center [1089, 541] width 32 height 20
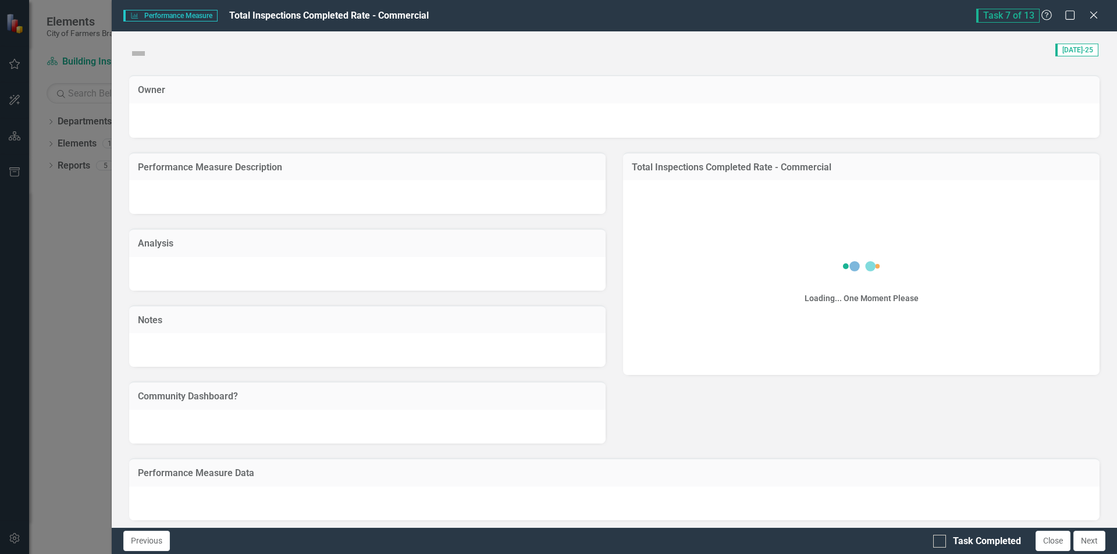
checkbox input "true"
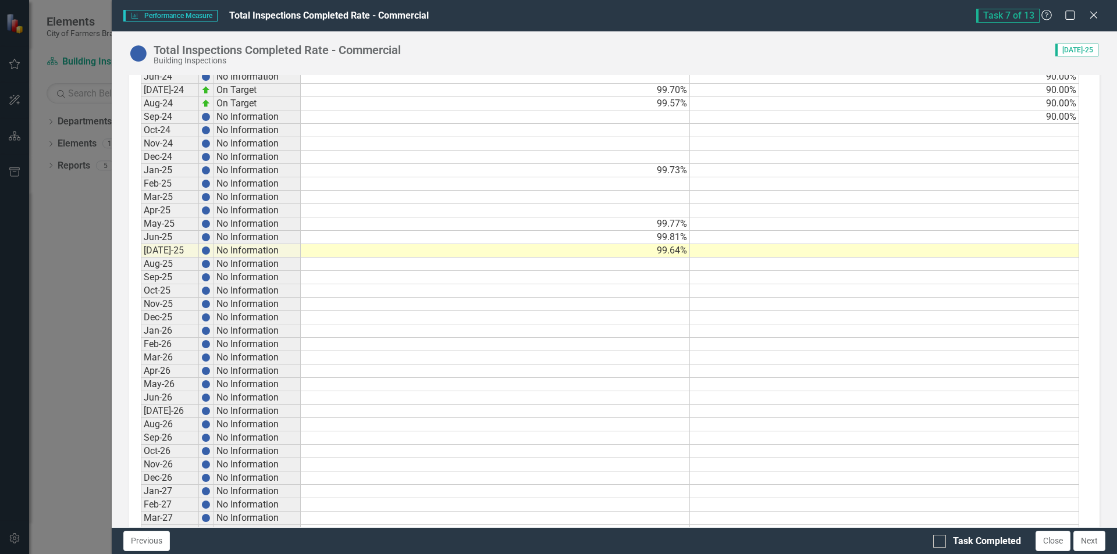
scroll to position [869, 0]
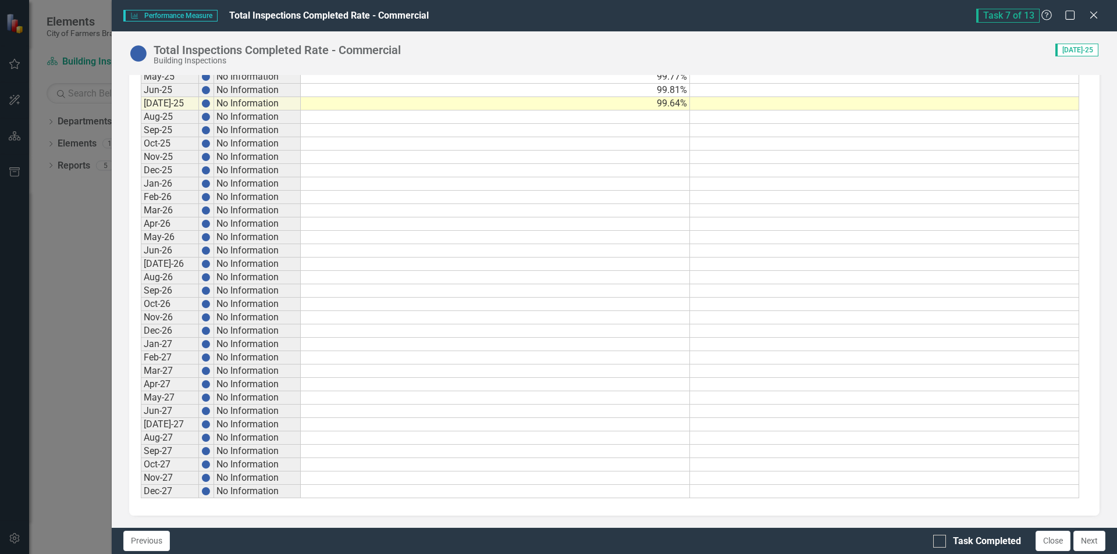
click at [599, 116] on td at bounding box center [495, 117] width 389 height 13
click at [604, 104] on td "99.64%" at bounding box center [495, 103] width 389 height 13
click at [604, 118] on td at bounding box center [495, 117] width 389 height 13
click at [933, 535] on input "Task Completed" at bounding box center [937, 539] width 8 height 8
checkbox input "true"
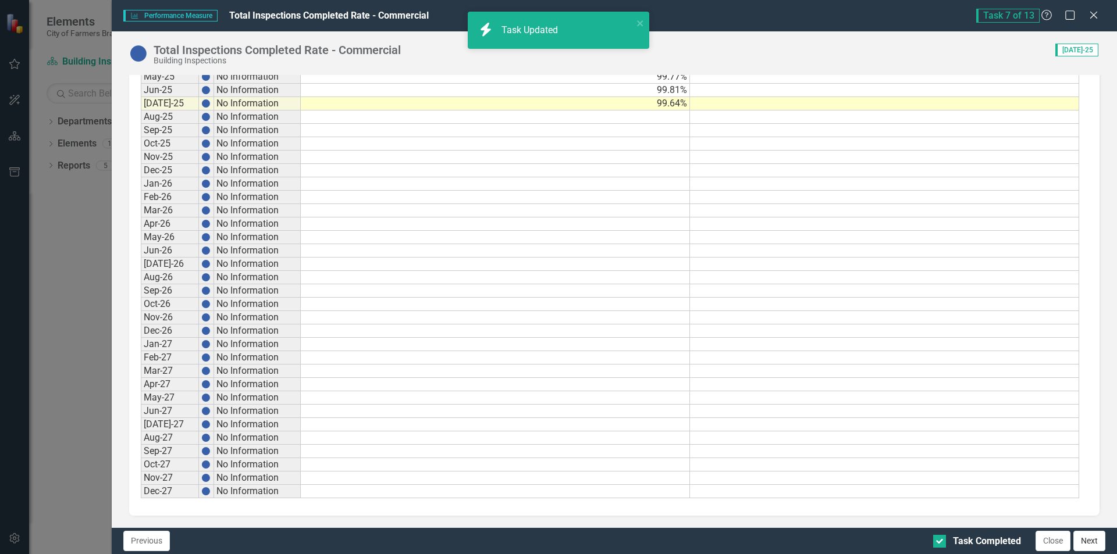
click at [1093, 537] on button "Next" at bounding box center [1089, 541] width 32 height 20
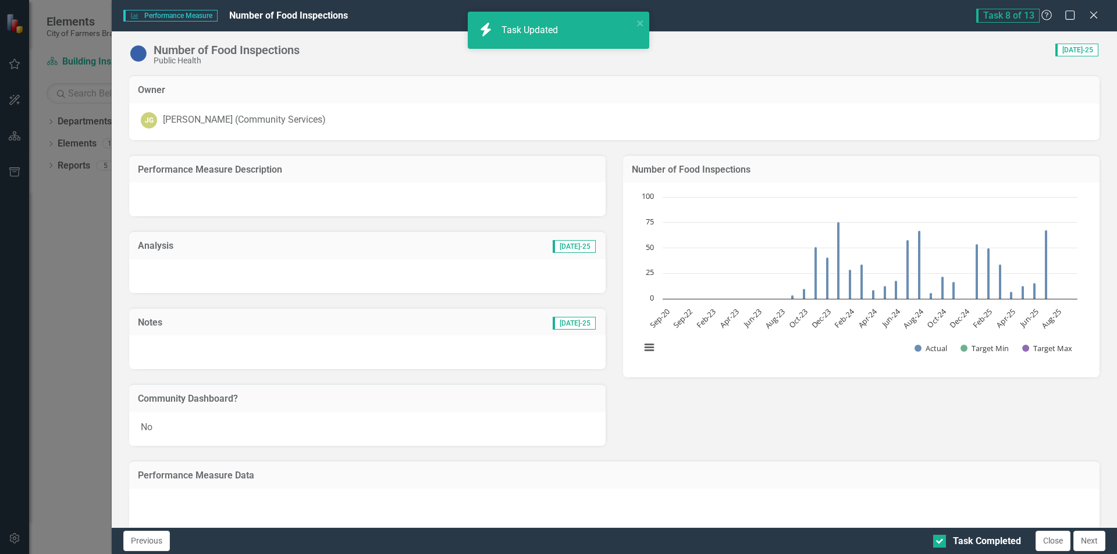
checkbox input "true"
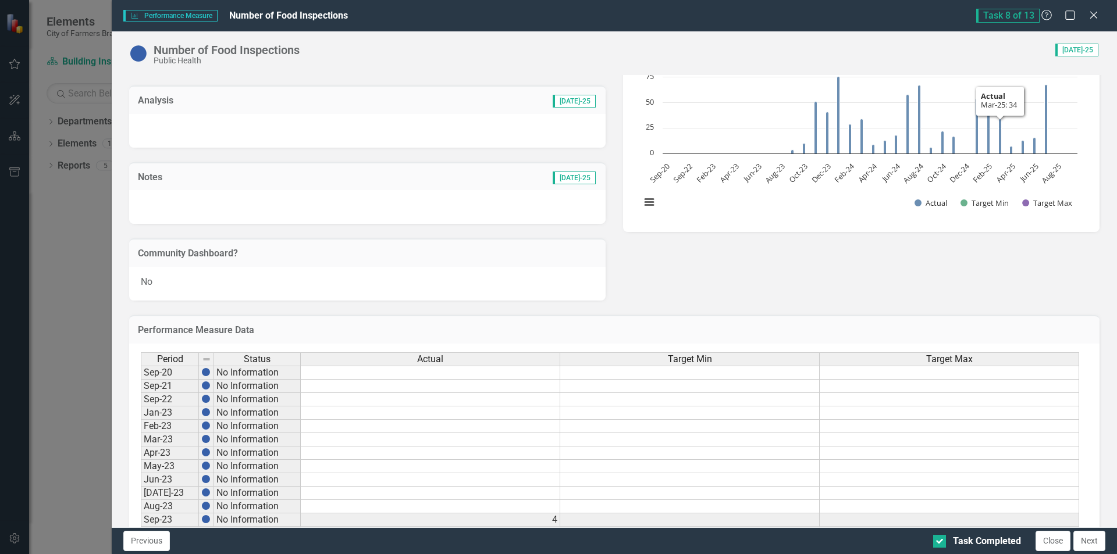
scroll to position [233, 0]
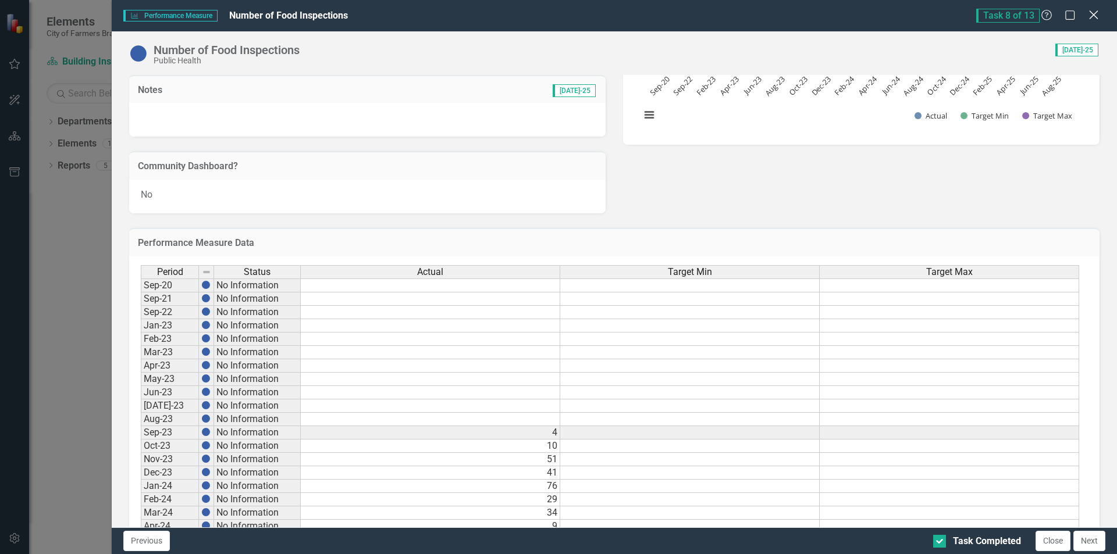
click at [1089, 12] on icon "Close" at bounding box center [1093, 14] width 15 height 11
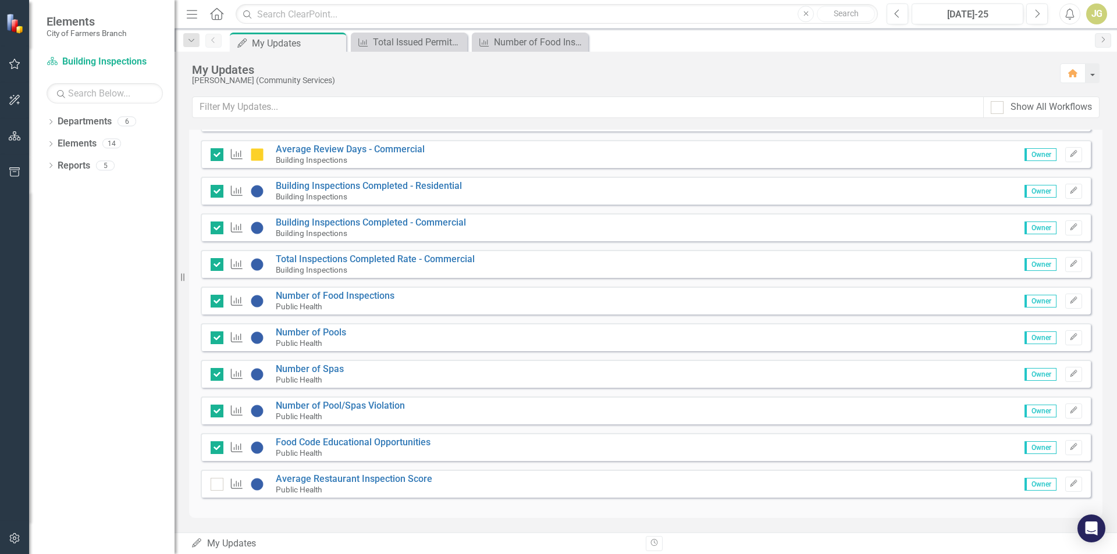
scroll to position [2, 0]
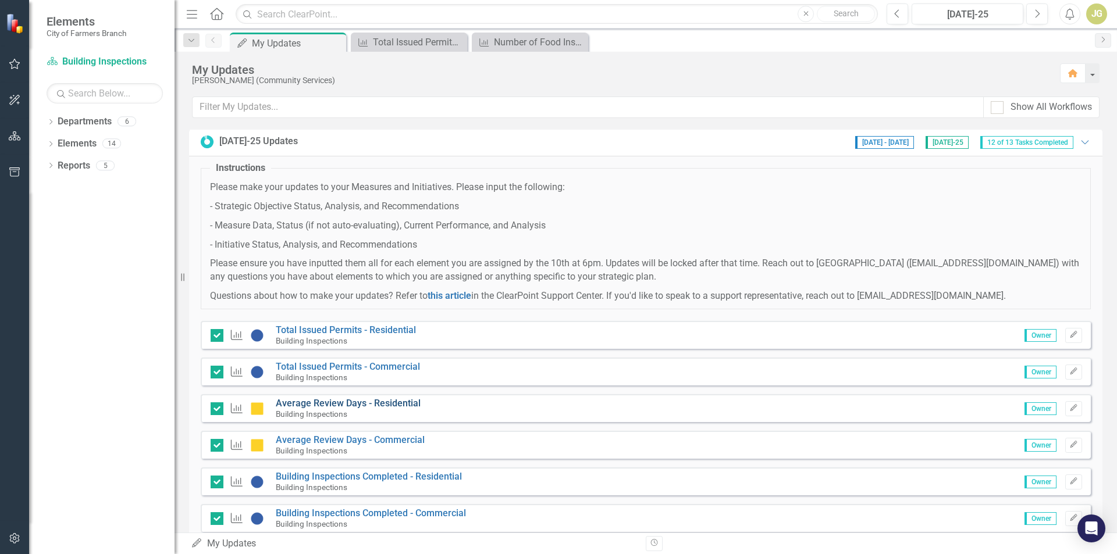
click at [343, 407] on link "Average Review Days - Residential" at bounding box center [348, 403] width 145 height 11
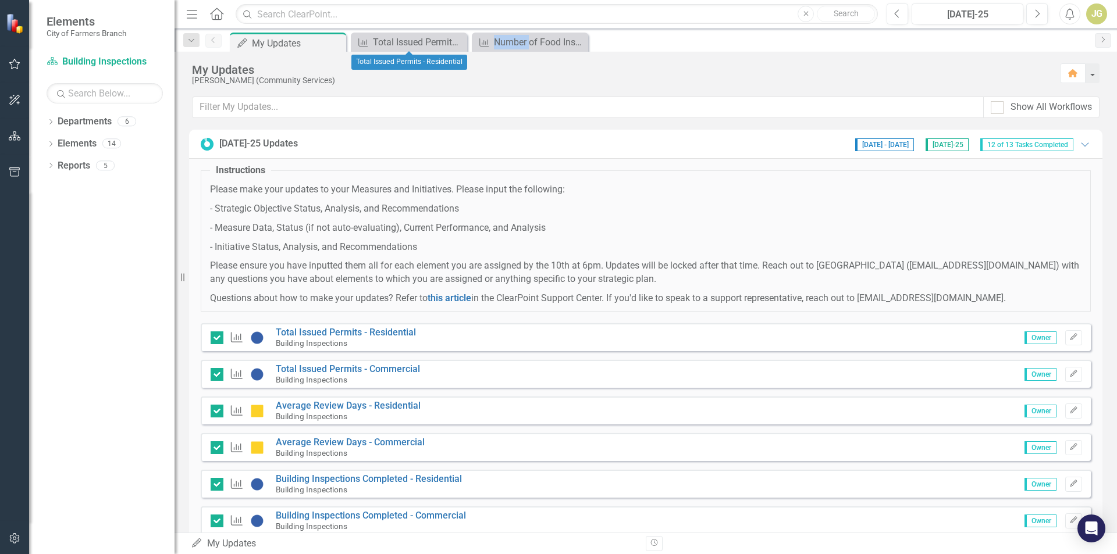
click at [0, 0] on icon at bounding box center [0, 0] width 0 height 0
